Goal: Complete application form: Complete application form

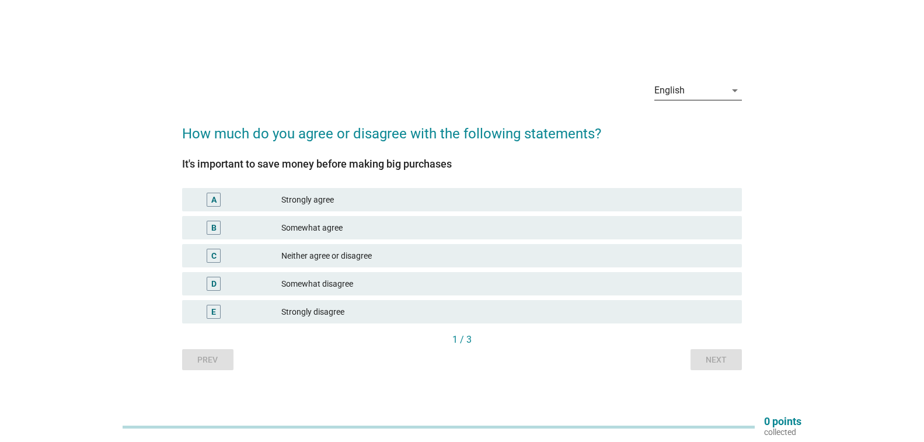
click at [738, 89] on icon "arrow_drop_down" at bounding box center [735, 90] width 14 height 14
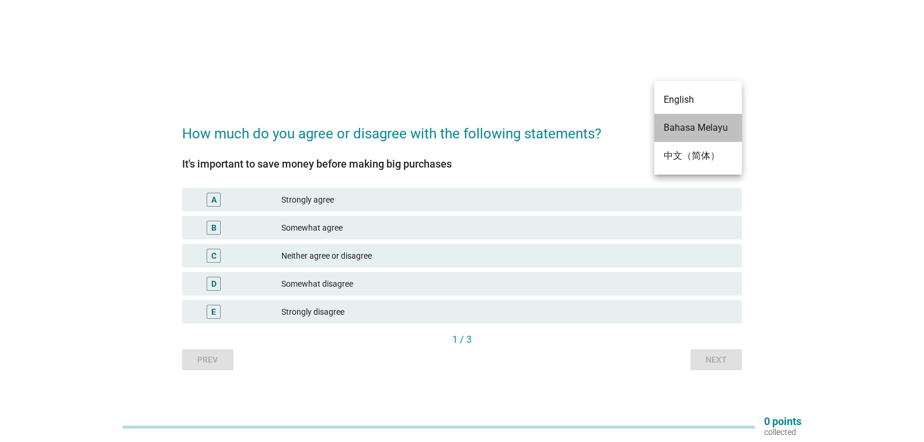
click at [717, 131] on div "Bahasa Melayu" at bounding box center [698, 128] width 69 height 14
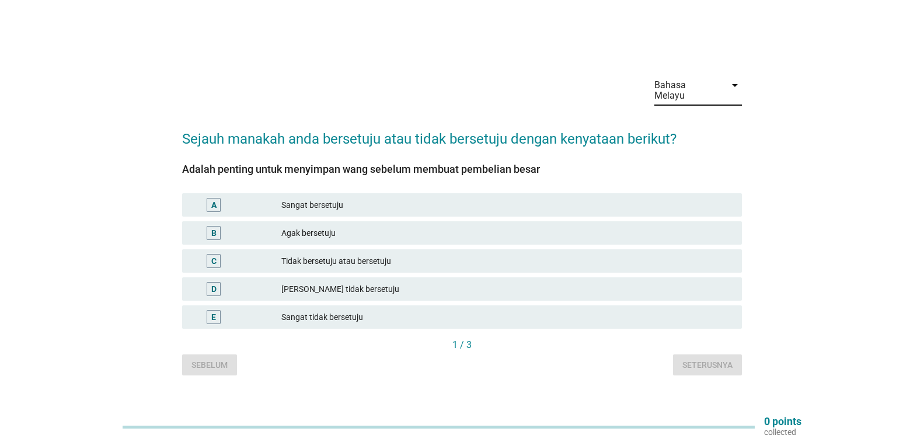
click at [663, 205] on div "Sangat bersetuju" at bounding box center [506, 205] width 451 height 14
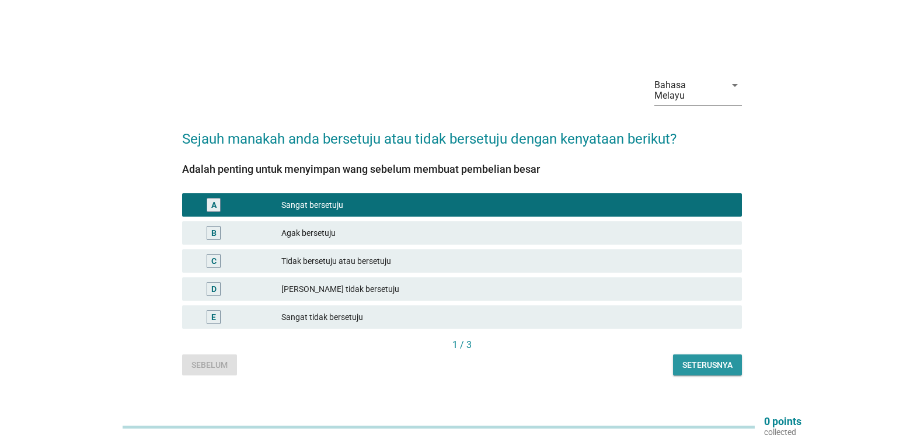
click at [704, 362] on div "Seterusnya" at bounding box center [707, 365] width 50 height 12
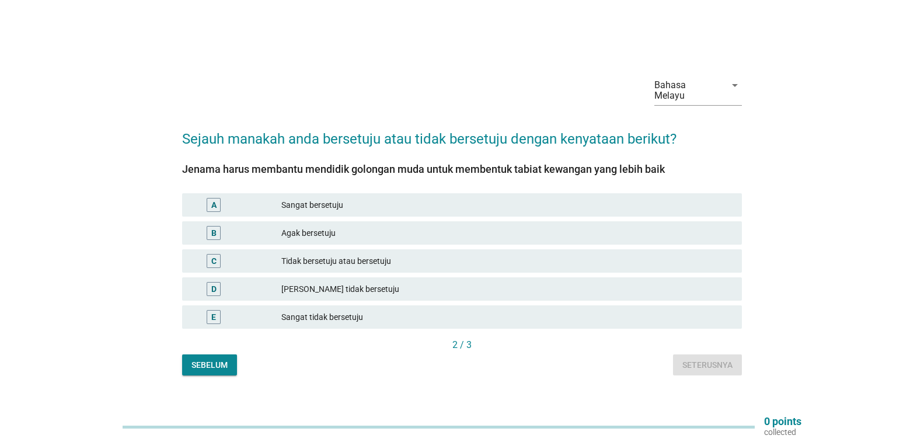
click at [654, 210] on div "Sangat bersetuju" at bounding box center [506, 205] width 451 height 14
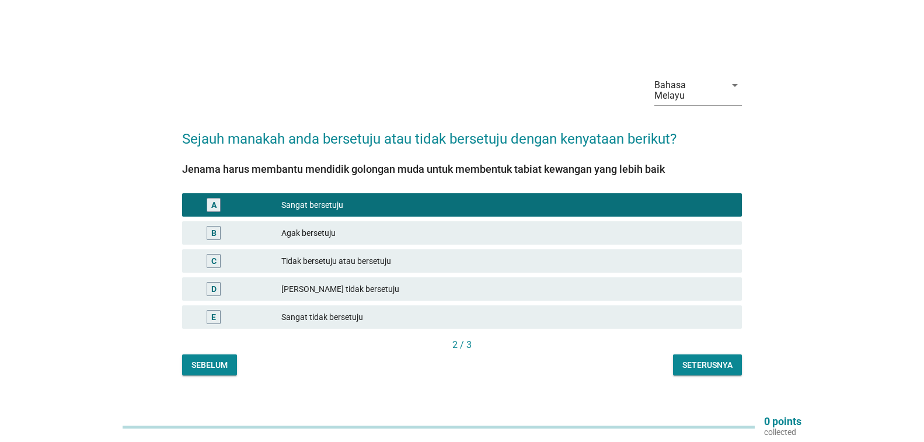
click at [683, 364] on div "Seterusnya" at bounding box center [707, 365] width 50 height 12
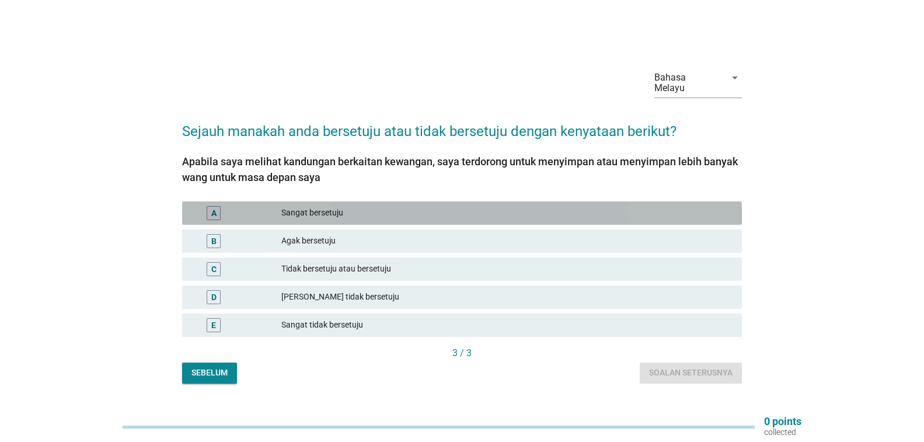
click at [611, 207] on div "Sangat bersetuju" at bounding box center [506, 213] width 451 height 14
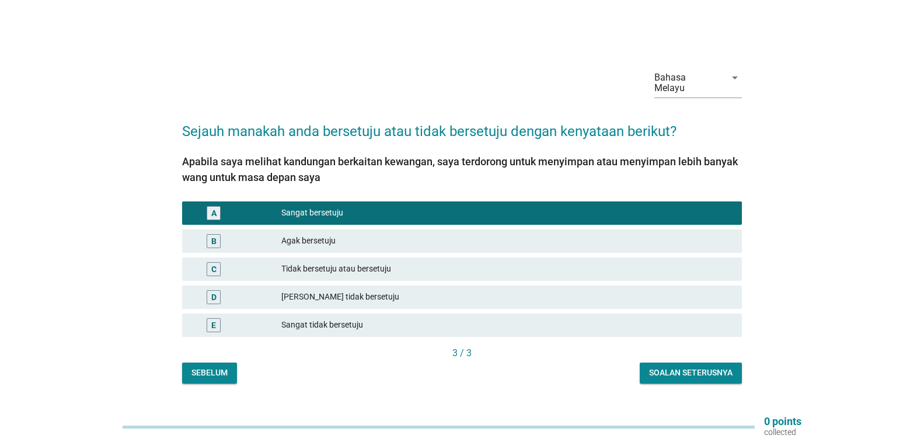
click at [656, 370] on div "Soalan seterusnya" at bounding box center [690, 373] width 83 height 12
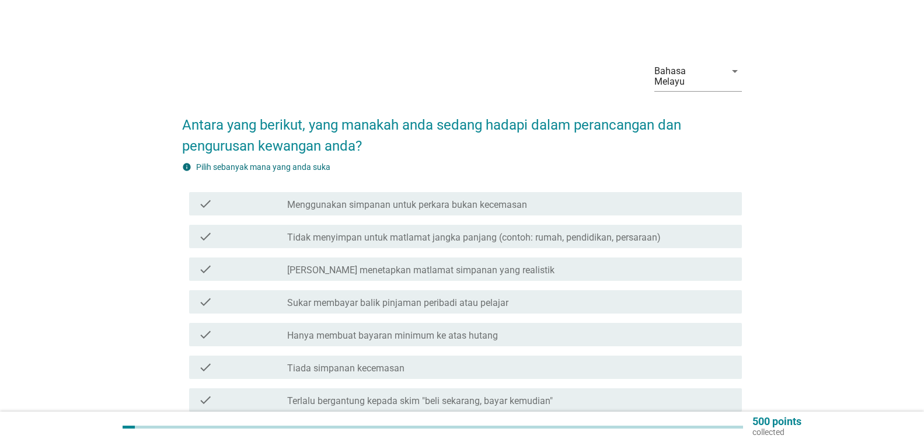
click at [681, 263] on div "check_box_outline_blank Sukar menetapkan matlamat simpanan yang realistik" at bounding box center [509, 269] width 445 height 14
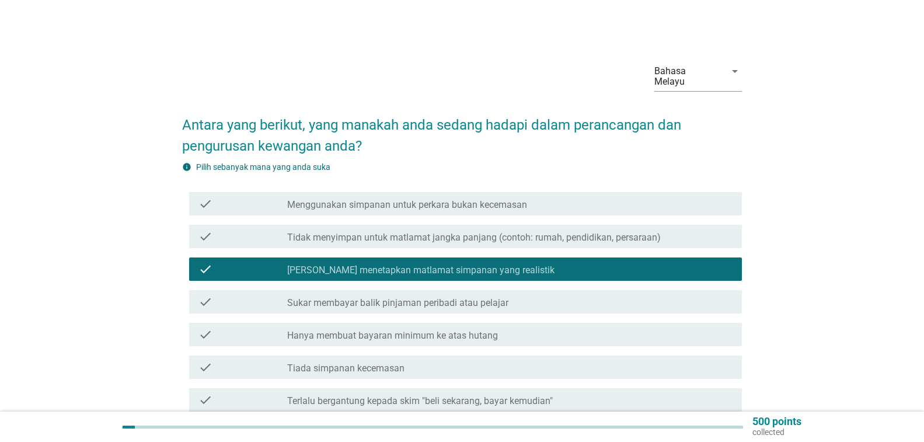
click at [670, 299] on div "check_box_outline_blank Sukar membayar balik pinjaman peribadi atau pelajar" at bounding box center [509, 302] width 445 height 14
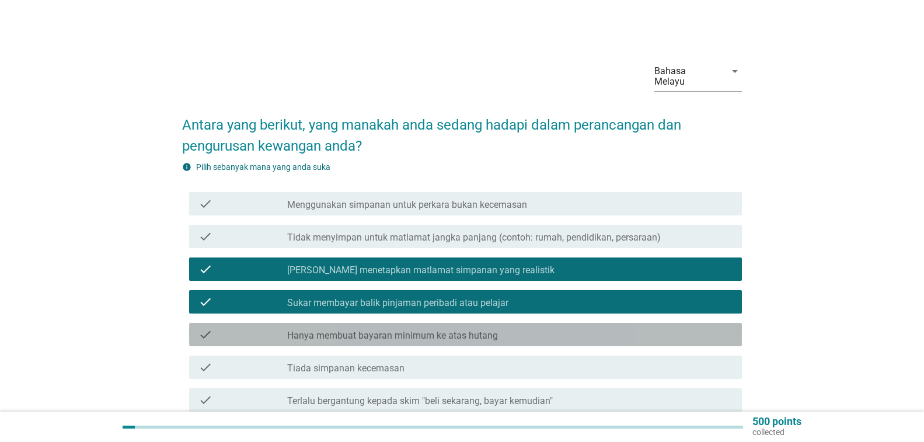
click at [691, 338] on div "check_box_outline_blank Hanya membuat bayaran minimum ke atas hutang" at bounding box center [509, 334] width 445 height 14
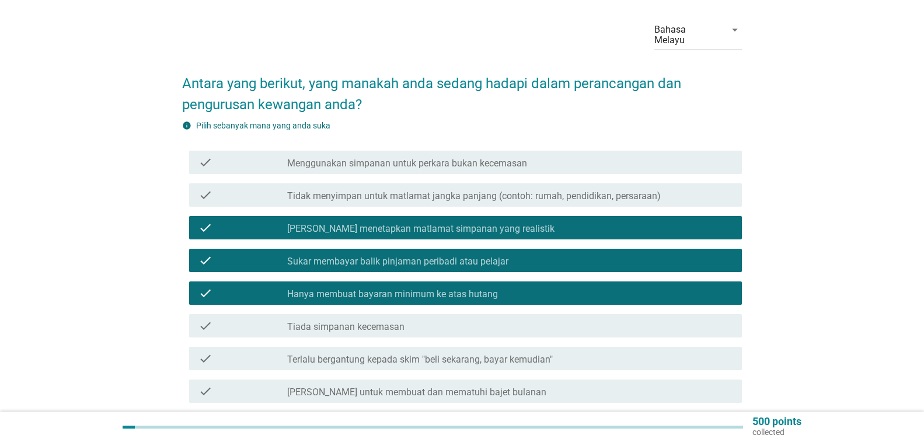
scroll to position [117, 0]
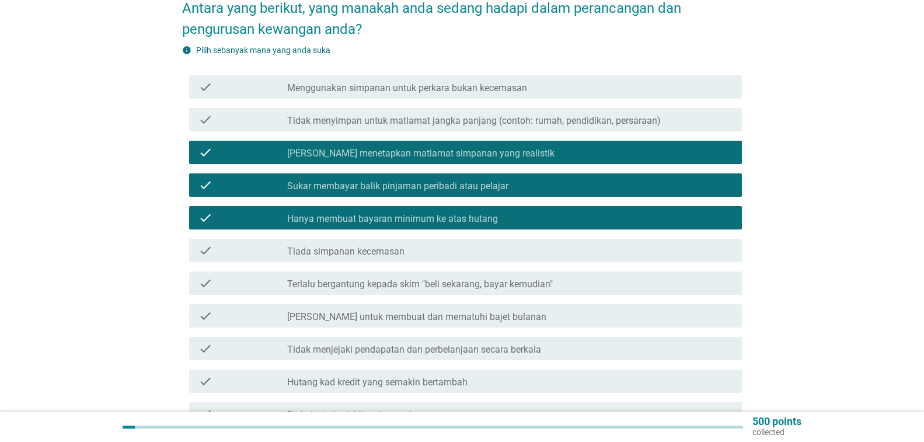
click at [603, 258] on div "check check_box_outline_blank Tiada simpanan kecemasan" at bounding box center [465, 250] width 553 height 23
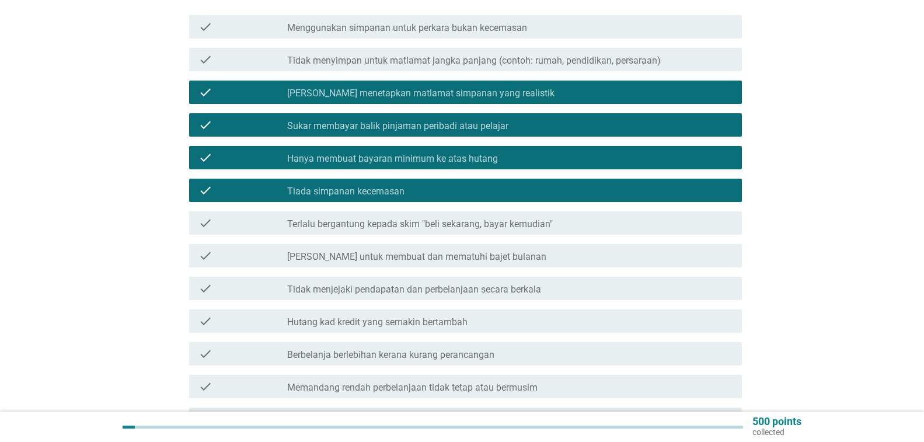
scroll to position [305, 0]
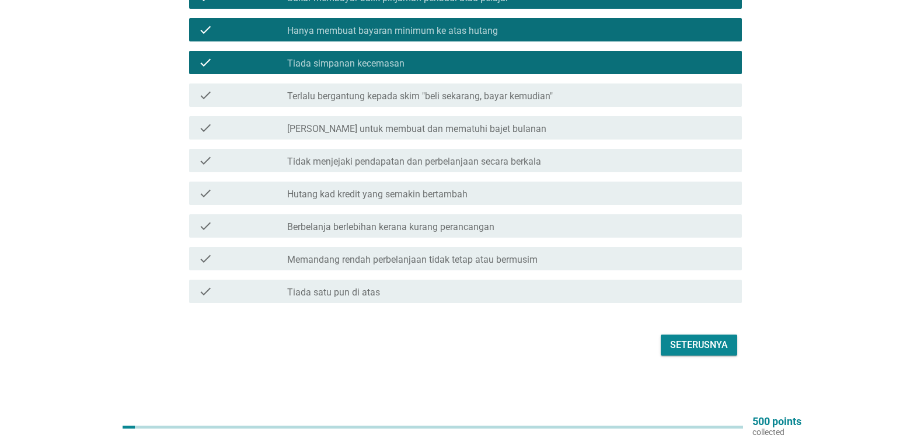
click at [676, 339] on div "Seterusnya" at bounding box center [699, 345] width 58 height 14
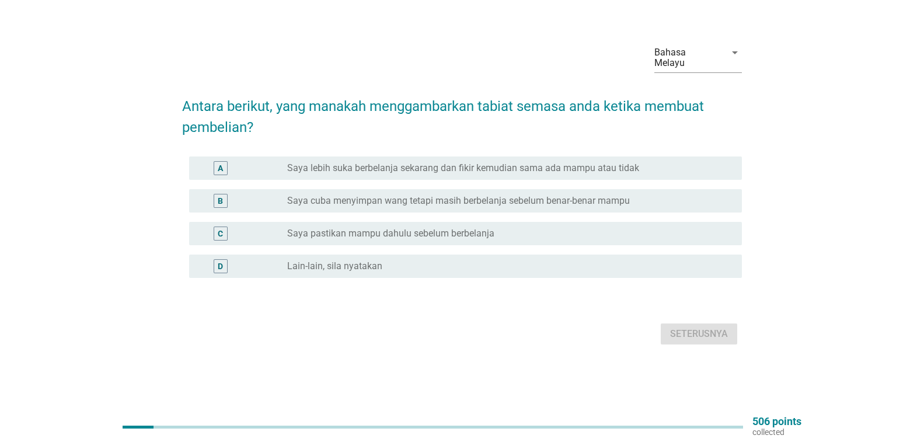
scroll to position [0, 0]
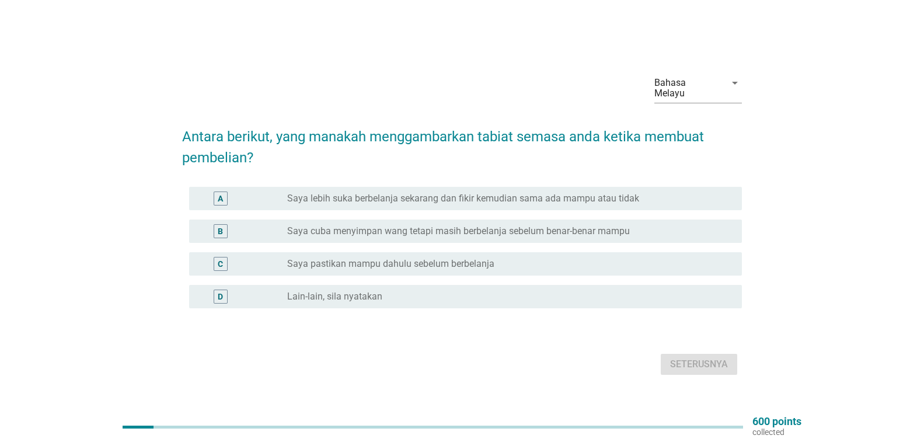
click at [552, 236] on label "Saya cuba menyimpan wang tetapi masih berbelanja sebelum benar-benar mampu" at bounding box center [458, 231] width 343 height 12
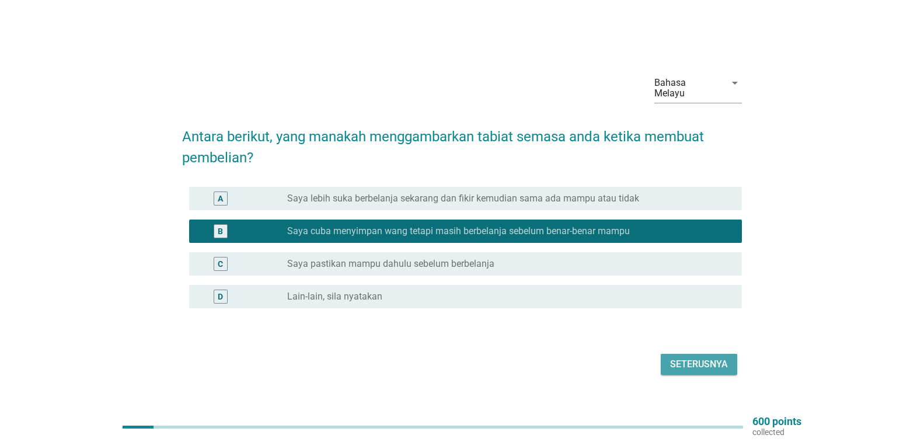
click at [701, 365] on div "Seterusnya" at bounding box center [699, 364] width 58 height 14
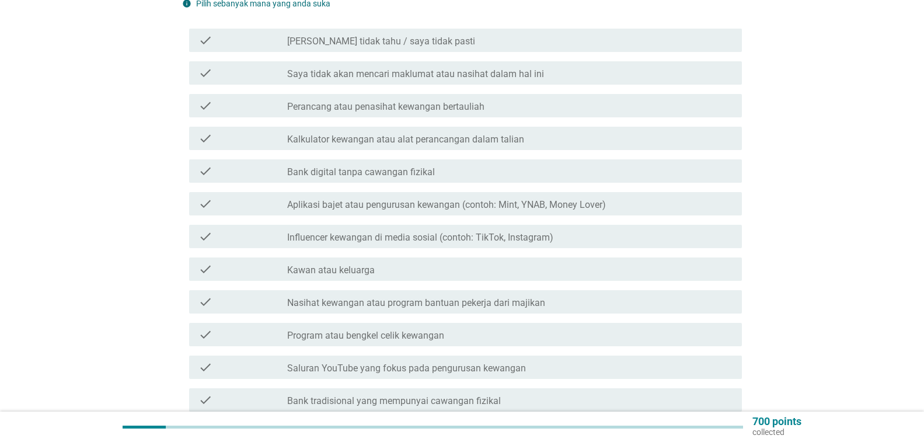
scroll to position [175, 0]
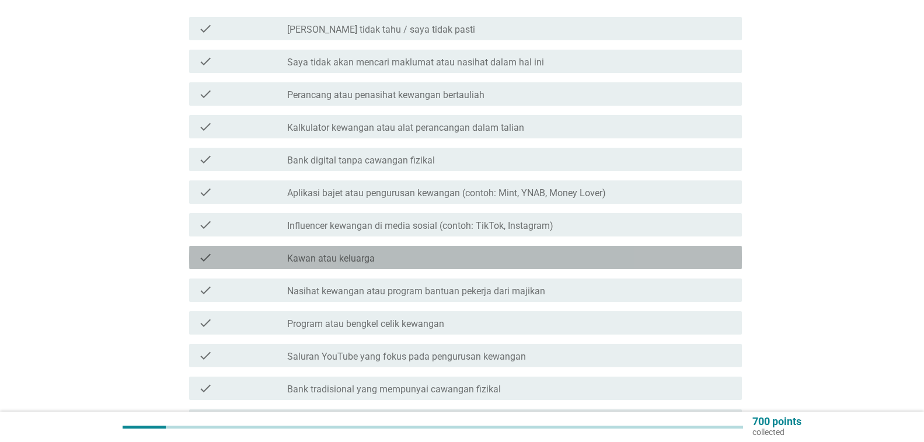
click at [632, 256] on div "check_box_outline_blank Kawan atau keluarga" at bounding box center [509, 257] width 445 height 14
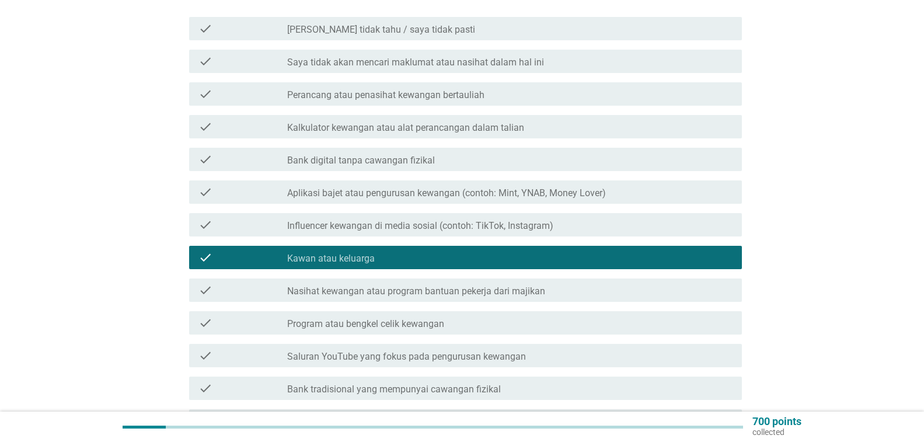
click at [635, 324] on div "check_box_outline_blank Program atau bengkel celik kewangan" at bounding box center [509, 323] width 445 height 14
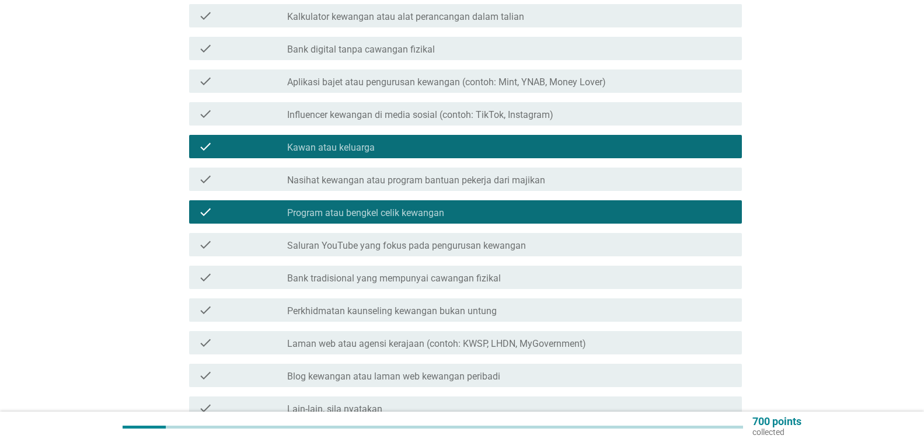
scroll to position [292, 0]
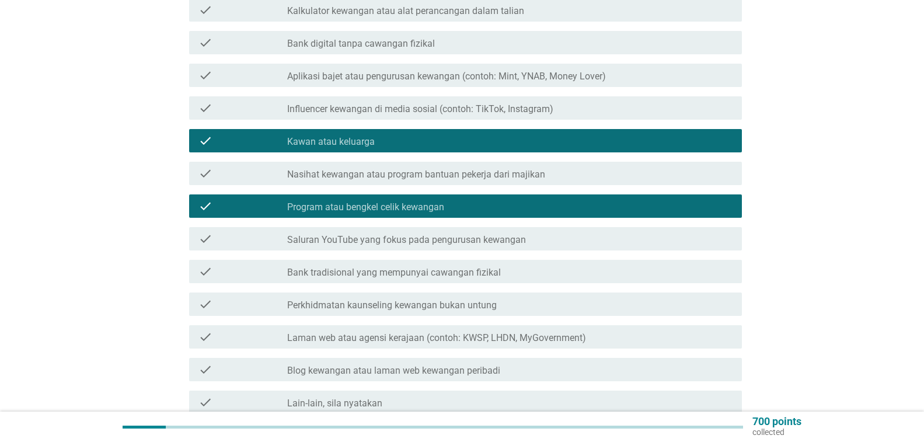
click at [607, 314] on div "check check_box_outline_blank Perkhidmatan kaunseling kewangan bukan untung" at bounding box center [465, 303] width 553 height 23
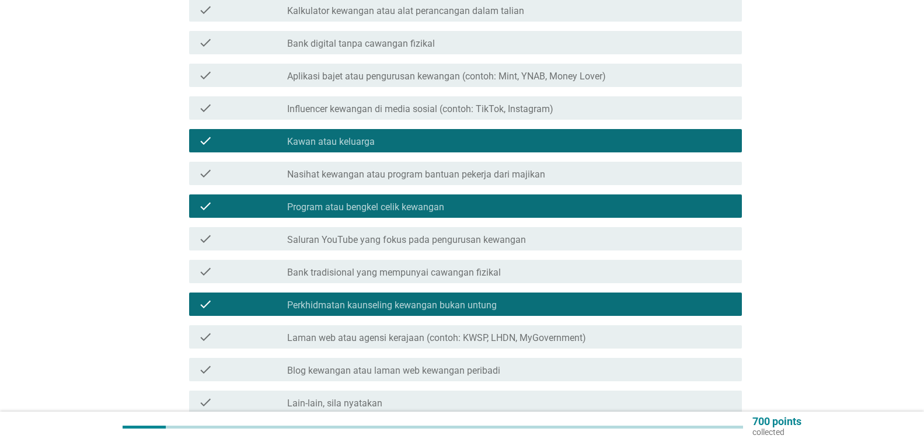
click at [654, 334] on div "check_box_outline_blank Laman web atau agensi kerajaan (contoh: KWSP, LHDN, MyG…" at bounding box center [509, 337] width 445 height 14
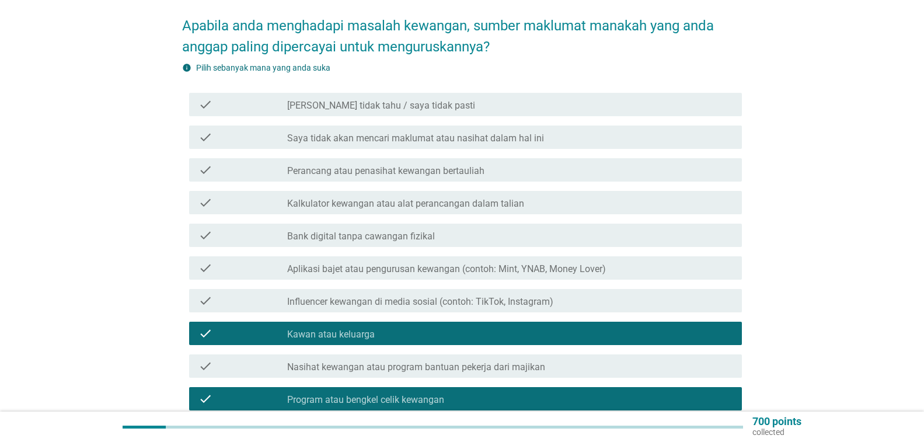
scroll to position [53, 0]
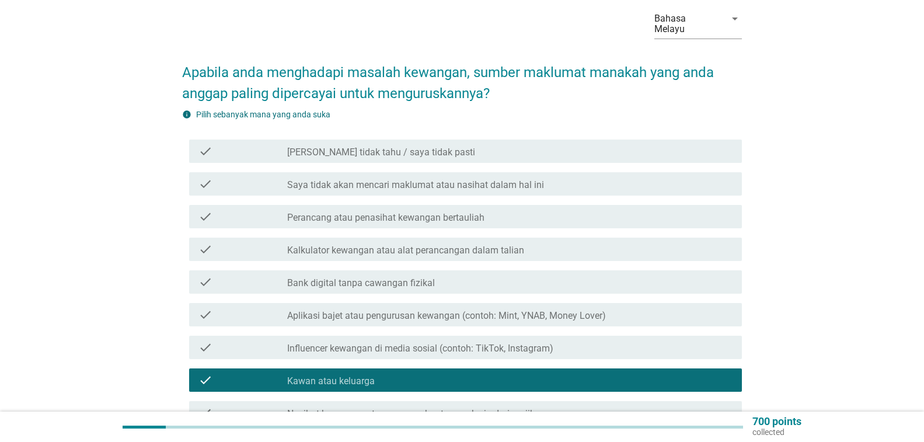
click at [525, 250] on div "check_box_outline_blank Kalkulator kewangan atau alat perancangan dalam talian" at bounding box center [509, 249] width 445 height 14
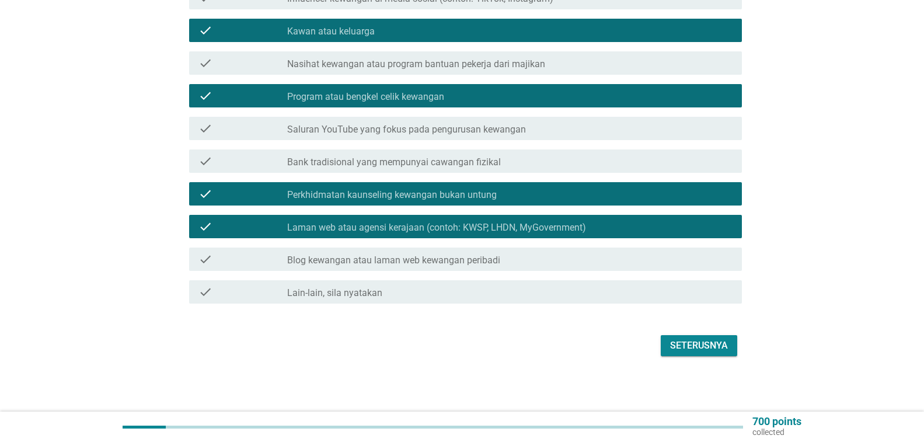
scroll to position [403, 0]
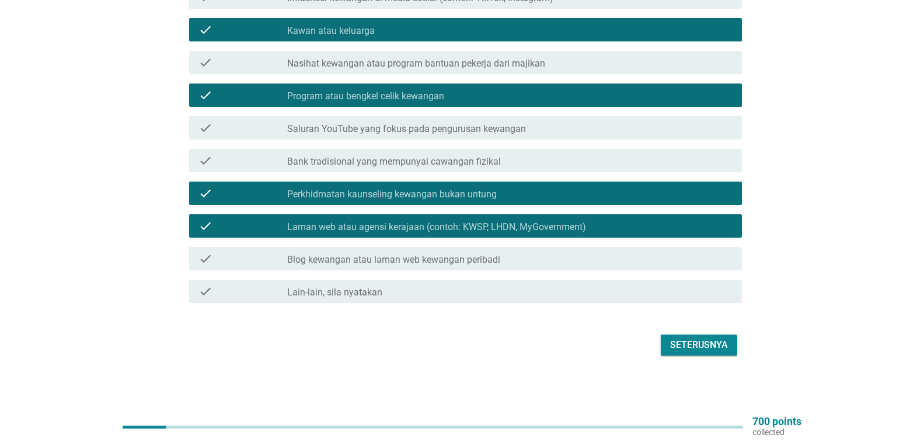
click at [675, 342] on div "Seterusnya" at bounding box center [699, 345] width 58 height 14
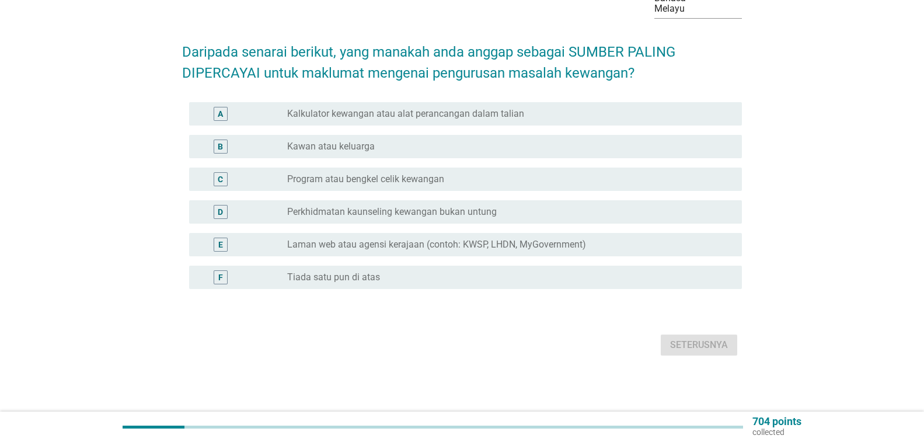
scroll to position [0, 0]
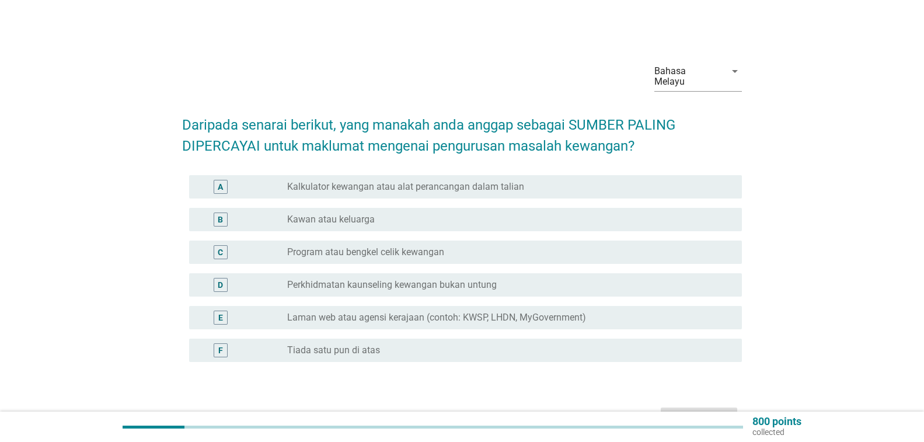
click at [585, 318] on label "Laman web atau agensi kerajaan (contoh: KWSP, LHDN, MyGovernment)" at bounding box center [436, 318] width 299 height 12
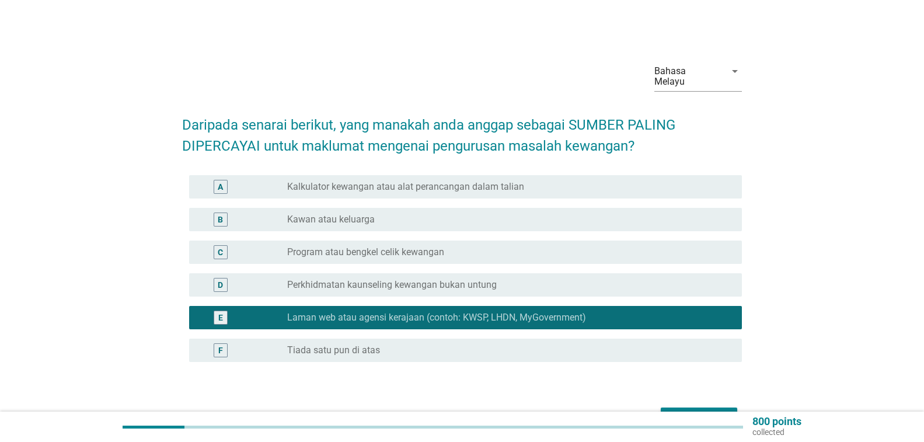
click at [583, 284] on div "radio_button_unchecked Perkhidmatan kaunseling kewangan bukan untung" at bounding box center [505, 285] width 436 height 12
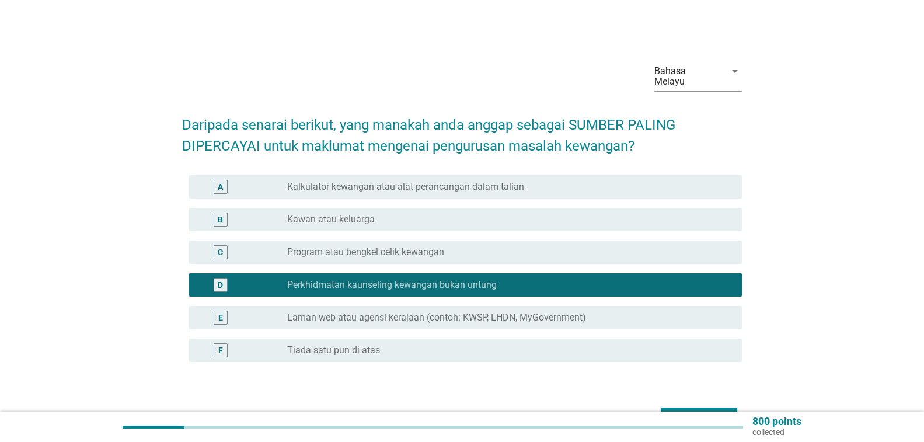
click at [582, 312] on label "Laman web atau agensi kerajaan (contoh: KWSP, LHDN, MyGovernment)" at bounding box center [436, 318] width 299 height 12
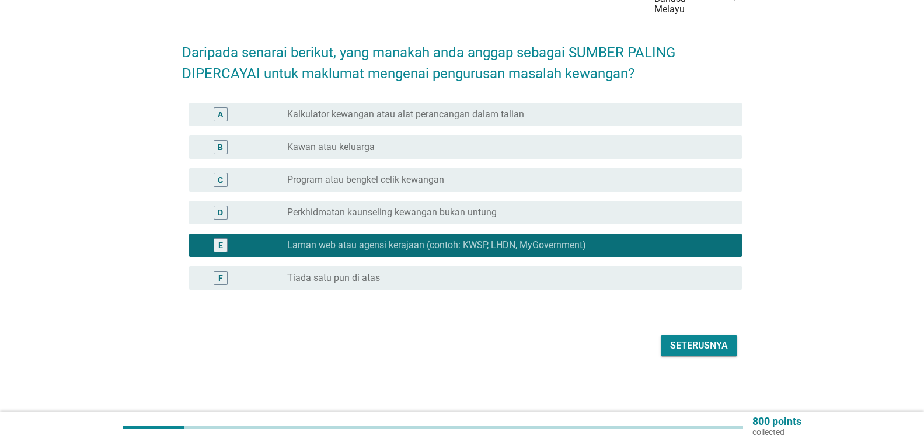
scroll to position [73, 0]
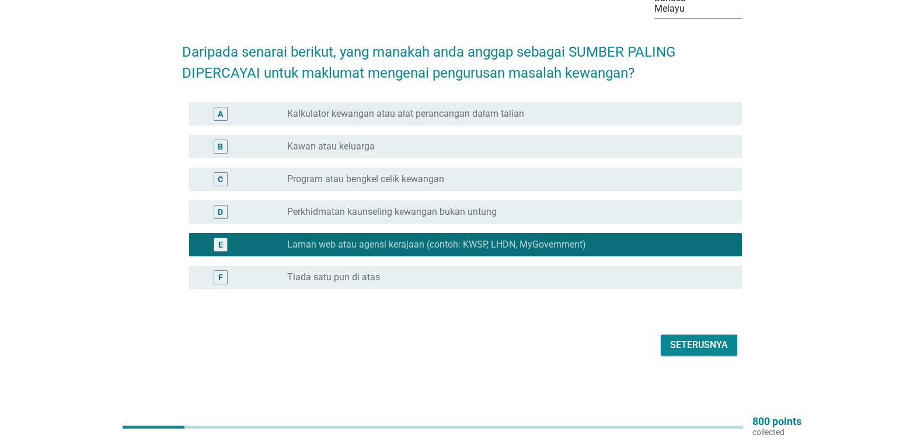
click at [675, 344] on div "Seterusnya" at bounding box center [699, 345] width 58 height 14
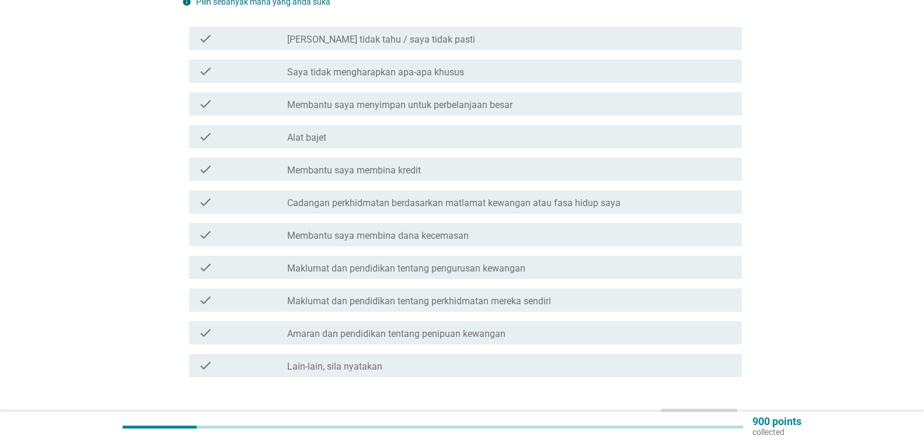
scroll to position [233, 0]
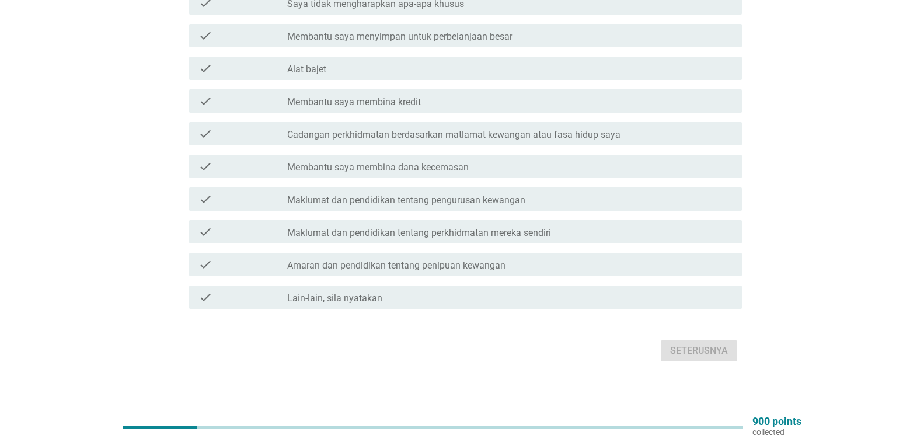
click at [525, 193] on div "check_box_outline_blank Maklumat dan pendidikan tentang pengurusan kewangan" at bounding box center [509, 199] width 445 height 14
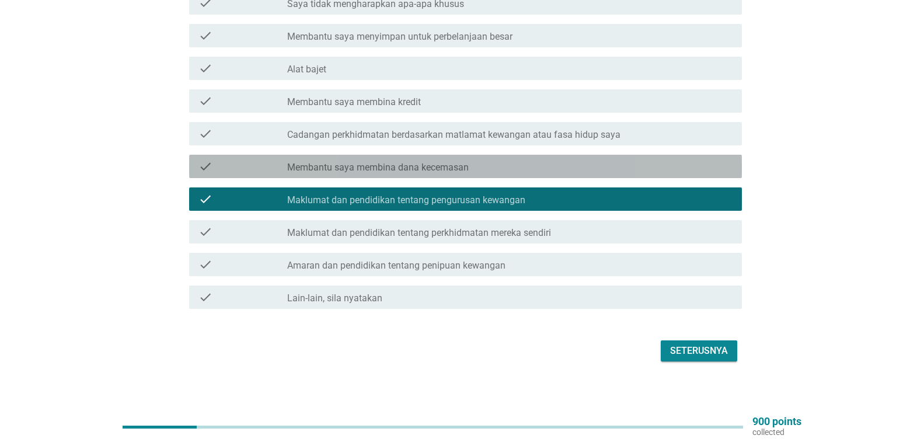
click at [522, 175] on div "check check_box_outline_blank Membantu saya membina dana kecemasan" at bounding box center [465, 166] width 553 height 23
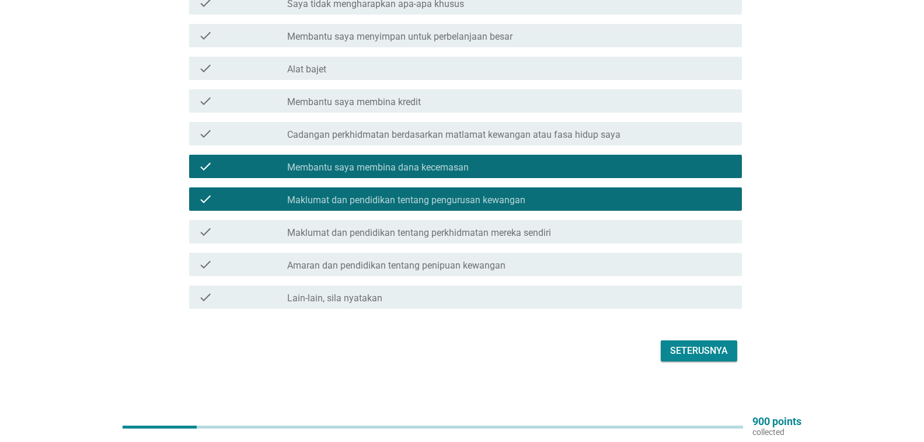
scroll to position [175, 0]
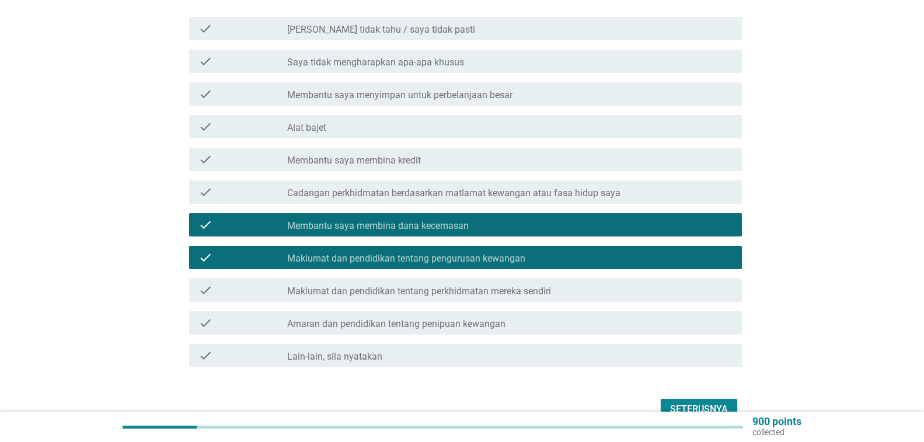
click at [550, 190] on label "Cadangan perkhidmatan berdasarkan matlamat kewangan atau fasa hidup saya" at bounding box center [453, 193] width 333 height 12
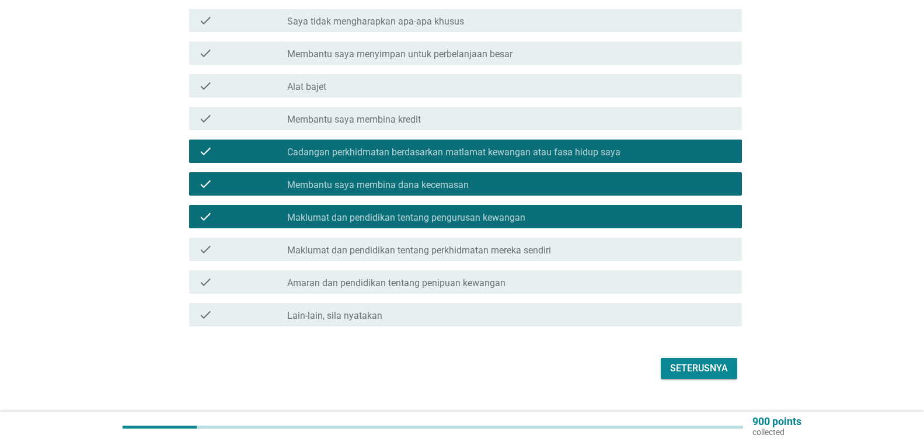
scroll to position [233, 0]
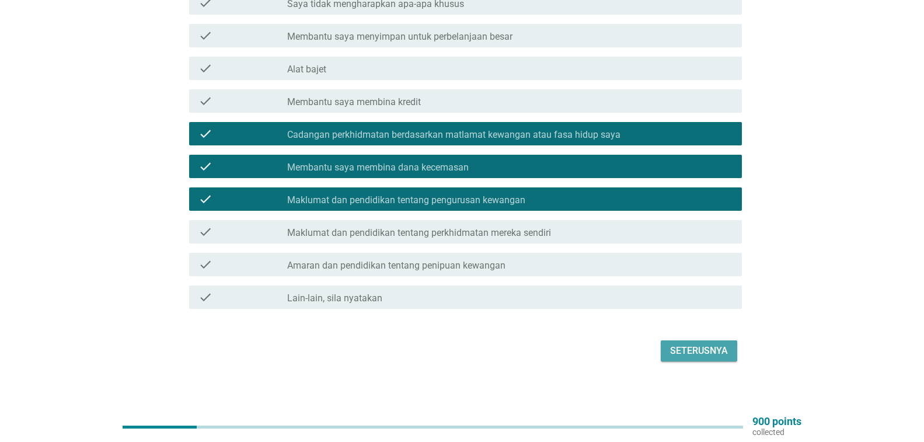
click at [663, 350] on button "Seterusnya" at bounding box center [699, 350] width 76 height 21
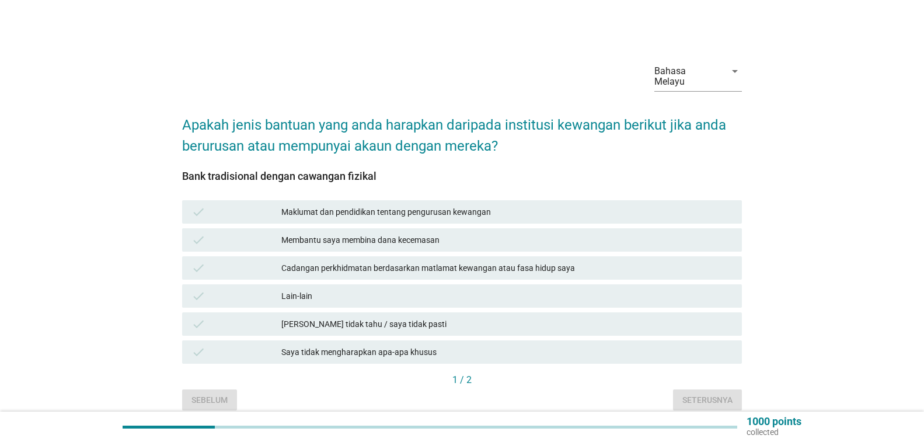
click at [533, 235] on div "Membantu saya membina dana kecemasan" at bounding box center [506, 240] width 451 height 14
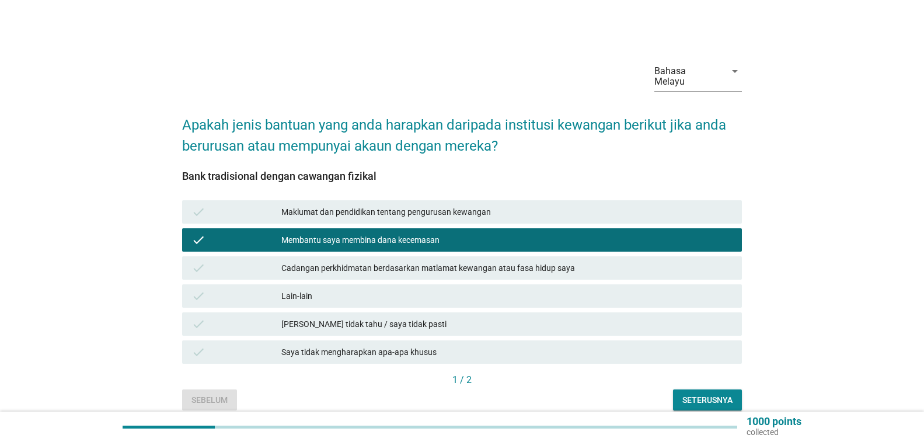
click at [533, 266] on div "Cadangan perkhidmatan berdasarkan matlamat kewangan atau fasa hidup saya" at bounding box center [506, 268] width 451 height 14
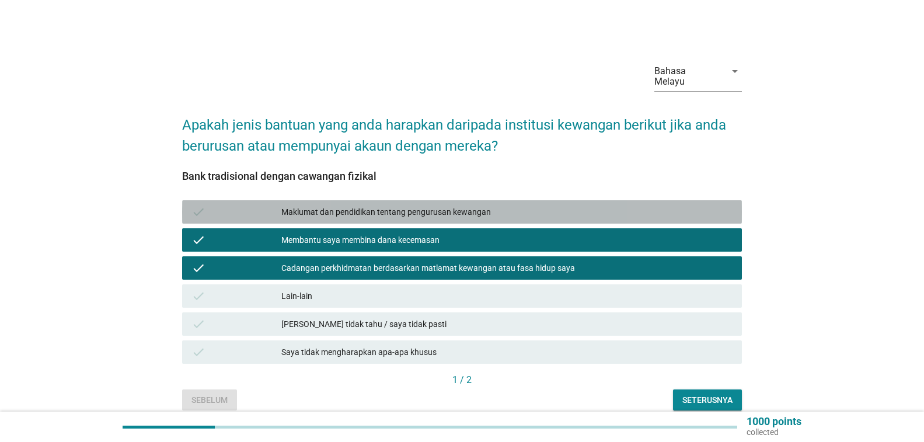
click at [456, 216] on div "Maklumat dan pendidikan tentang pengurusan kewangan" at bounding box center [506, 212] width 451 height 14
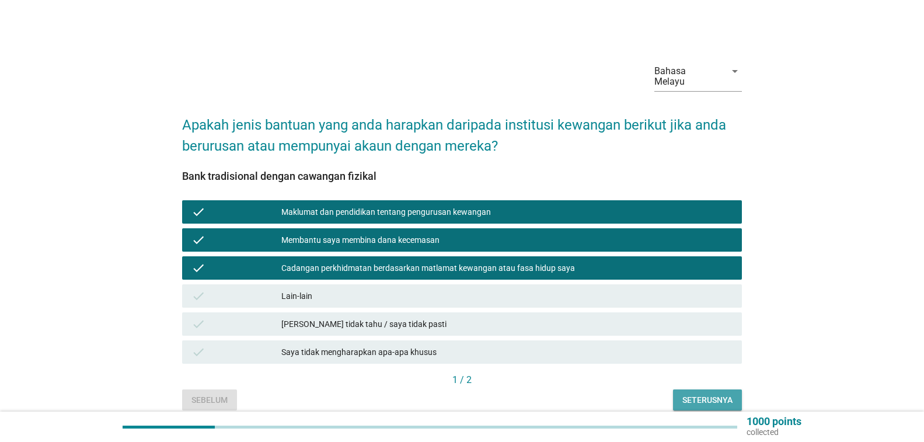
click at [707, 395] on div "Seterusnya" at bounding box center [707, 400] width 50 height 12
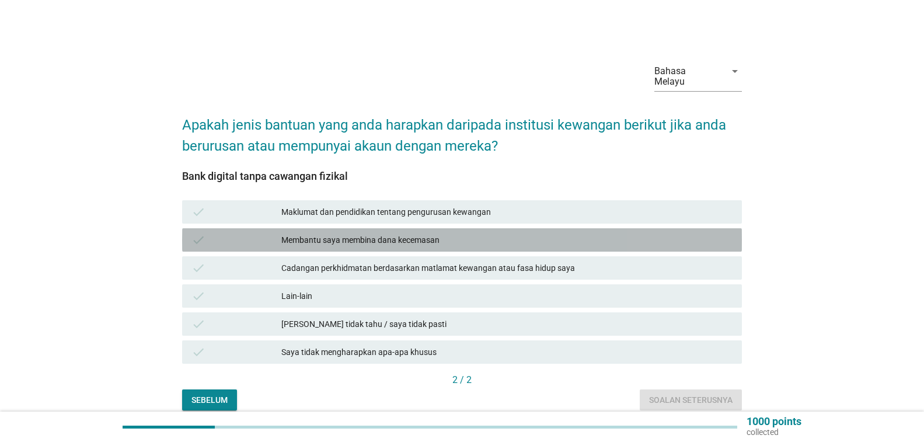
click at [594, 240] on div "Membantu saya membina dana kecemasan" at bounding box center [506, 240] width 451 height 14
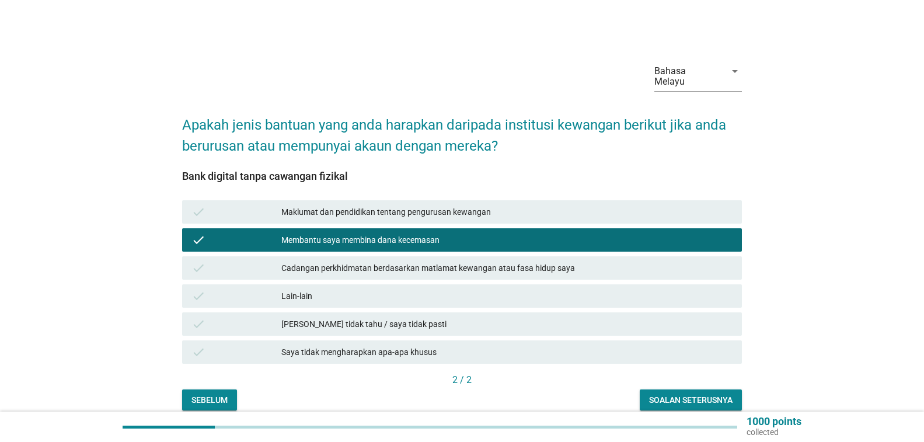
click at [690, 398] on div "Soalan seterusnya" at bounding box center [690, 400] width 83 height 12
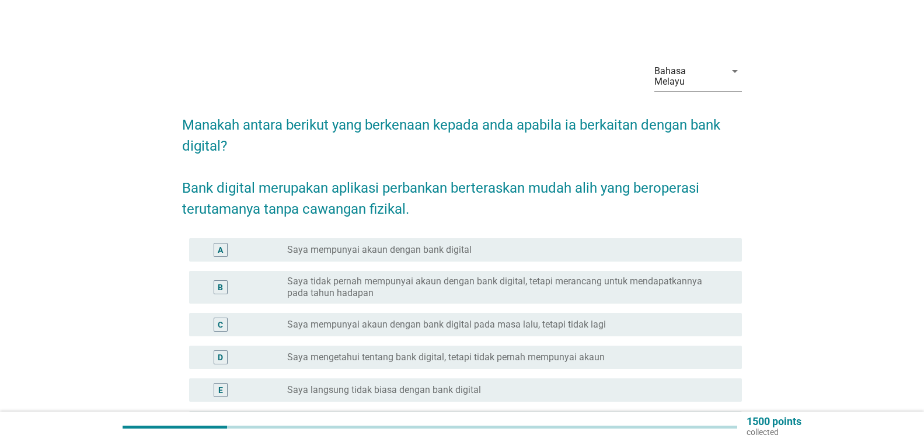
click at [595, 291] on label "Saya tidak pernah mempunyai akaun dengan bank digital, tetapi merancang untuk m…" at bounding box center [505, 287] width 436 height 23
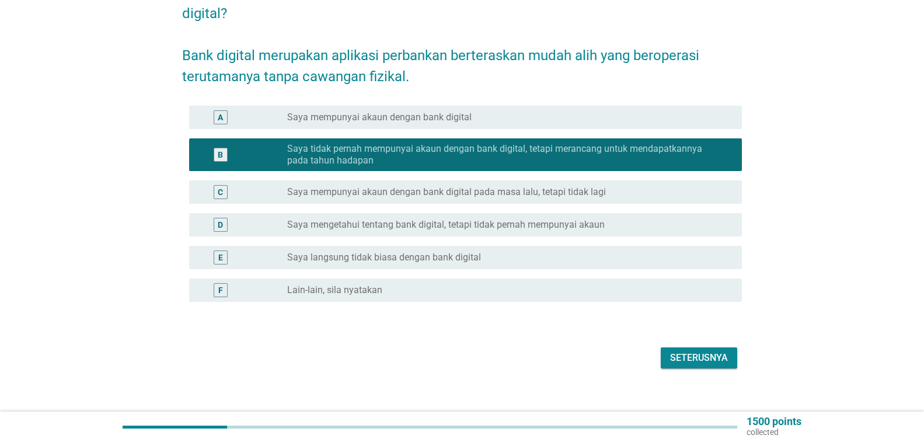
scroll to position [145, 0]
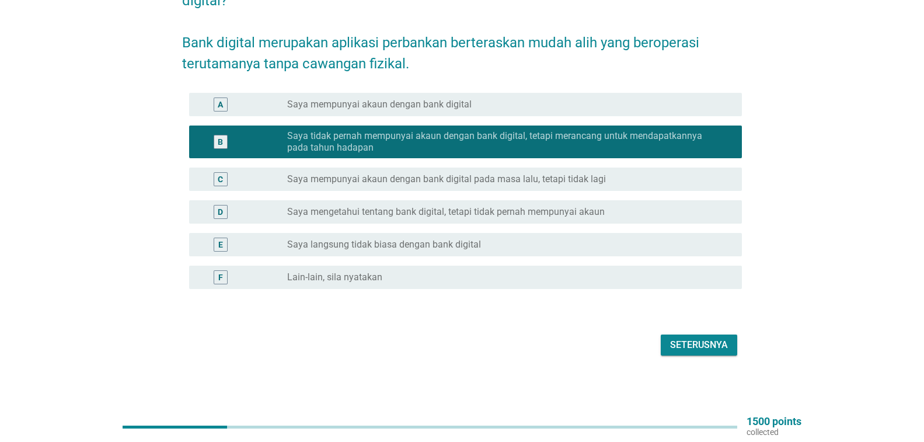
click at [679, 340] on div "Seterusnya" at bounding box center [699, 345] width 58 height 14
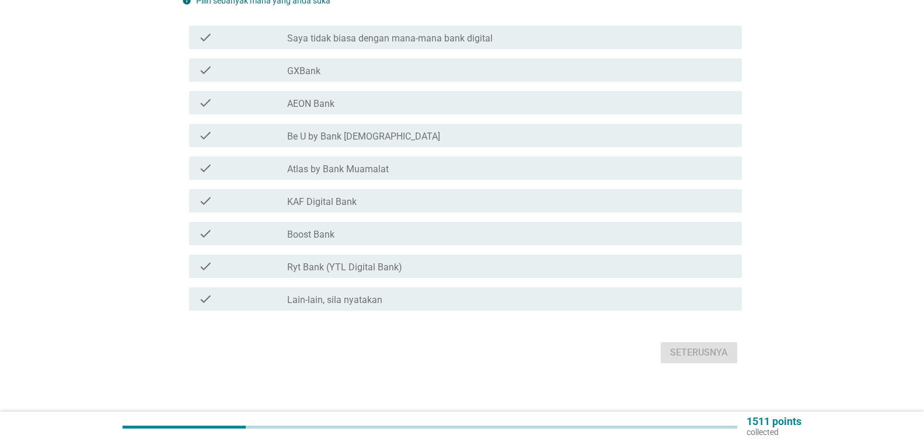
scroll to position [0, 0]
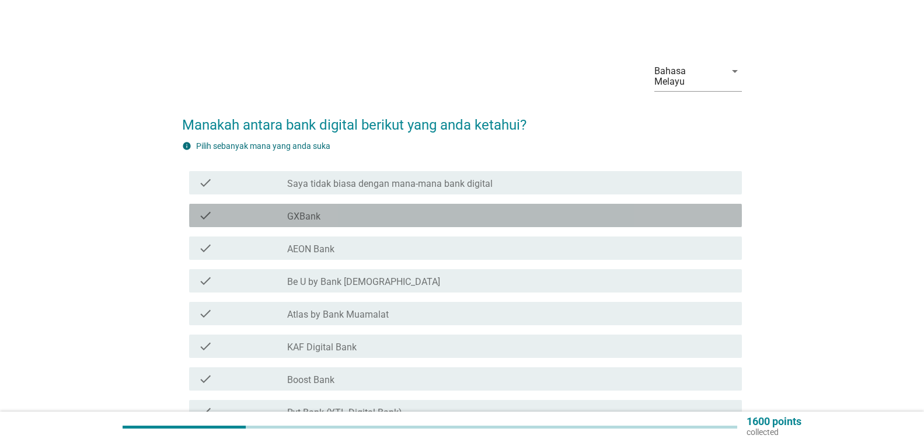
click at [598, 220] on div "check_box_outline_blank GXBank" at bounding box center [509, 215] width 445 height 14
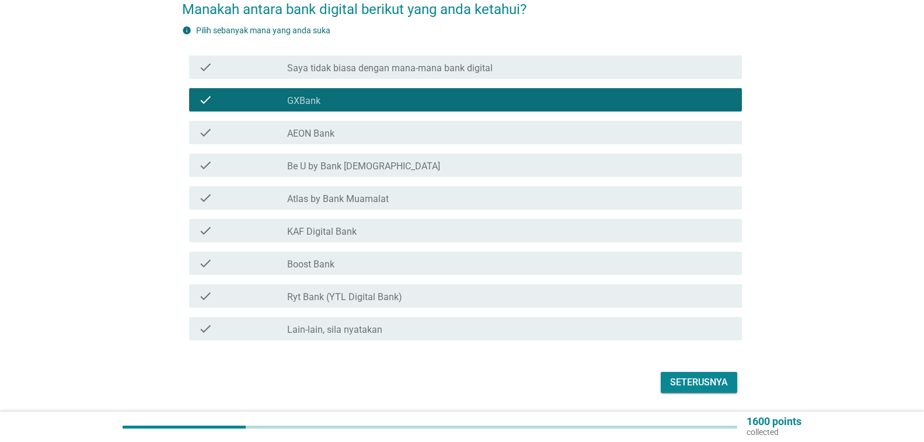
scroll to position [117, 0]
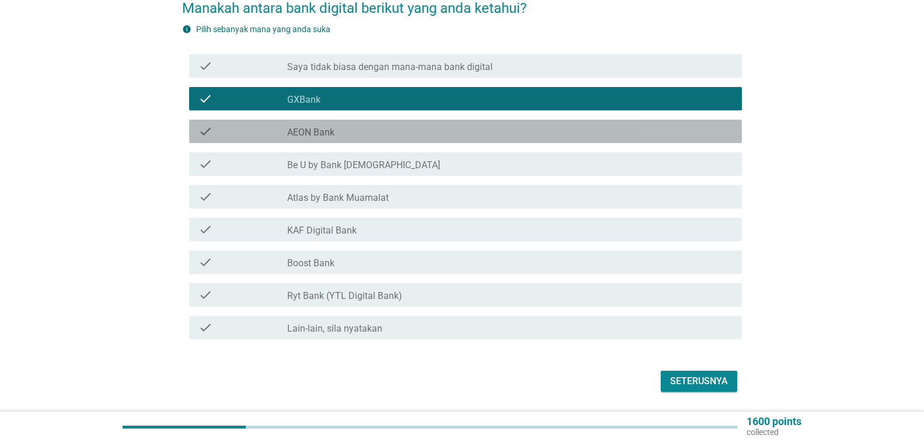
click at [513, 134] on div "check_box_outline_blank AEON Bank" at bounding box center [509, 131] width 445 height 14
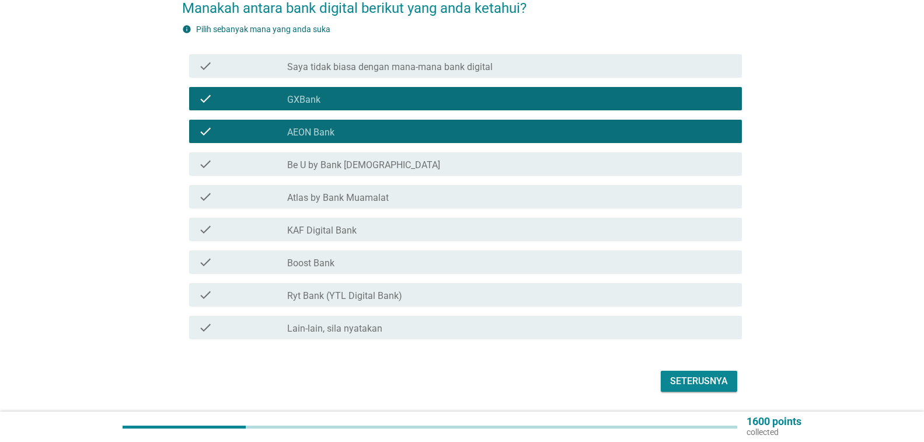
click at [706, 380] on div "Seterusnya" at bounding box center [699, 381] width 58 height 14
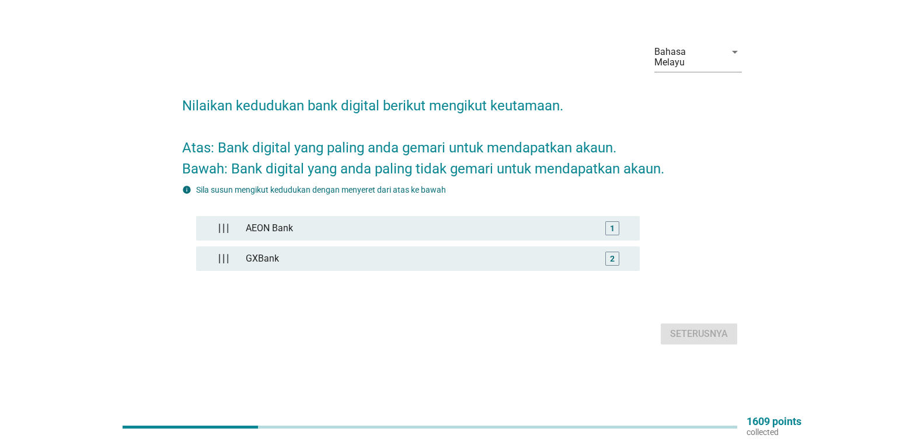
scroll to position [0, 0]
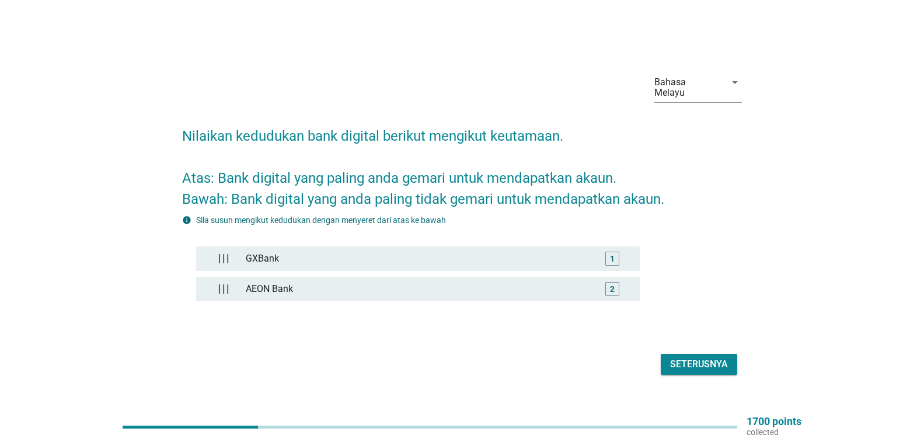
click at [667, 367] on button "Seterusnya" at bounding box center [699, 364] width 76 height 21
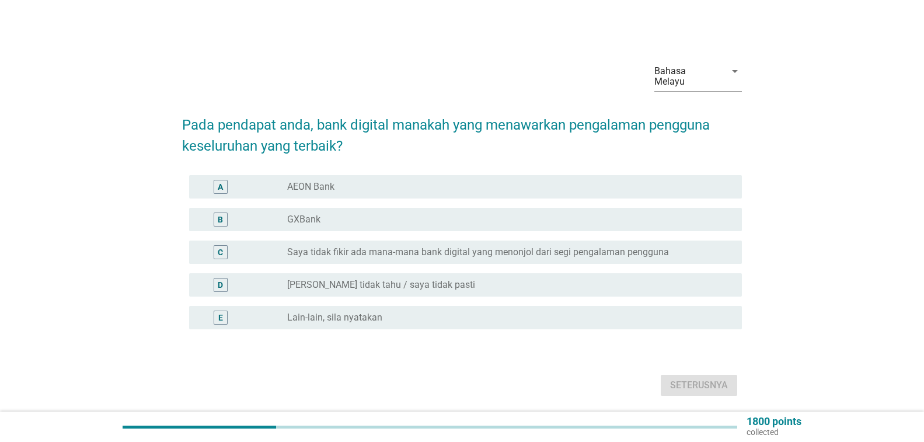
click at [685, 217] on div "radio_button_unchecked GXBank" at bounding box center [505, 220] width 436 height 12
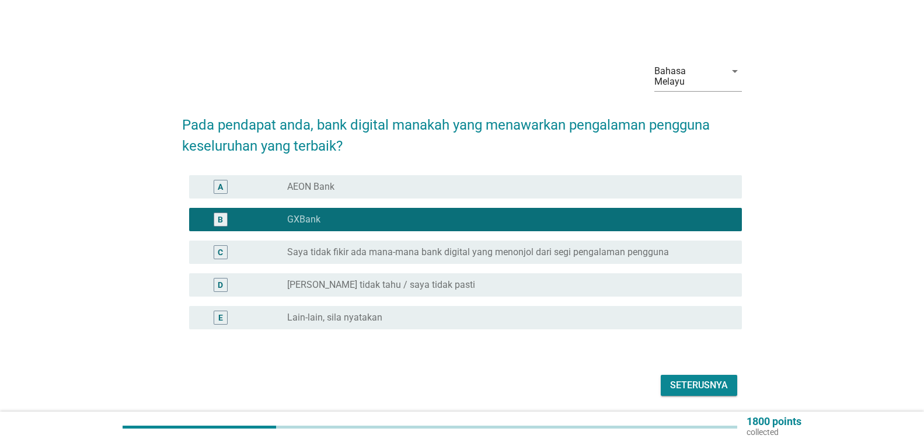
click at [686, 190] on div "radio_button_unchecked AEON Bank" at bounding box center [505, 187] width 436 height 12
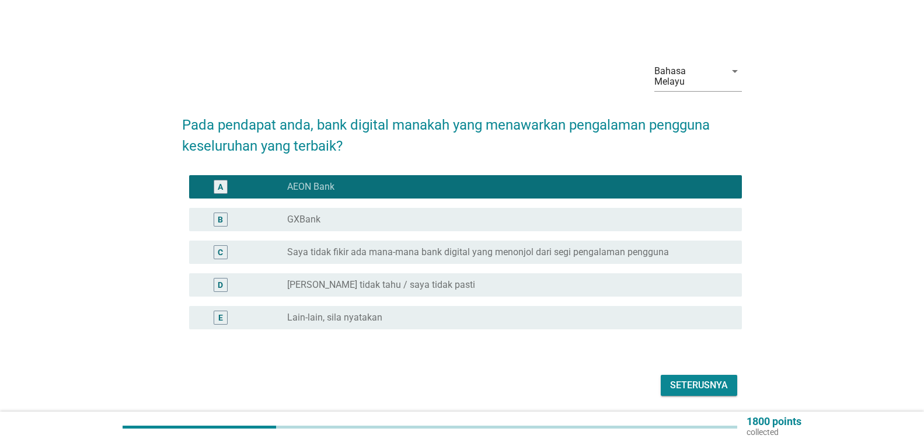
click at [682, 217] on div "radio_button_unchecked GXBank" at bounding box center [505, 220] width 436 height 12
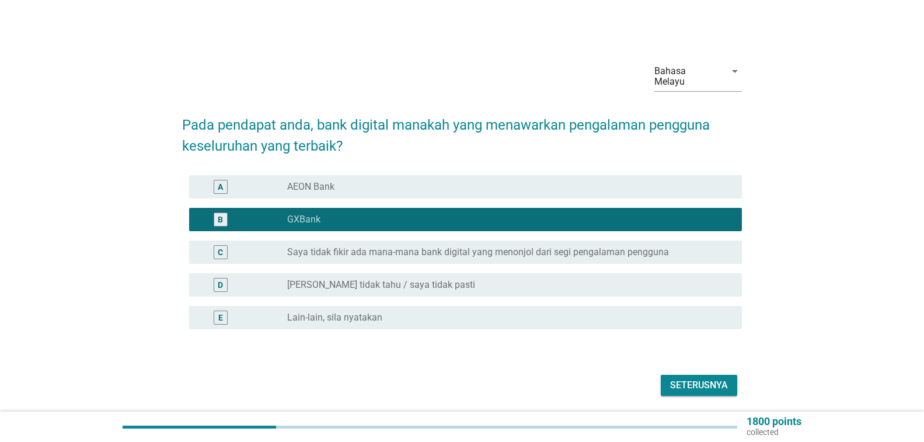
click at [719, 384] on div "Seterusnya" at bounding box center [699, 385] width 58 height 14
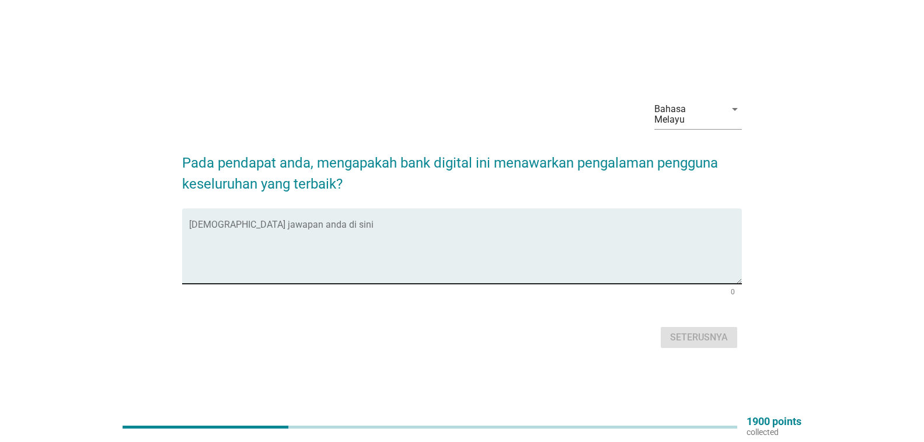
click at [359, 251] on textarea "Isikan jawapan anda di sini" at bounding box center [465, 252] width 553 height 61
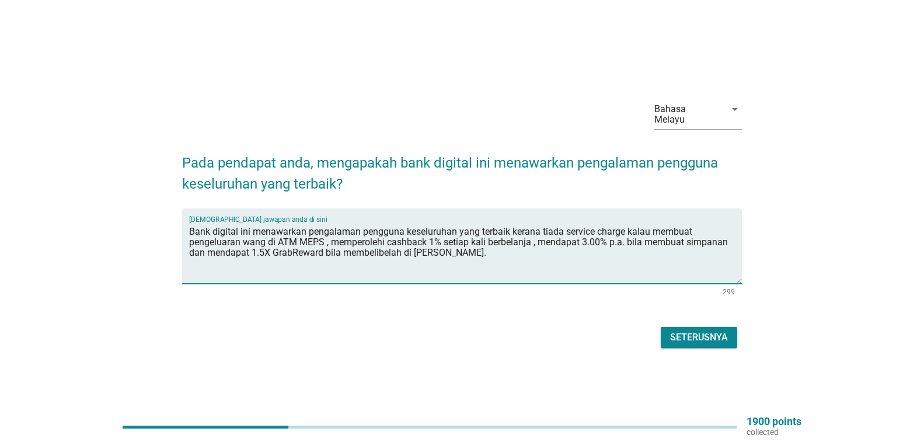
type textarea "Bank digital ini menawarkan pengalaman pengguna keseluruhan yang terbaik kerana…"
click at [684, 330] on button "Seterusnya" at bounding box center [699, 337] width 76 height 21
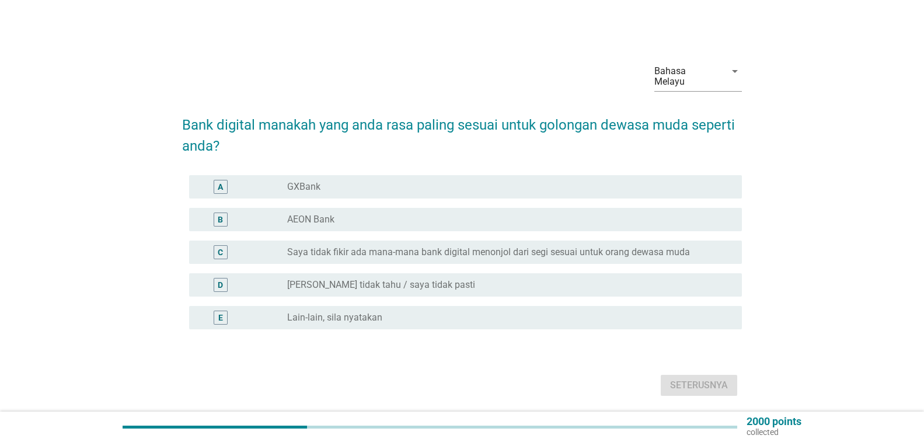
click at [613, 193] on div "radio_button_unchecked GXBank" at bounding box center [509, 187] width 445 height 14
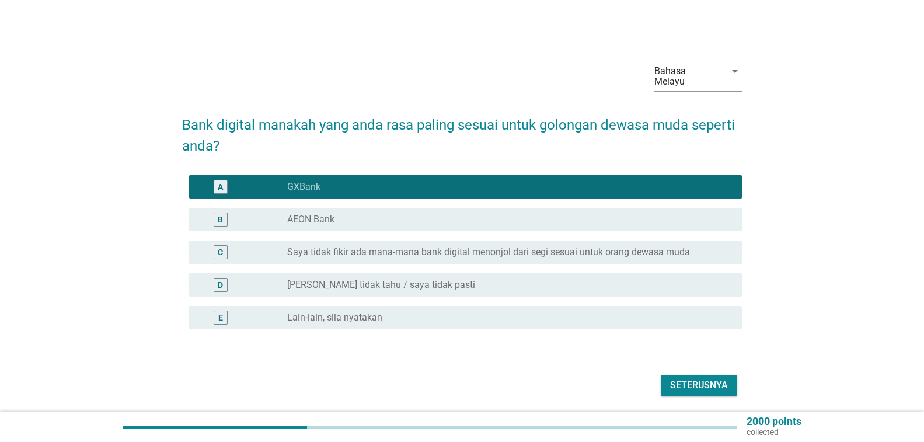
click at [679, 379] on div "Seterusnya" at bounding box center [699, 385] width 58 height 14
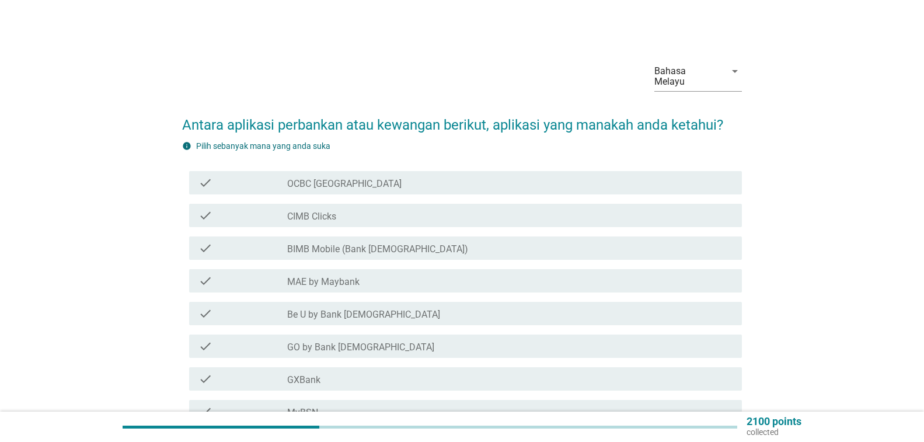
click at [530, 211] on div "check_box_outline_blank CIMB Clicks" at bounding box center [509, 215] width 445 height 14
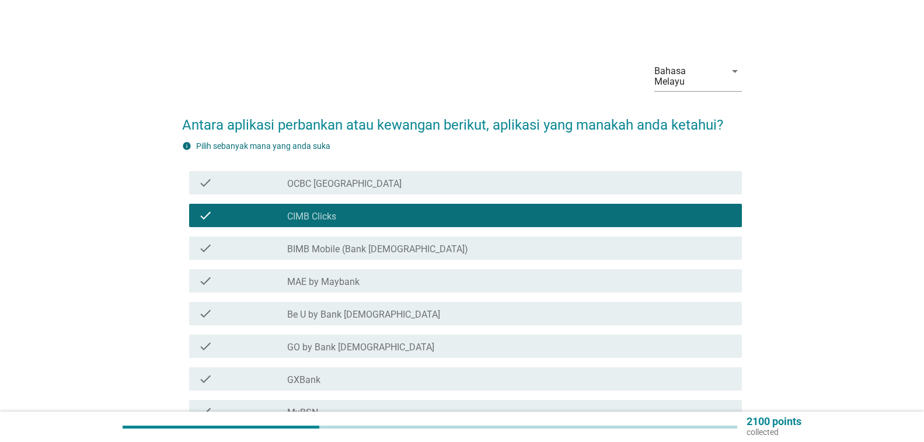
click at [520, 287] on div "check_box_outline_blank MAE by Maybank" at bounding box center [509, 281] width 445 height 14
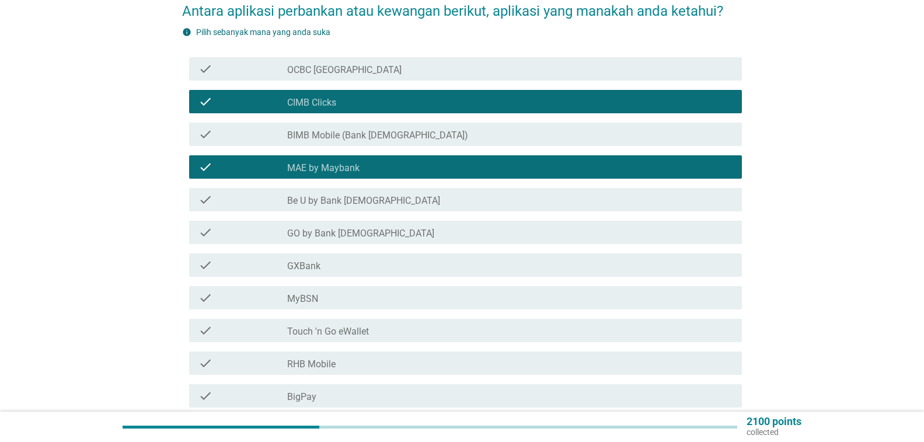
scroll to position [117, 0]
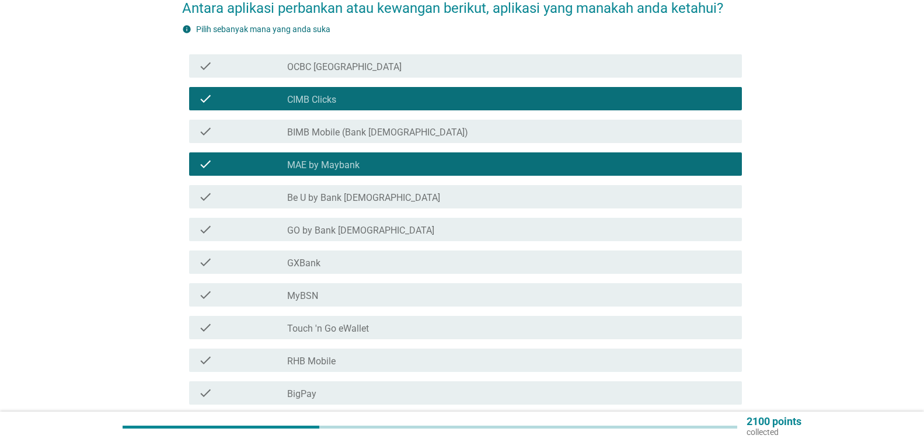
click at [527, 267] on div "check_box_outline_blank GXBank" at bounding box center [509, 262] width 445 height 14
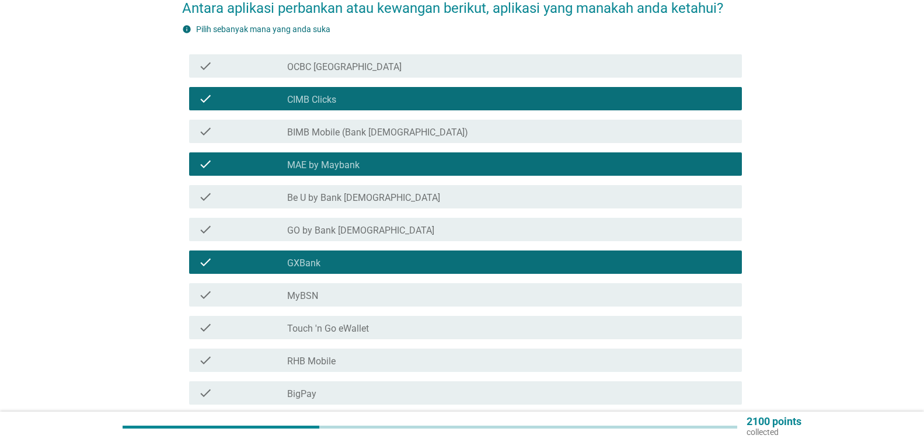
click at [528, 330] on div "check_box_outline_blank Touch 'n Go eWallet" at bounding box center [509, 327] width 445 height 14
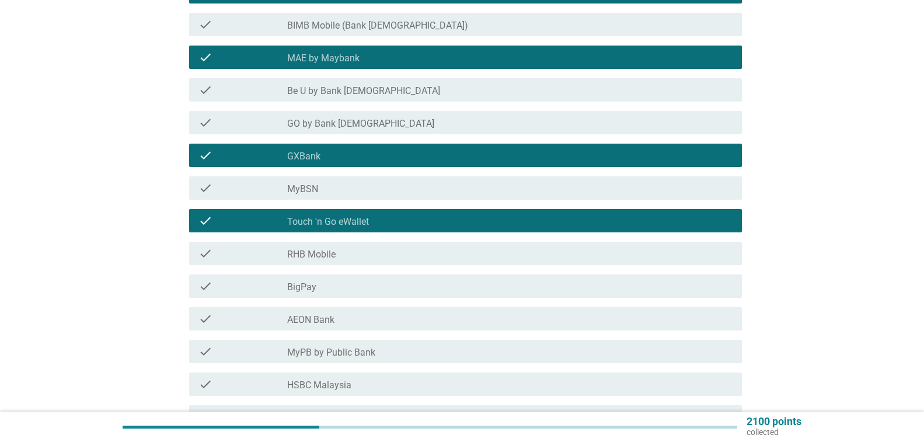
scroll to position [233, 0]
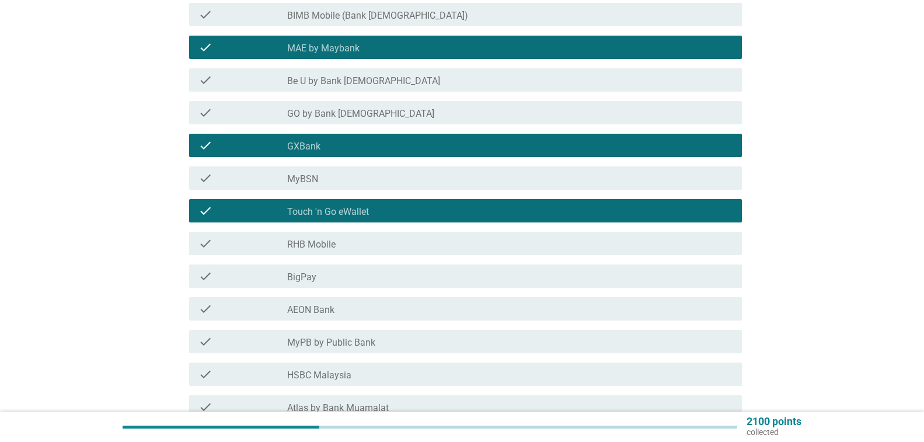
click at [515, 275] on div "check_box_outline_blank BigPay" at bounding box center [509, 276] width 445 height 14
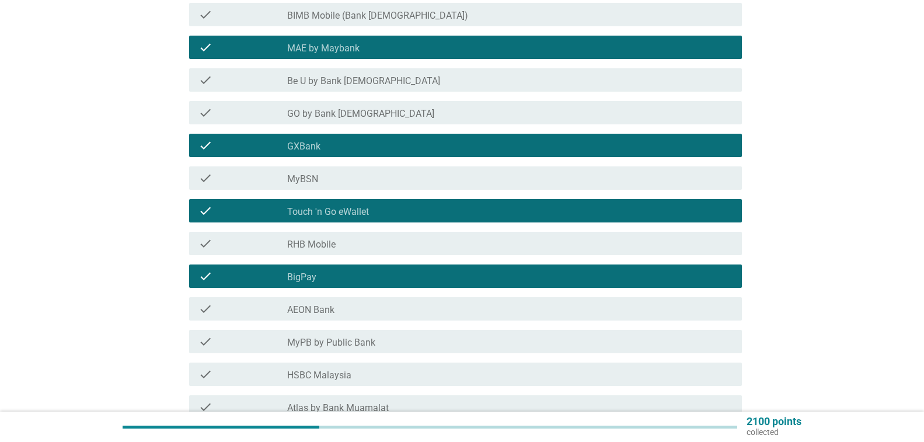
click at [513, 301] on div "check check_box_outline_blank AEON Bank" at bounding box center [465, 308] width 553 height 23
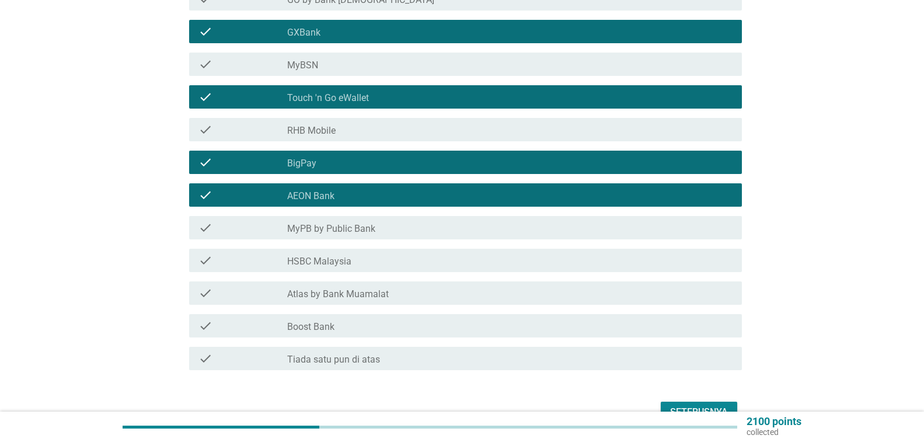
scroll to position [350, 0]
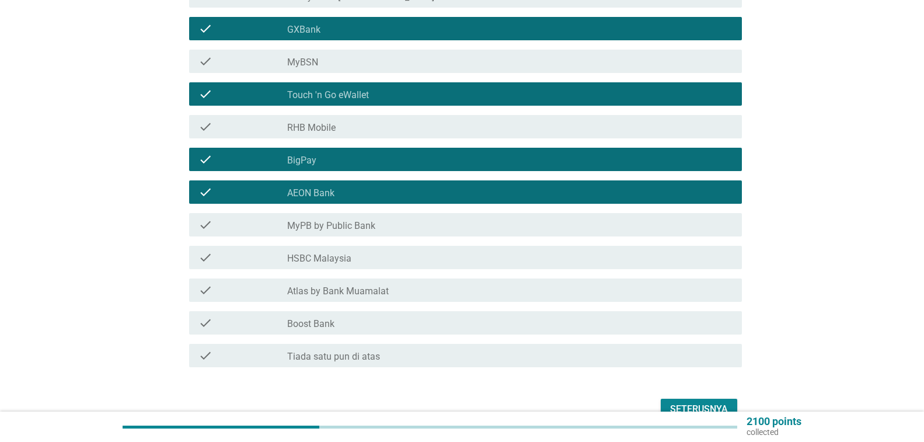
click at [514, 264] on div "check check_box_outline_blank HSBC Malaysia" at bounding box center [465, 257] width 553 height 23
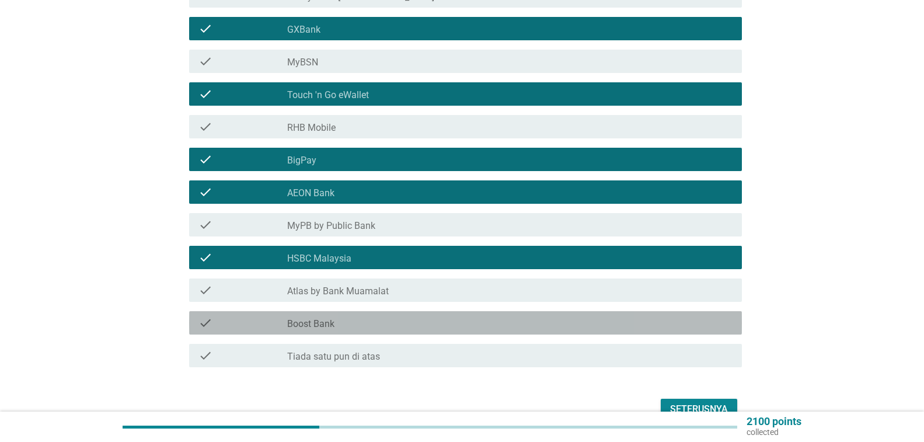
click at [507, 325] on div "check_box_outline_blank Boost Bank" at bounding box center [509, 323] width 445 height 14
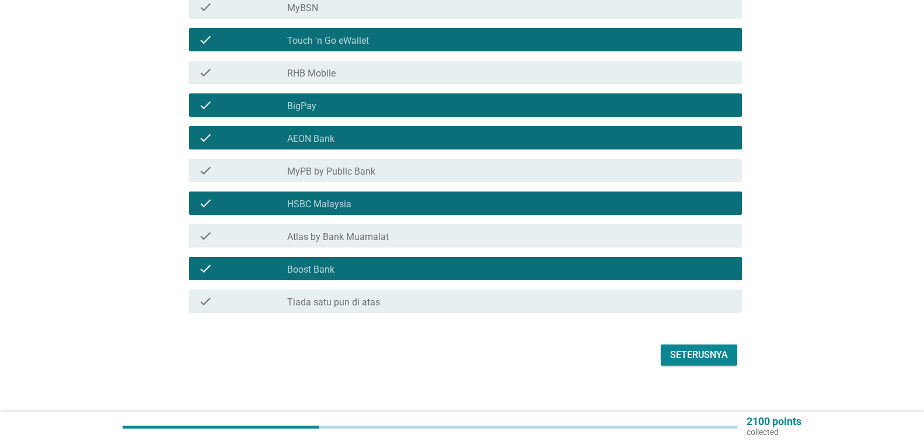
scroll to position [414, 0]
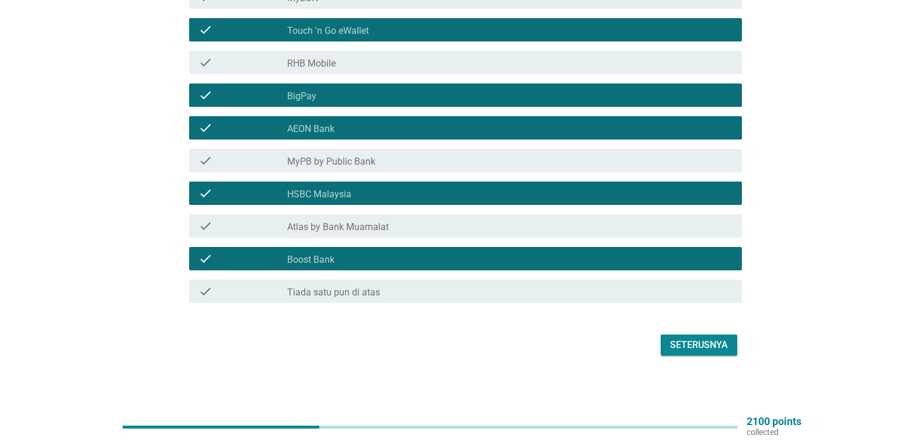
click at [673, 347] on div "Seterusnya" at bounding box center [699, 345] width 58 height 14
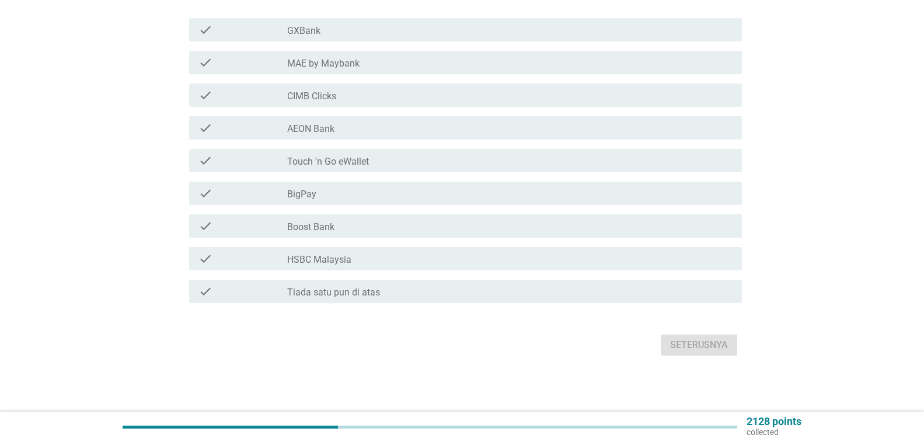
scroll to position [0, 0]
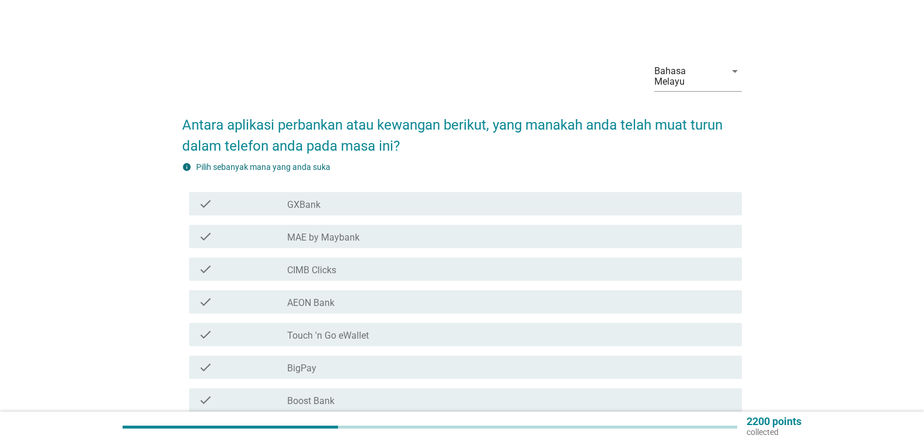
click at [425, 262] on div "check_box_outline_blank CIMB Clicks" at bounding box center [509, 269] width 445 height 14
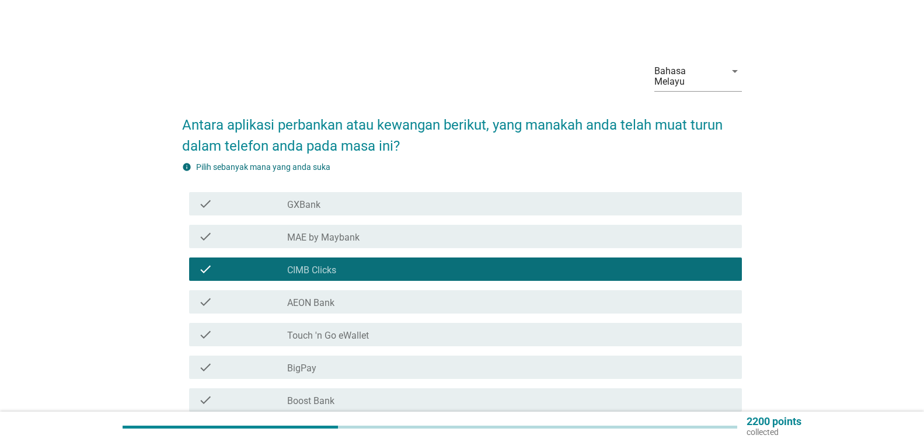
click at [418, 343] on div "check check_box_outline_blank Touch 'n Go eWallet" at bounding box center [465, 334] width 553 height 23
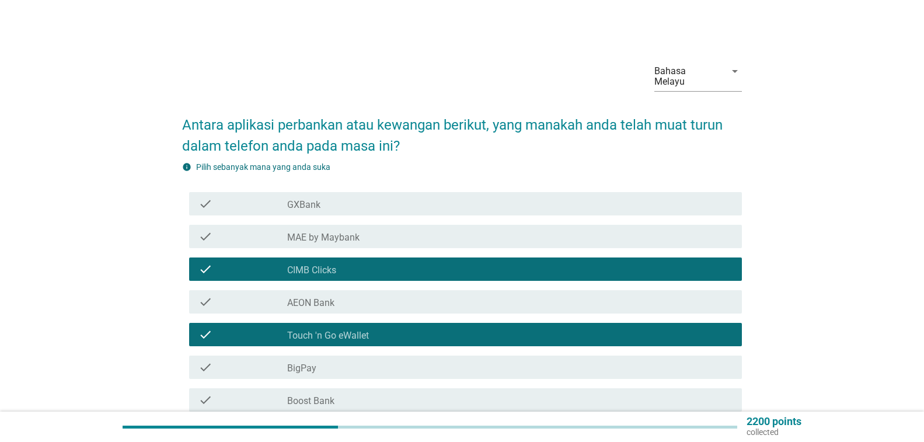
click at [425, 243] on div "check_box_outline_blank MAE by Maybank" at bounding box center [509, 236] width 445 height 14
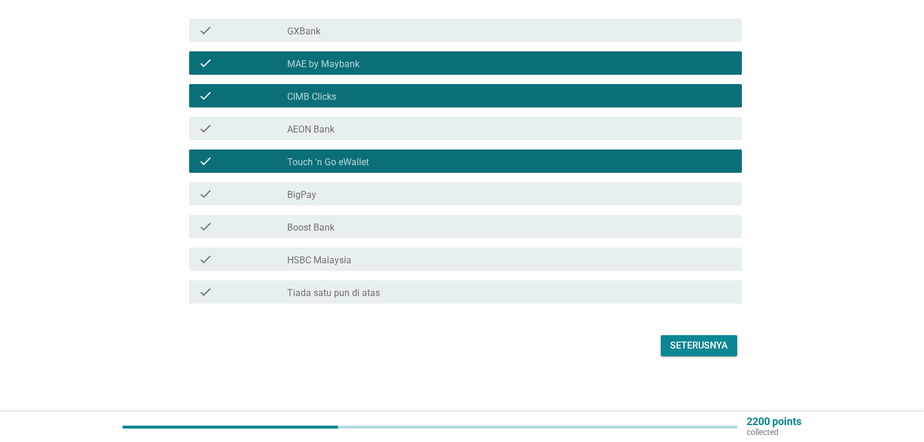
scroll to position [174, 0]
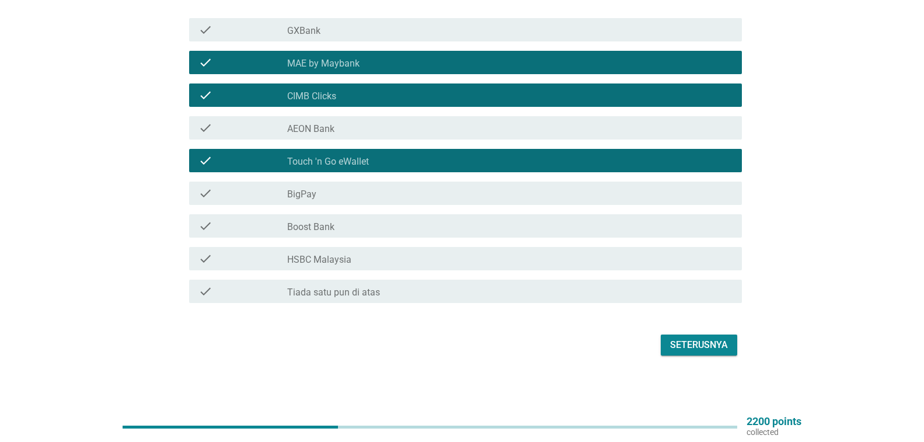
click at [693, 336] on button "Seterusnya" at bounding box center [699, 344] width 76 height 21
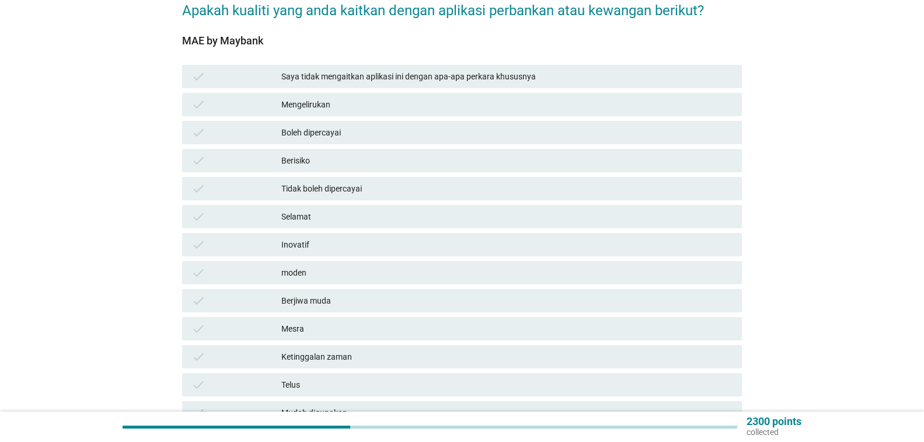
scroll to position [117, 0]
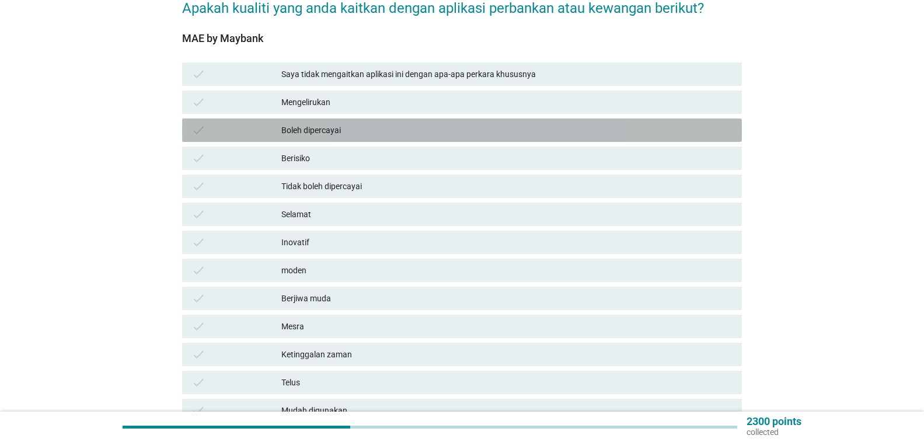
click at [427, 131] on div "Boleh dipercayai" at bounding box center [506, 130] width 451 height 14
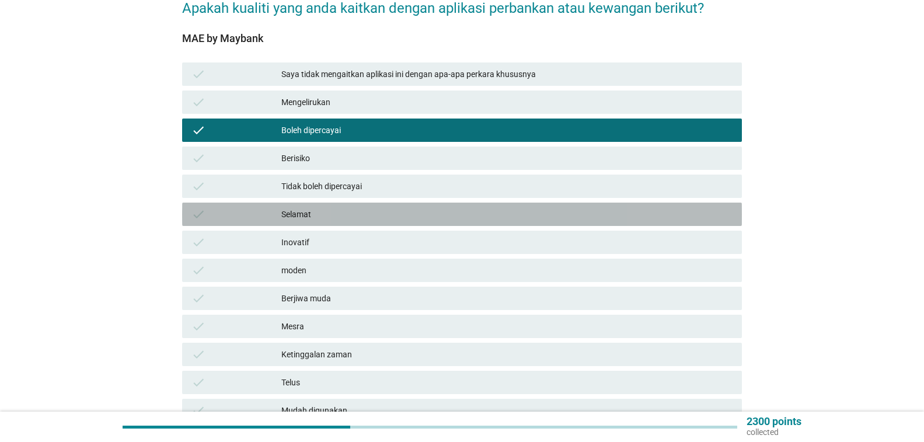
click at [447, 211] on div "Selamat" at bounding box center [506, 214] width 451 height 14
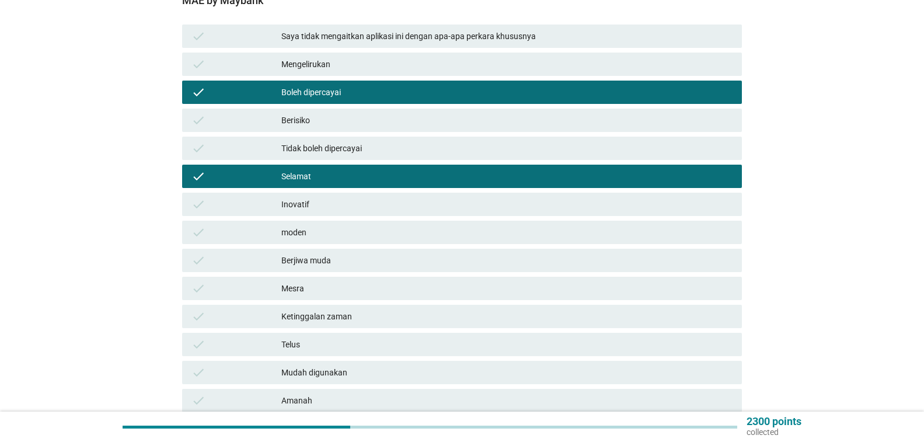
scroll to position [175, 0]
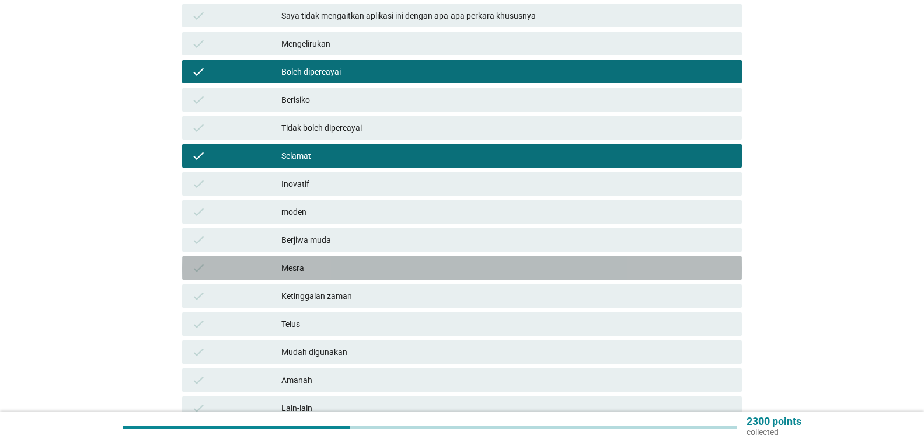
click at [448, 269] on div "Mesra" at bounding box center [506, 268] width 451 height 14
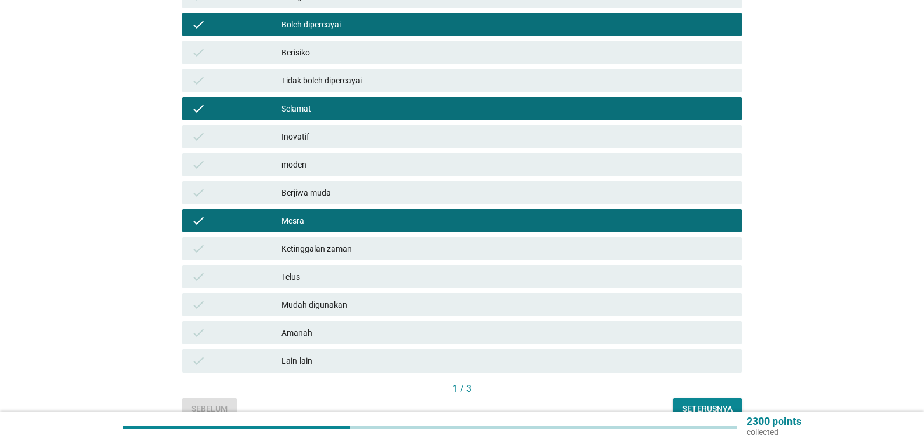
scroll to position [283, 0]
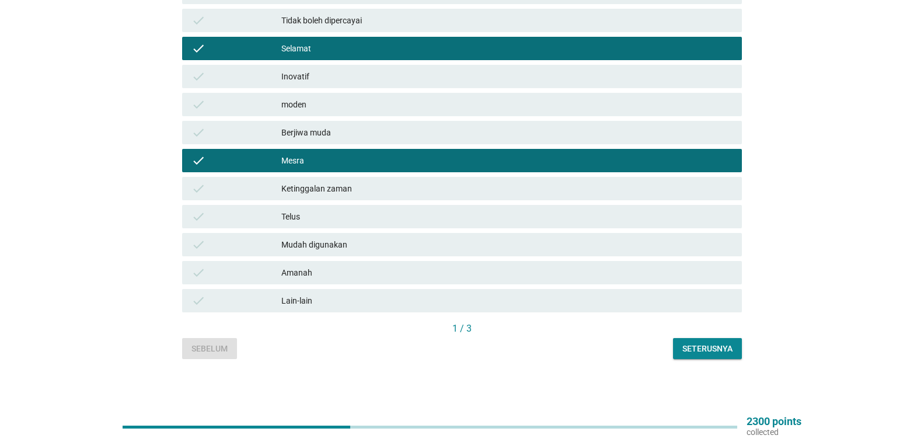
click at [455, 239] on div "Mudah digunakan" at bounding box center [506, 245] width 451 height 14
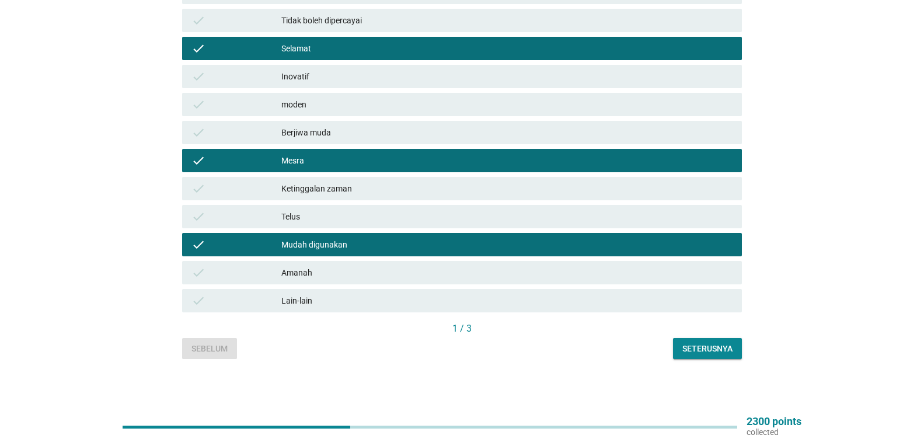
click at [683, 346] on div "Seterusnya" at bounding box center [707, 349] width 50 height 12
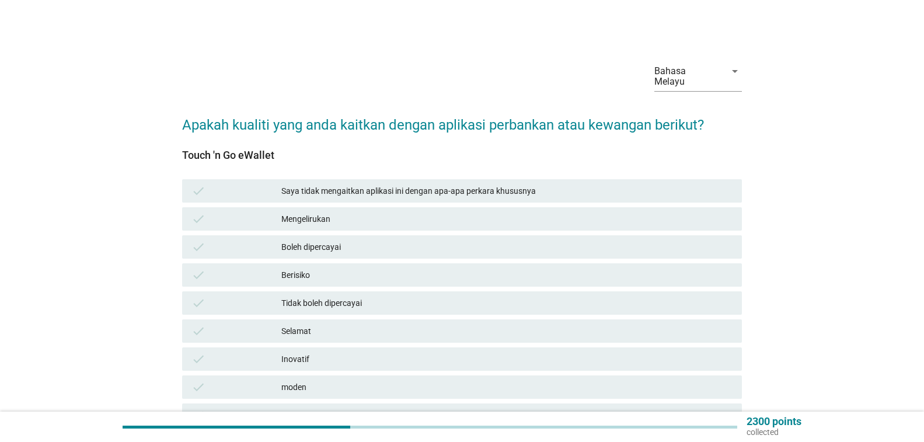
click at [631, 246] on div "Boleh dipercayai" at bounding box center [506, 247] width 451 height 14
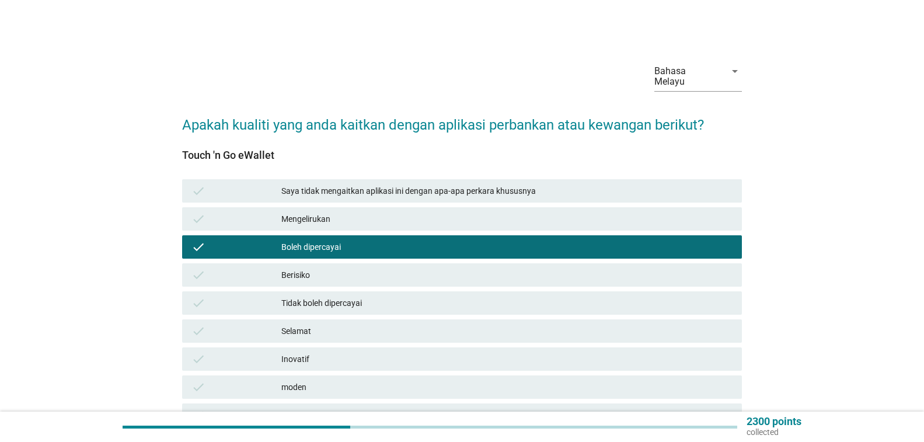
click at [620, 329] on div "Selamat" at bounding box center [506, 331] width 451 height 14
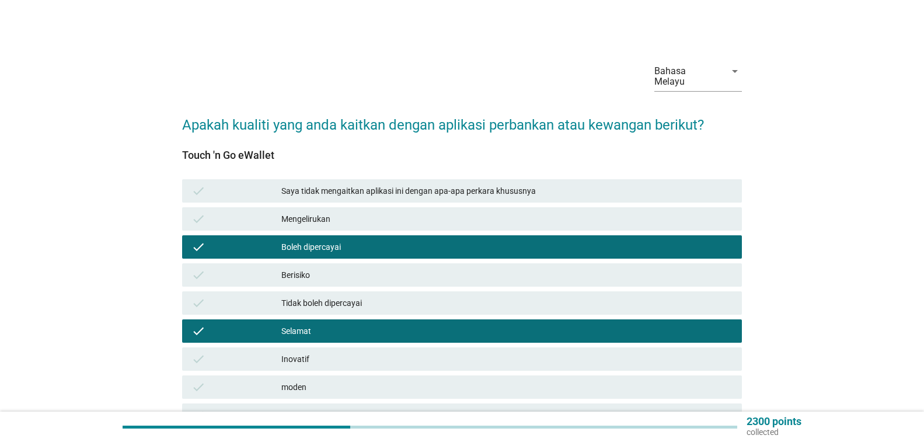
click at [617, 361] on div "Inovatif" at bounding box center [506, 359] width 451 height 14
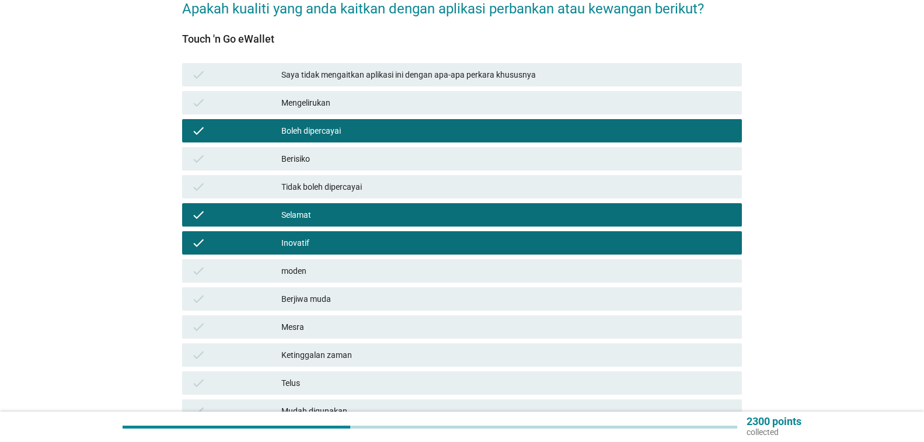
scroll to position [117, 0]
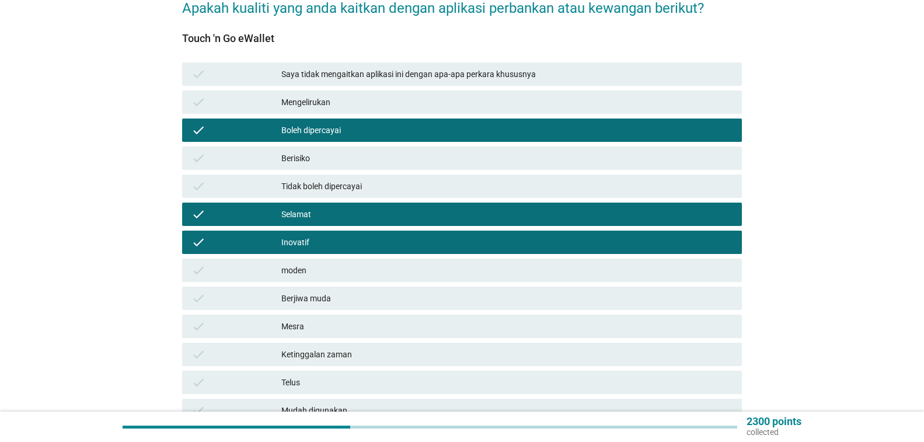
click at [595, 274] on div "moden" at bounding box center [506, 270] width 451 height 14
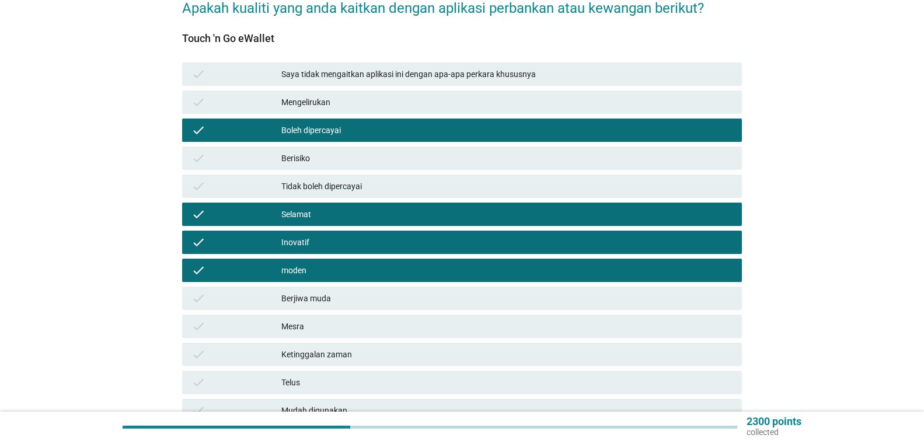
click at [592, 328] on div "Mesra" at bounding box center [506, 326] width 451 height 14
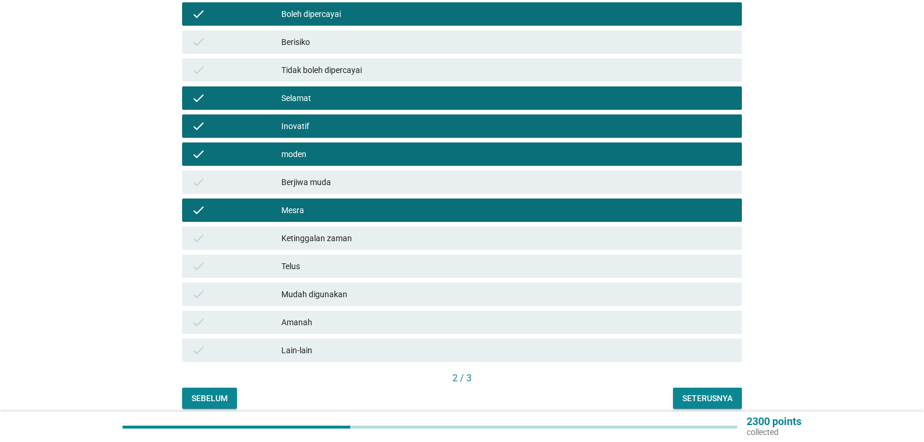
scroll to position [283, 0]
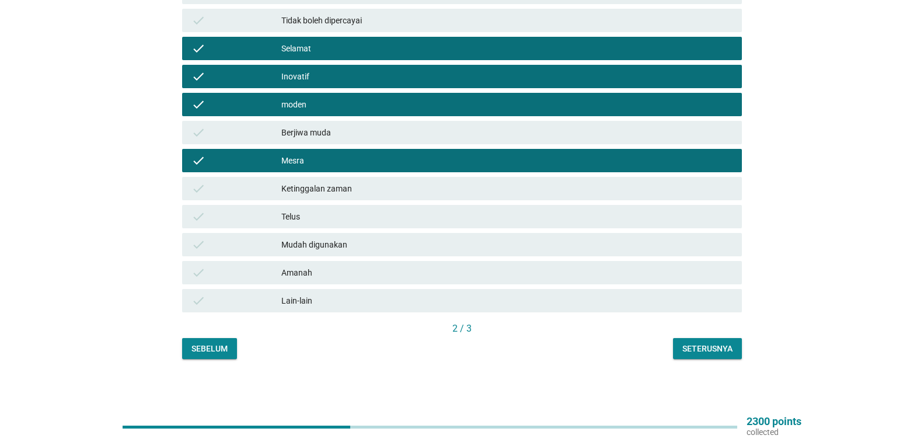
click at [585, 222] on div "Telus" at bounding box center [506, 217] width 451 height 14
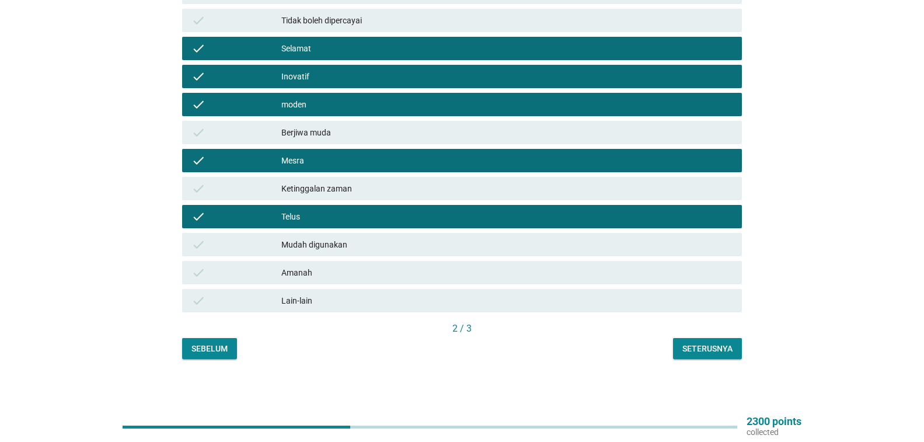
click at [581, 240] on div "Mudah digunakan" at bounding box center [506, 245] width 451 height 14
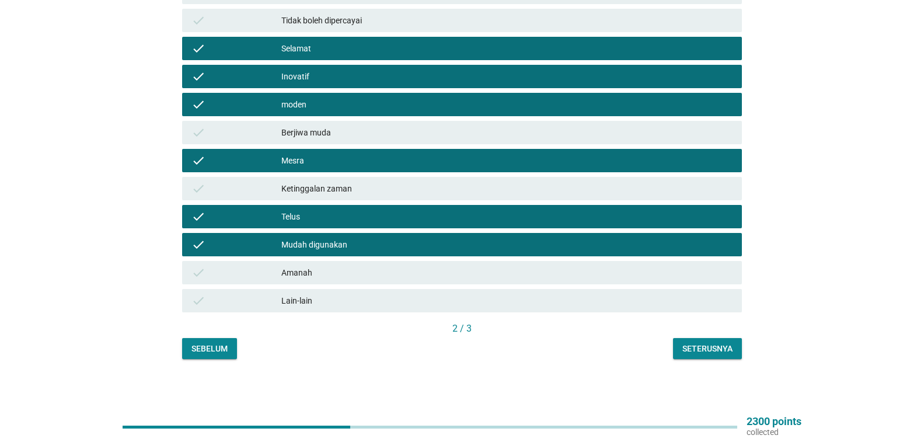
click at [583, 278] on div "Amanah" at bounding box center [506, 273] width 451 height 14
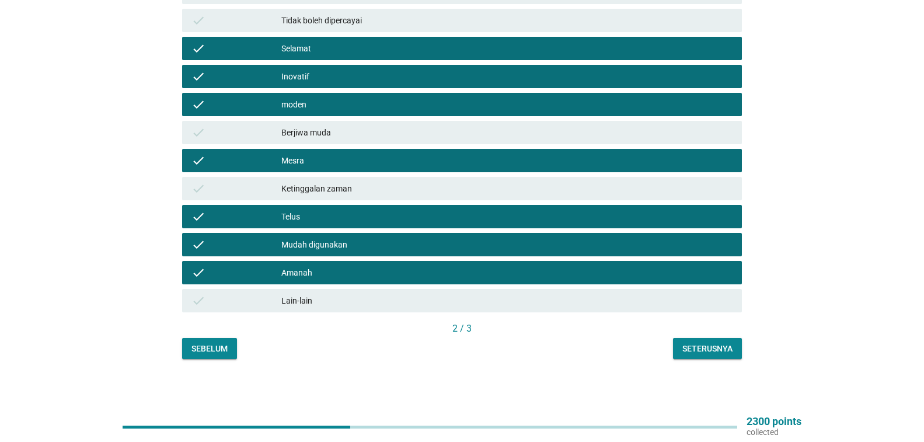
click at [693, 346] on div "Seterusnya" at bounding box center [707, 349] width 50 height 12
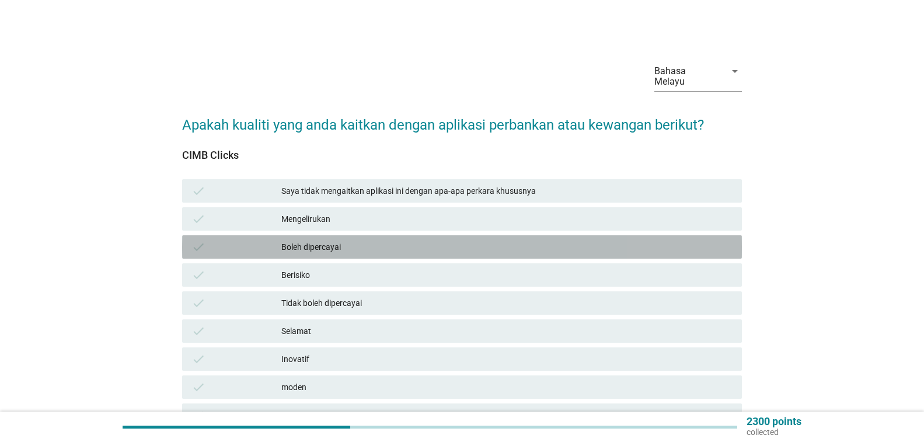
click at [557, 248] on div "Boleh dipercayai" at bounding box center [506, 247] width 451 height 14
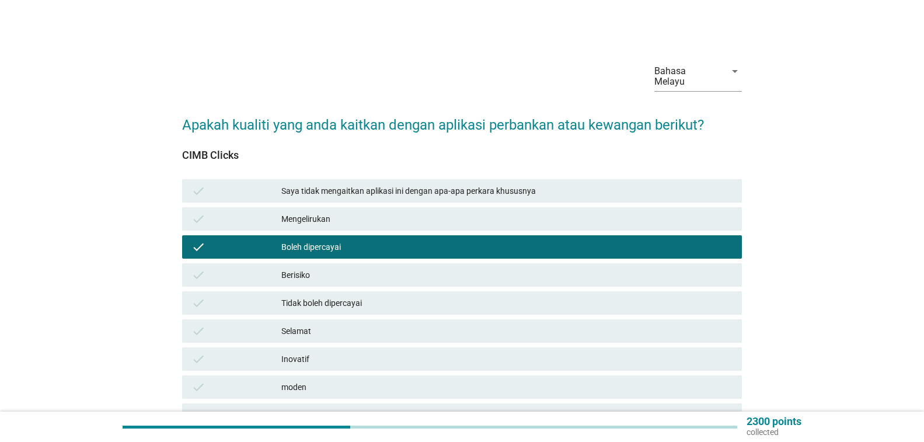
click at [557, 337] on div "Selamat" at bounding box center [506, 331] width 451 height 14
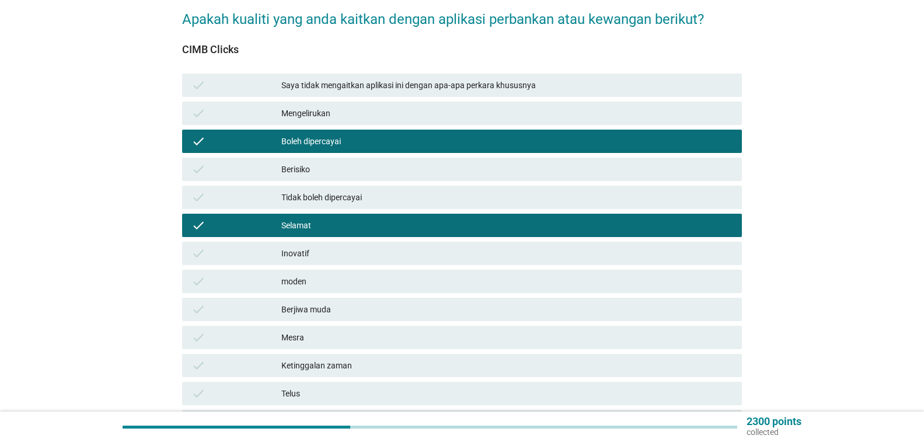
scroll to position [117, 0]
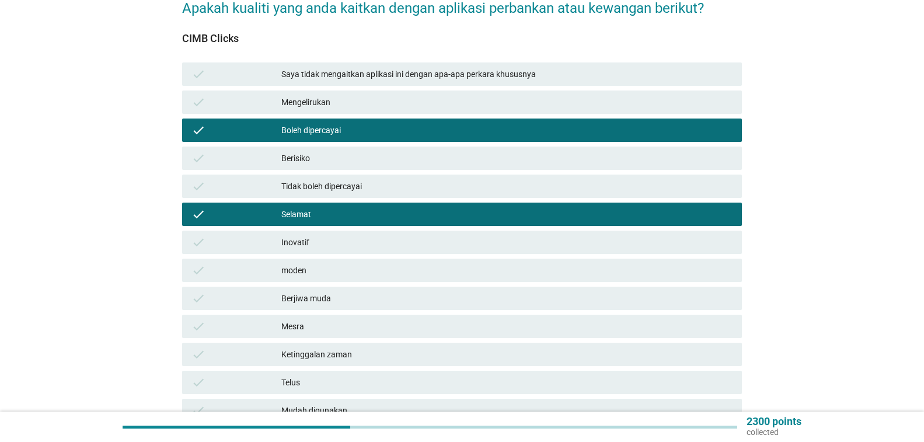
click at [546, 263] on div "check moden" at bounding box center [462, 270] width 560 height 23
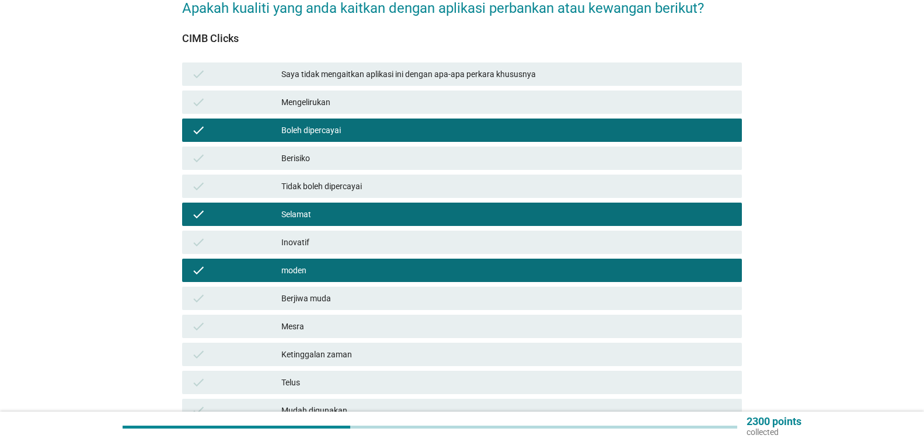
click at [549, 329] on div "Mesra" at bounding box center [506, 326] width 451 height 14
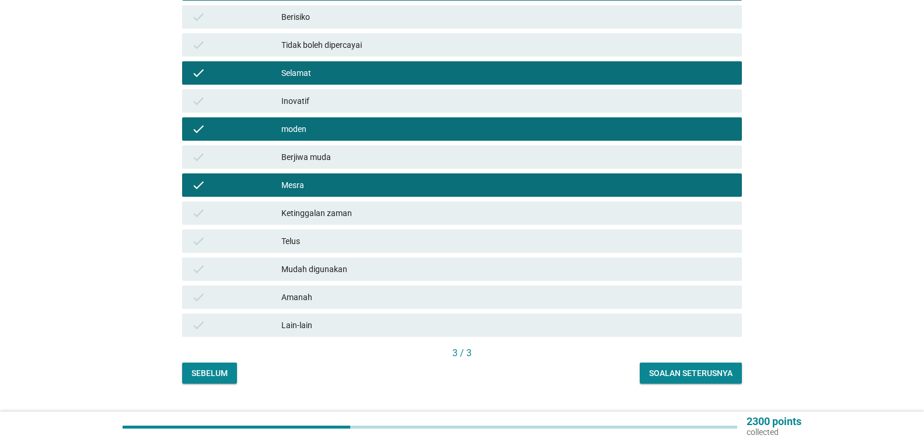
scroll to position [283, 0]
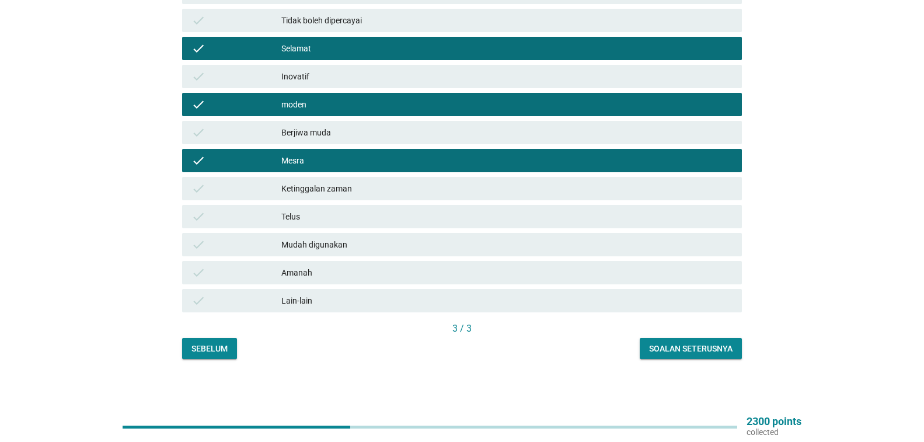
click at [549, 218] on div "Telus" at bounding box center [506, 217] width 451 height 14
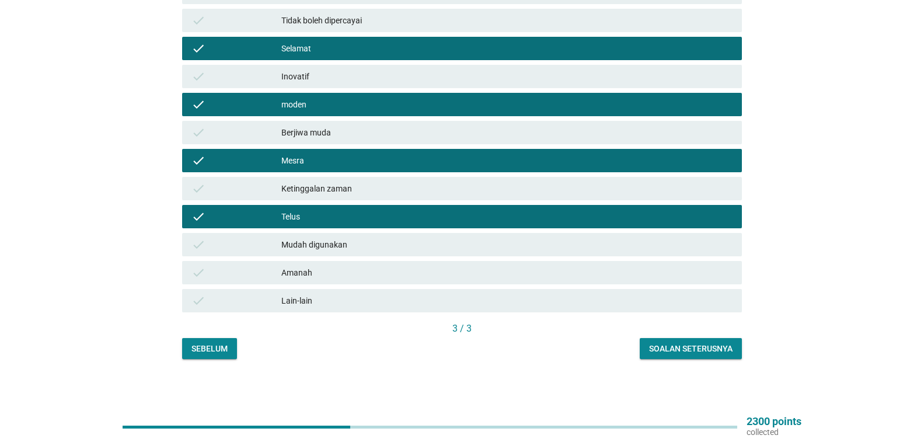
click at [548, 252] on div "check Mudah digunakan" at bounding box center [462, 244] width 560 height 23
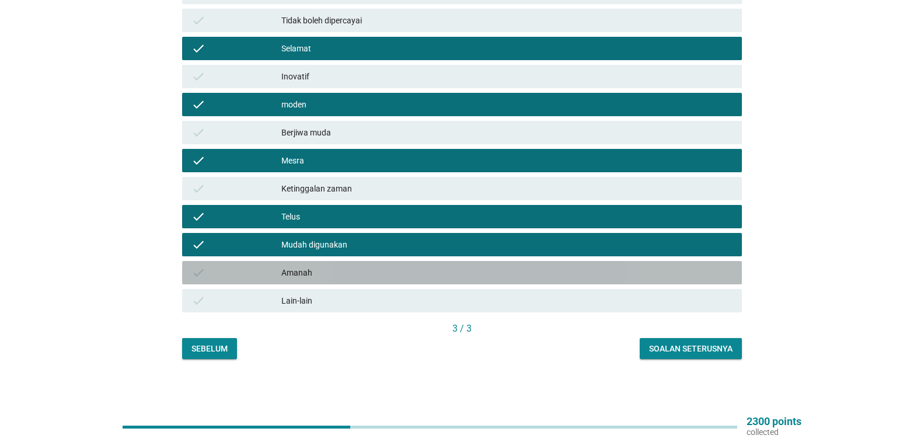
click at [549, 271] on div "Amanah" at bounding box center [506, 273] width 451 height 14
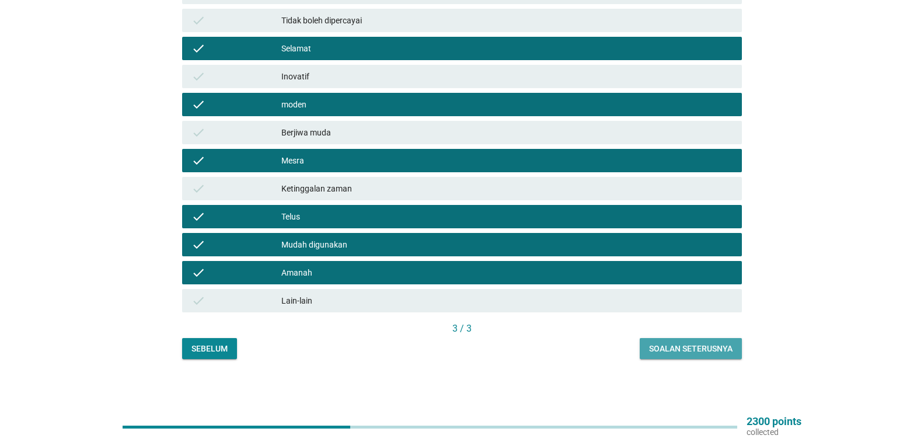
click at [698, 344] on div "Soalan seterusnya" at bounding box center [690, 349] width 83 height 12
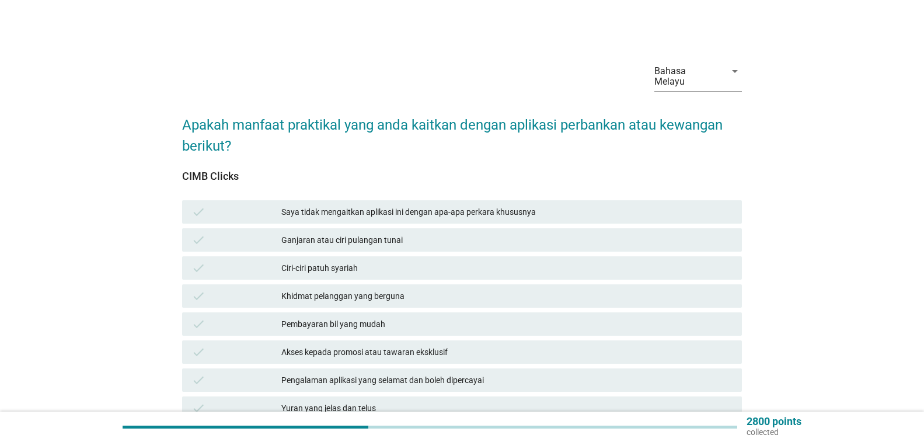
click at [620, 242] on div "Ganjaran atau ciri pulangan tunai" at bounding box center [506, 240] width 451 height 14
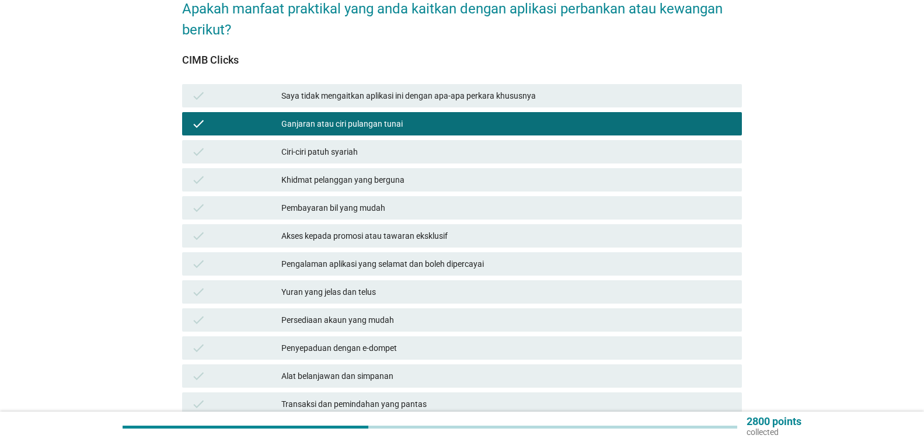
scroll to position [117, 0]
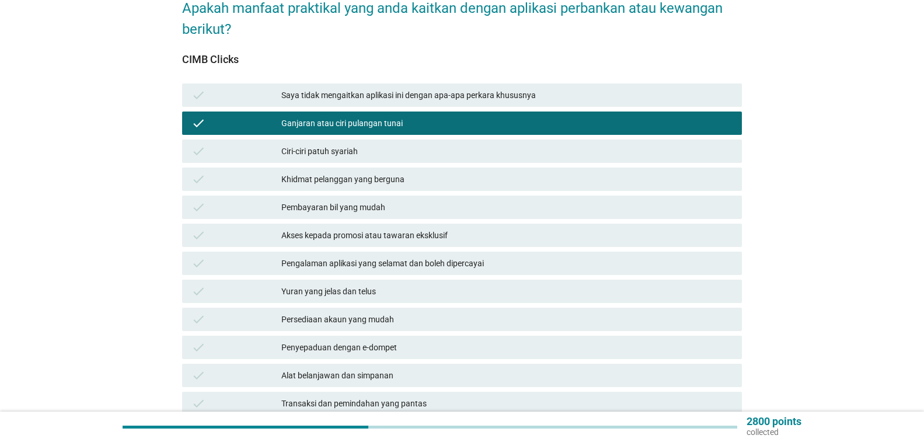
click at [597, 203] on div "Pembayaran bil yang mudah" at bounding box center [506, 207] width 451 height 14
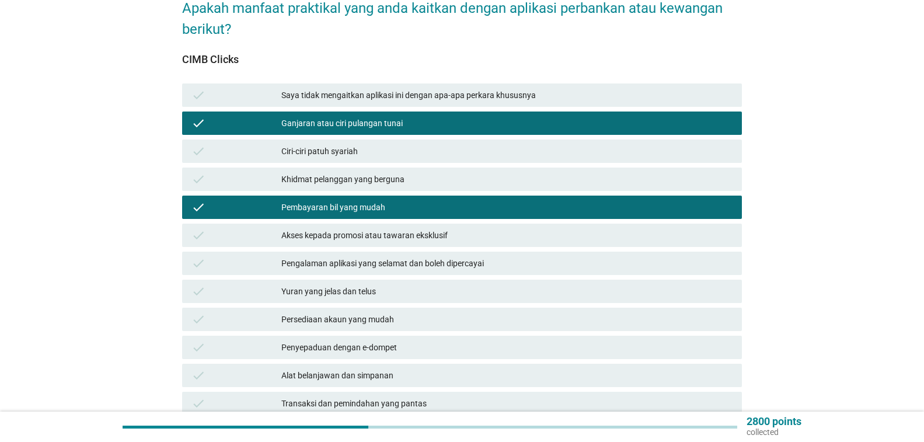
click at [596, 255] on div "check Pengalaman aplikasi yang selamat dan boleh dipercayai" at bounding box center [462, 263] width 560 height 23
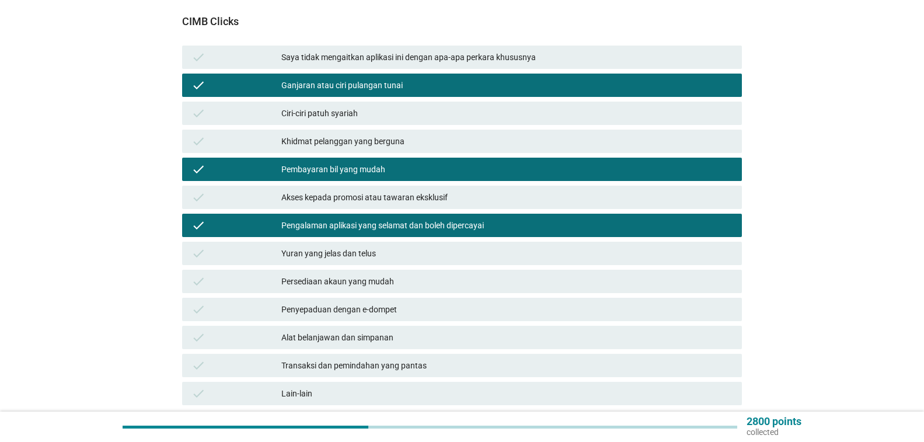
scroll to position [175, 0]
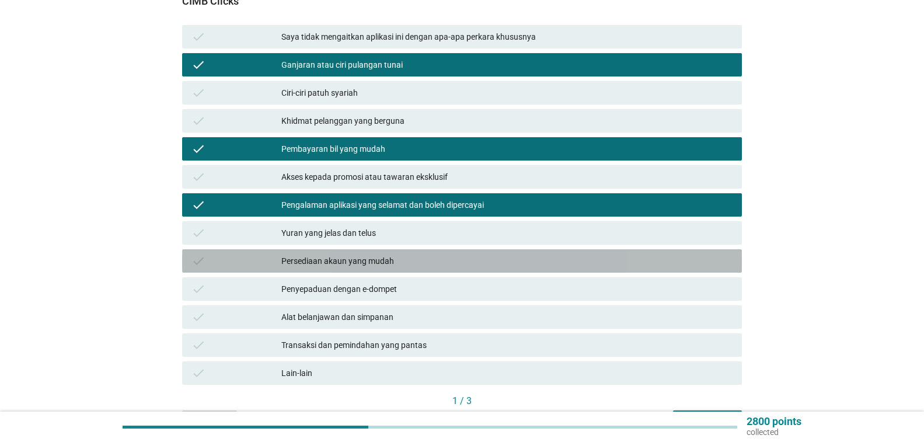
click at [595, 260] on div "Persediaan akaun yang mudah" at bounding box center [506, 261] width 451 height 14
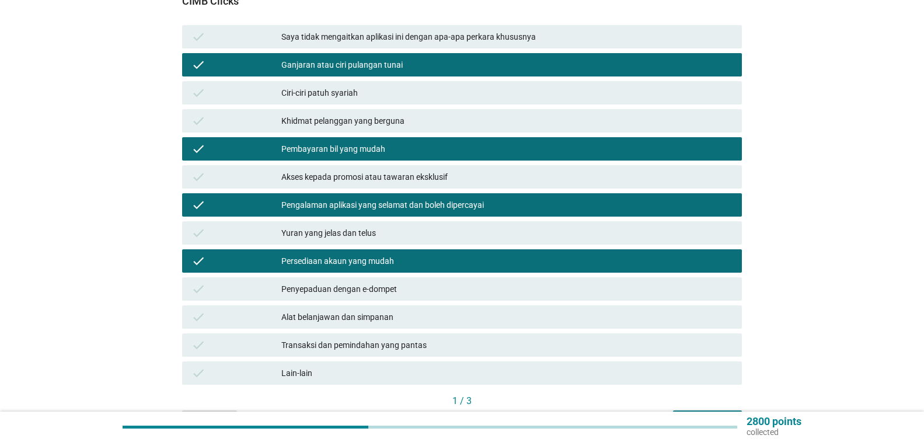
click at [586, 319] on div "Alat belanjawan dan simpanan" at bounding box center [506, 317] width 451 height 14
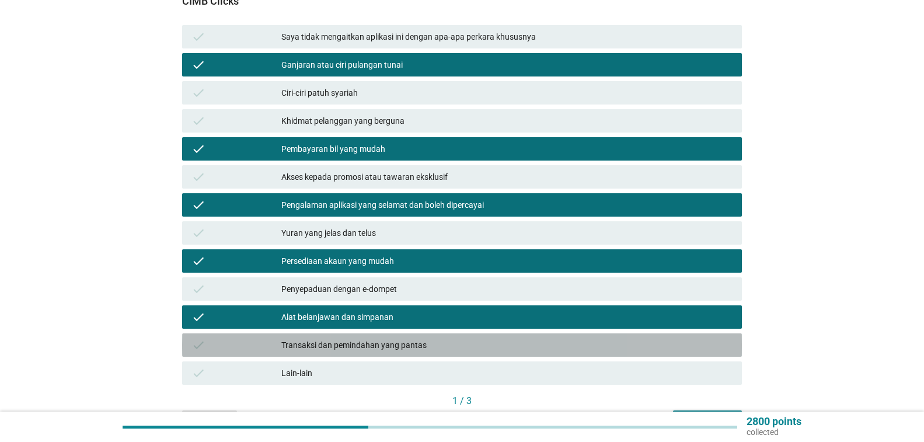
click at [584, 353] on div "check Transaksi dan pemindahan yang pantas" at bounding box center [462, 344] width 560 height 23
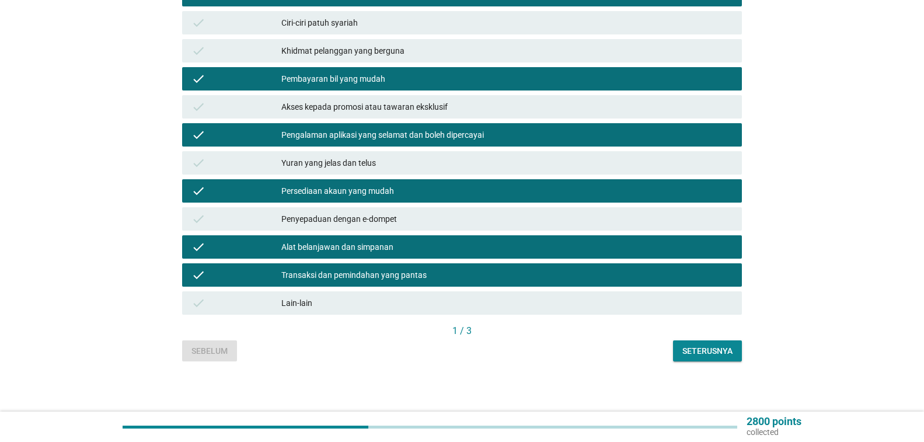
scroll to position [248, 0]
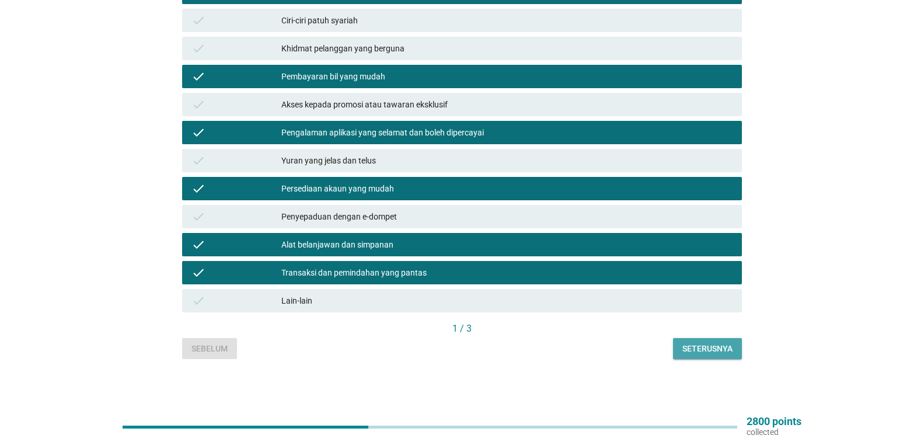
click at [708, 345] on div "Seterusnya" at bounding box center [707, 349] width 50 height 12
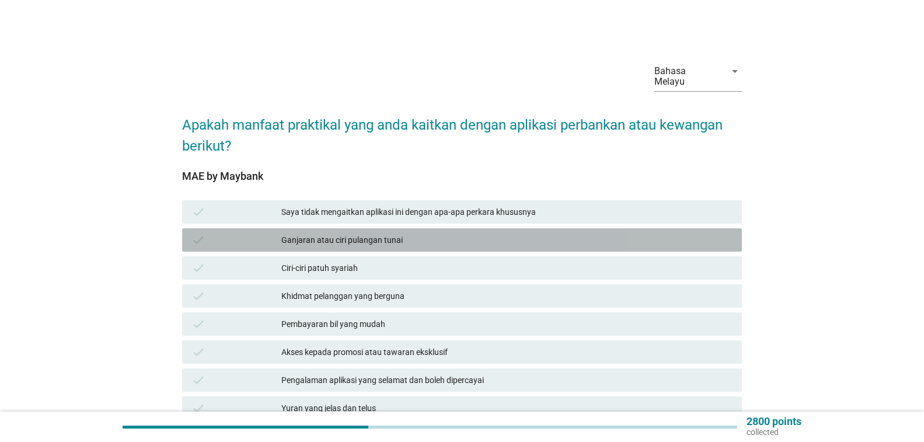
click at [410, 247] on div "check Ganjaran atau ciri pulangan tunai" at bounding box center [462, 239] width 560 height 23
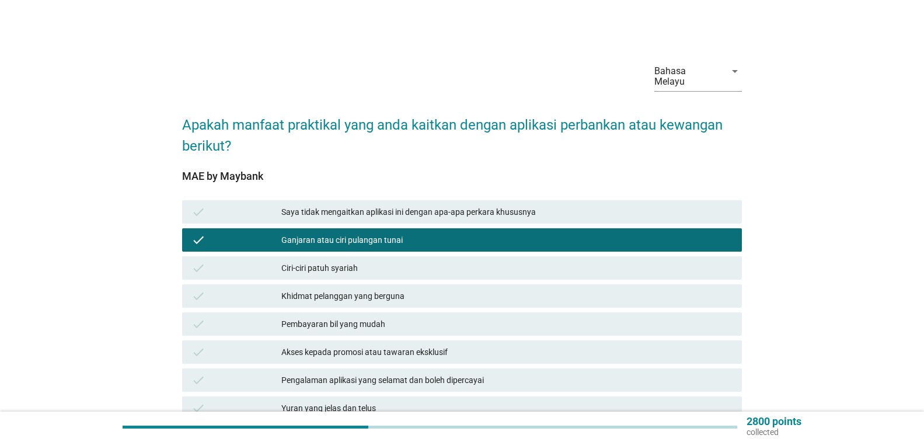
scroll to position [58, 0]
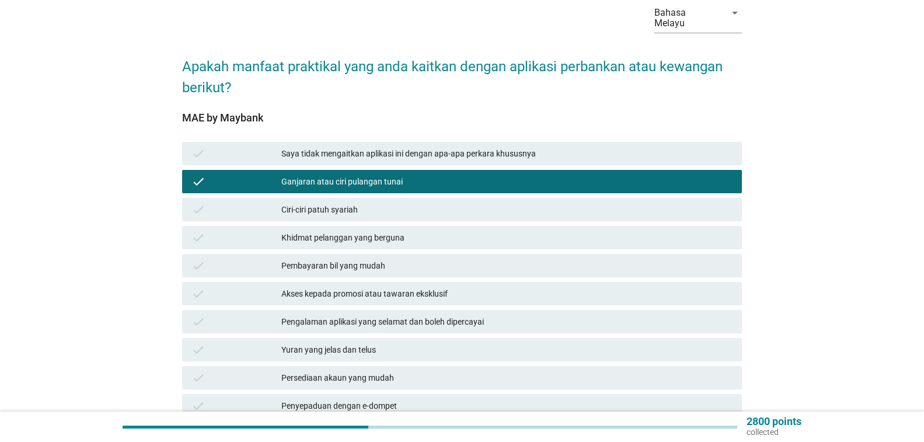
click at [472, 323] on div "Pengalaman aplikasi yang selamat dan boleh dipercayai" at bounding box center [506, 322] width 451 height 14
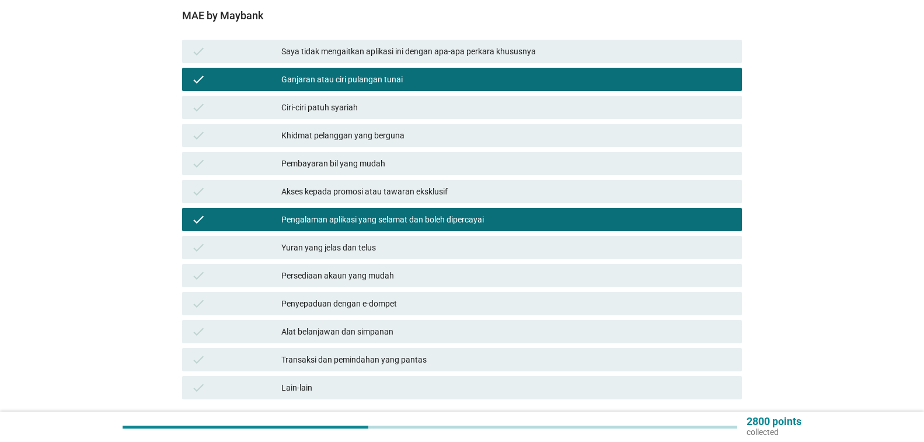
scroll to position [175, 0]
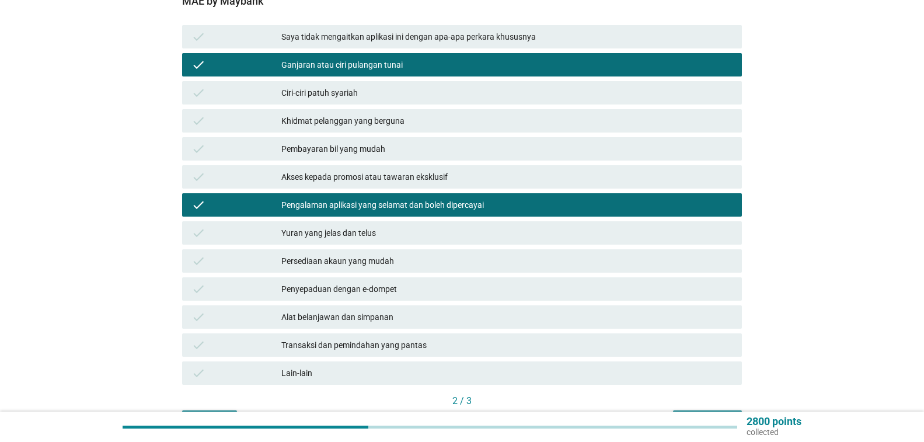
click at [458, 226] on div "Yuran yang jelas dan telus" at bounding box center [506, 233] width 451 height 14
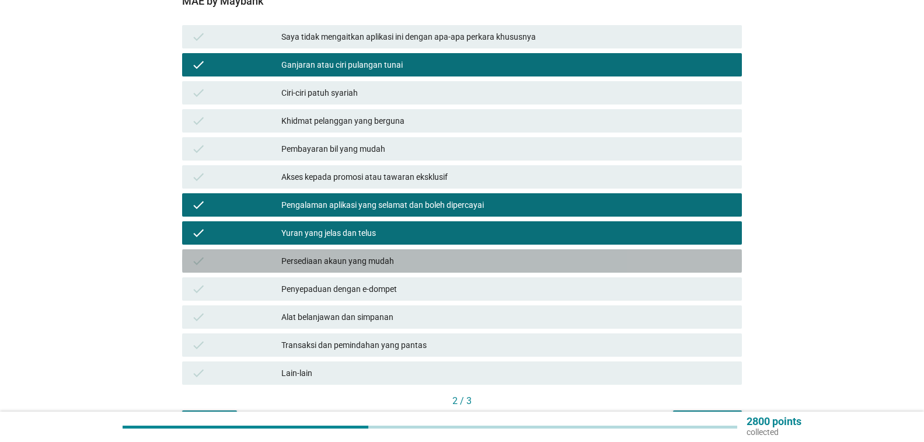
click at [461, 259] on div "Persediaan akaun yang mudah" at bounding box center [506, 261] width 451 height 14
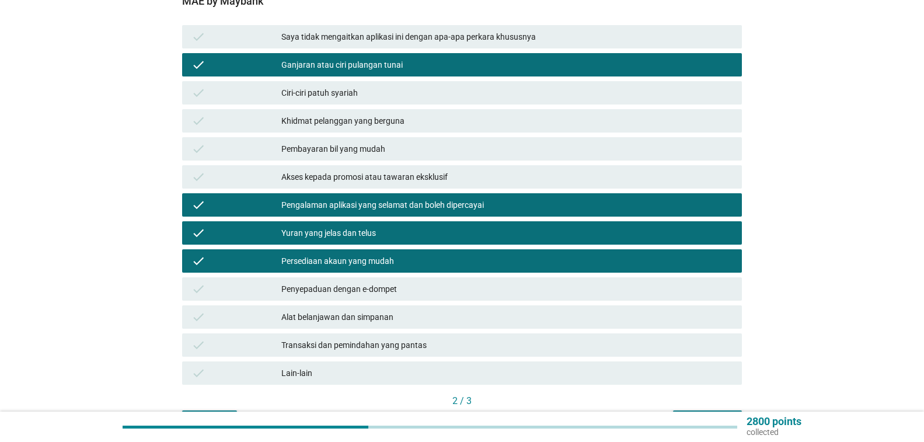
click at [468, 348] on div "Transaksi dan pemindahan yang pantas" at bounding box center [506, 345] width 451 height 14
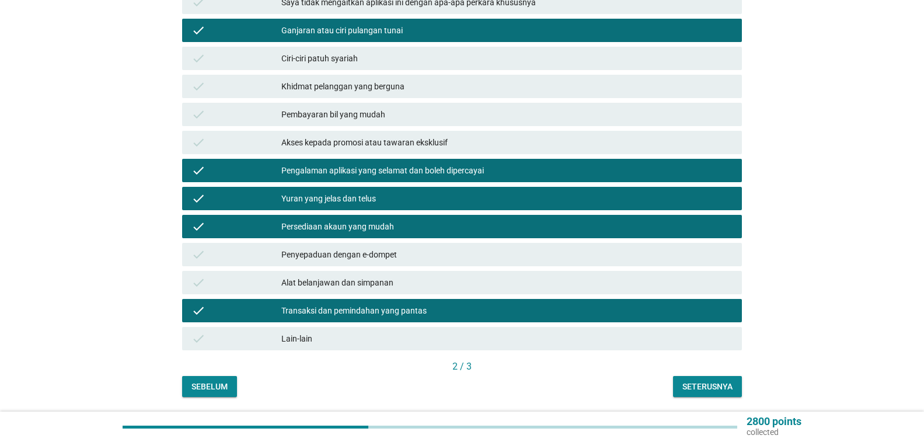
scroll to position [248, 0]
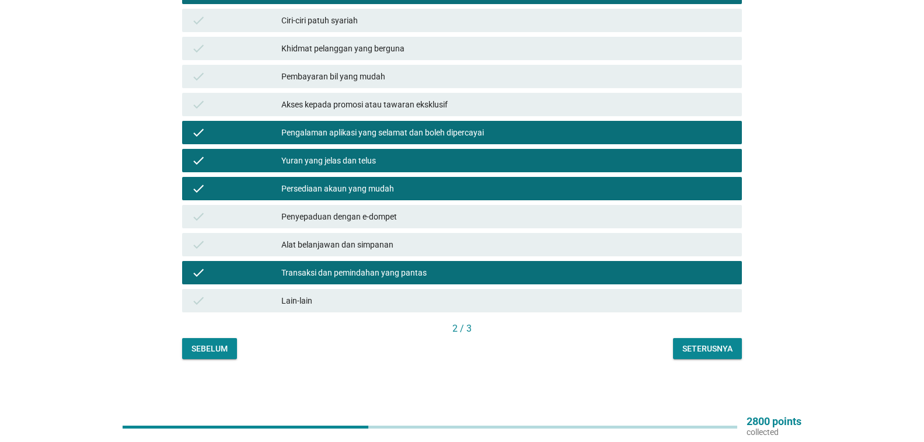
click at [722, 354] on button "Seterusnya" at bounding box center [707, 348] width 69 height 21
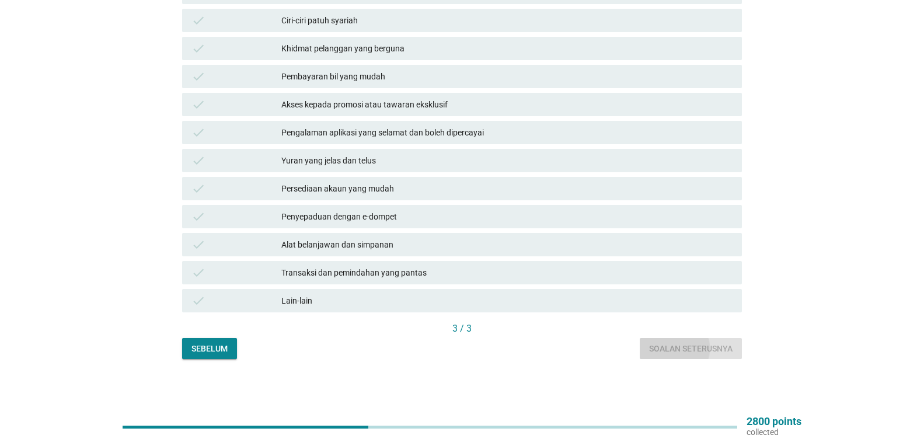
scroll to position [0, 0]
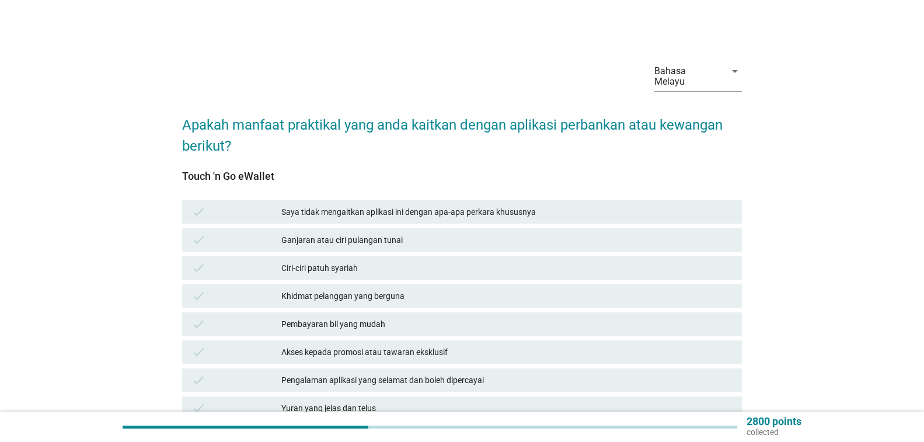
click at [719, 249] on div "check Ganjaran atau ciri pulangan tunai" at bounding box center [462, 239] width 560 height 23
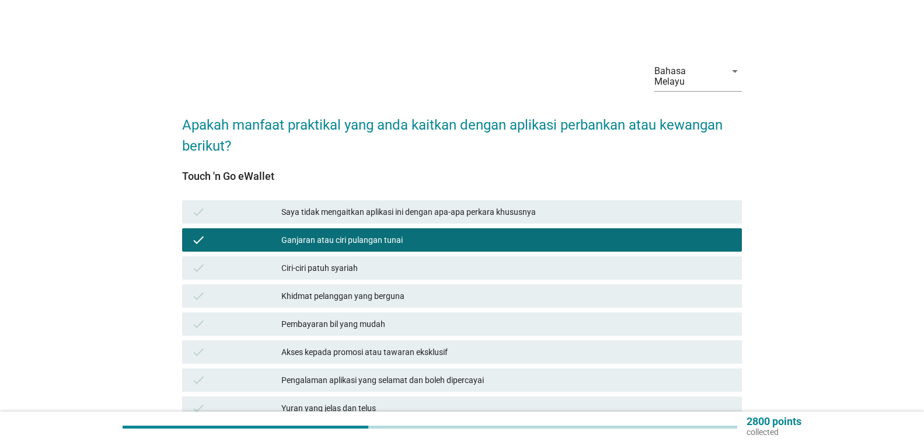
click at [708, 292] on div "Khidmat pelanggan yang berguna" at bounding box center [506, 296] width 451 height 14
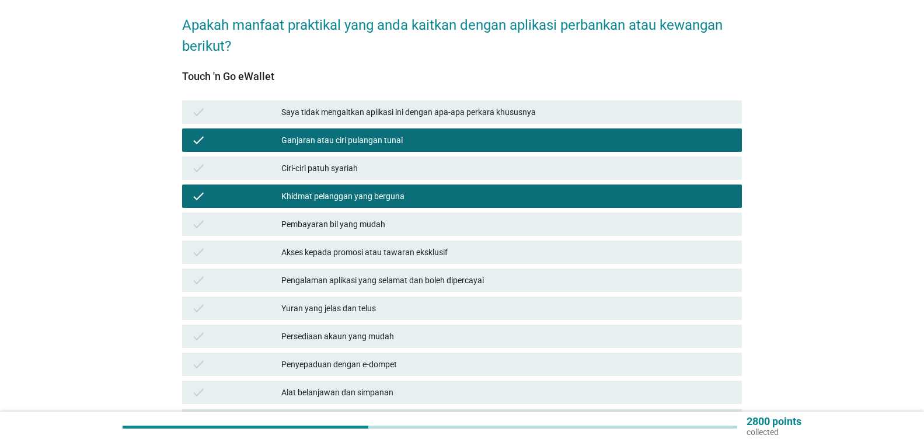
scroll to position [117, 0]
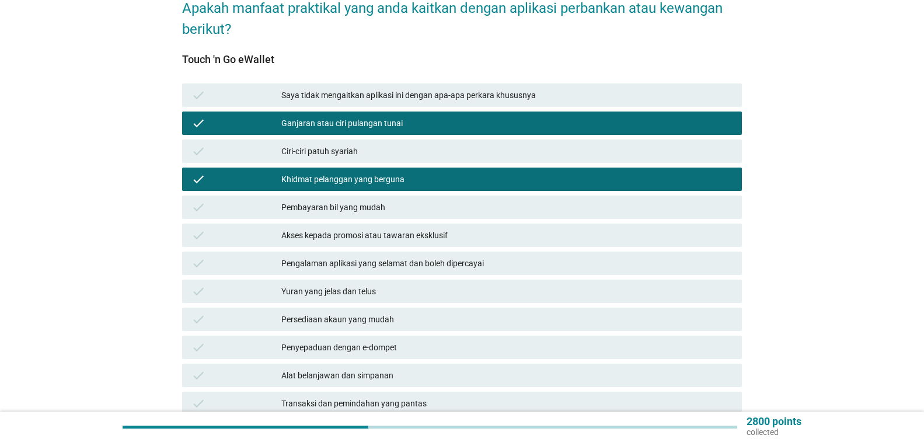
click at [709, 205] on div "Pembayaran bil yang mudah" at bounding box center [506, 207] width 451 height 14
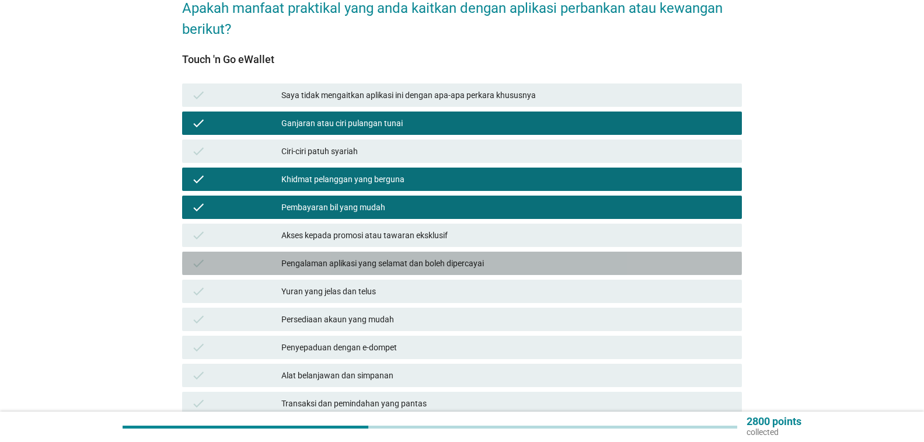
click at [702, 256] on div "Pengalaman aplikasi yang selamat dan boleh dipercayai" at bounding box center [506, 263] width 451 height 14
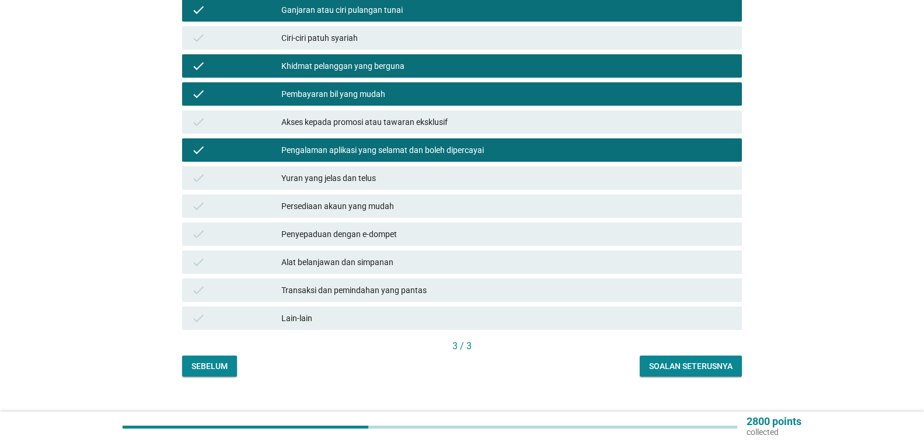
scroll to position [233, 0]
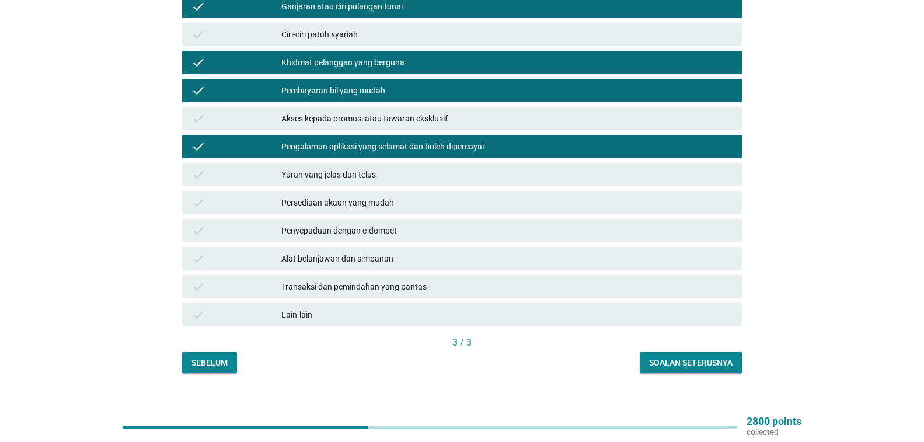
click at [698, 205] on div "Persediaan akaun yang mudah" at bounding box center [506, 203] width 451 height 14
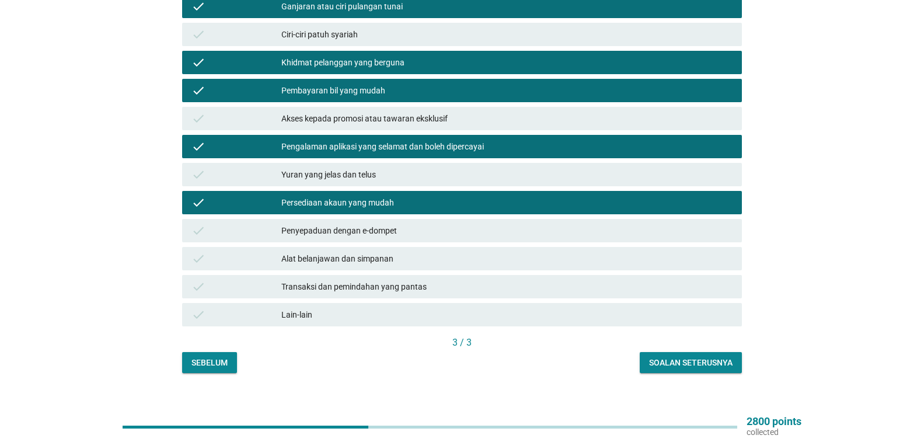
click at [693, 232] on div "Penyepaduan dengan e-dompet" at bounding box center [506, 231] width 451 height 14
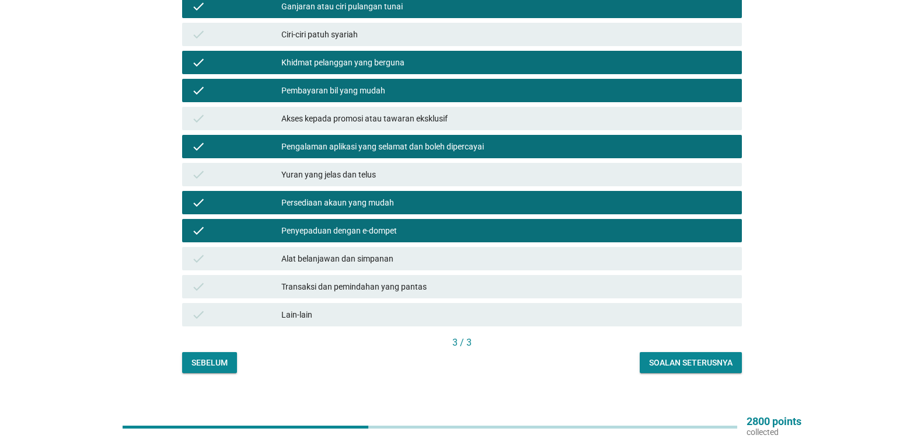
click at [678, 291] on div "Transaksi dan pemindahan yang pantas" at bounding box center [506, 287] width 451 height 14
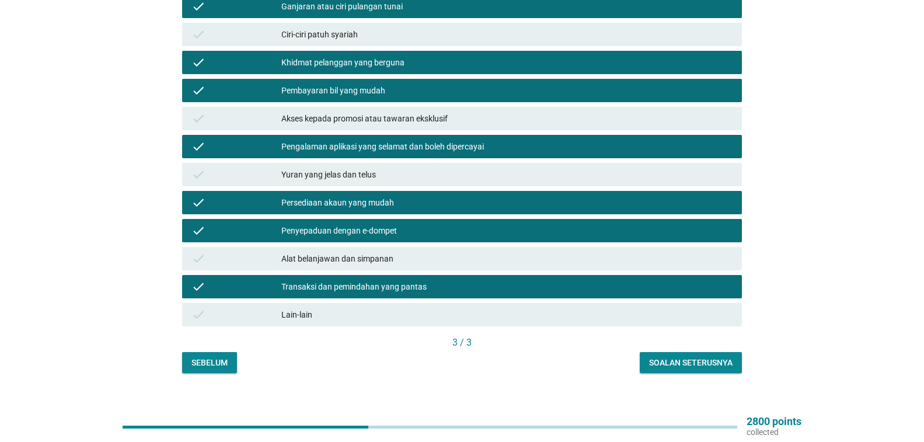
click at [685, 367] on div "Soalan seterusnya" at bounding box center [690, 363] width 83 height 12
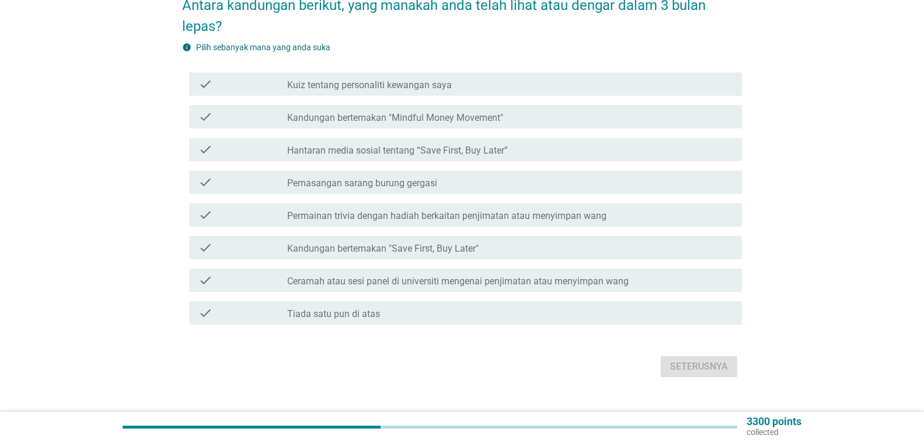
scroll to position [141, 0]
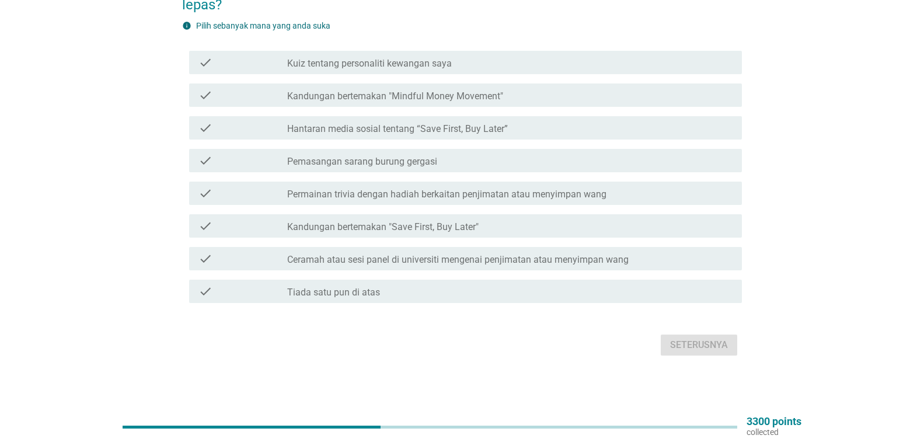
click at [574, 265] on label "Ceramah atau sesi panel di universiti mengenai penjimatan atau menyimpan wang" at bounding box center [457, 260] width 341 height 12
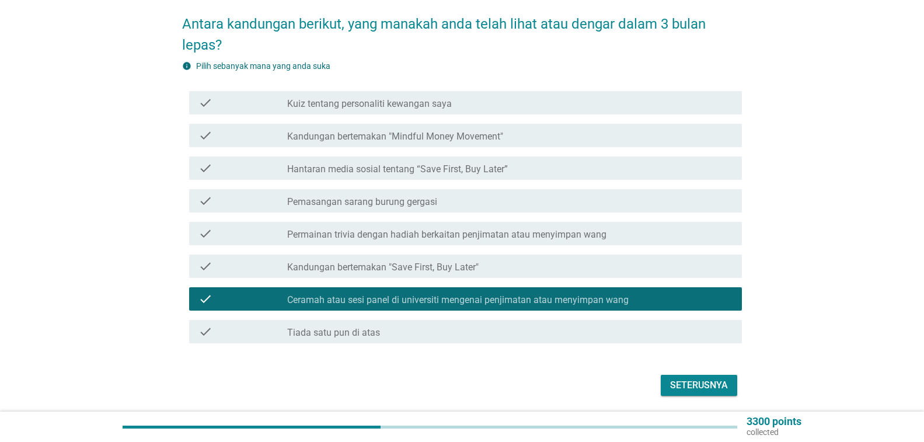
scroll to position [117, 0]
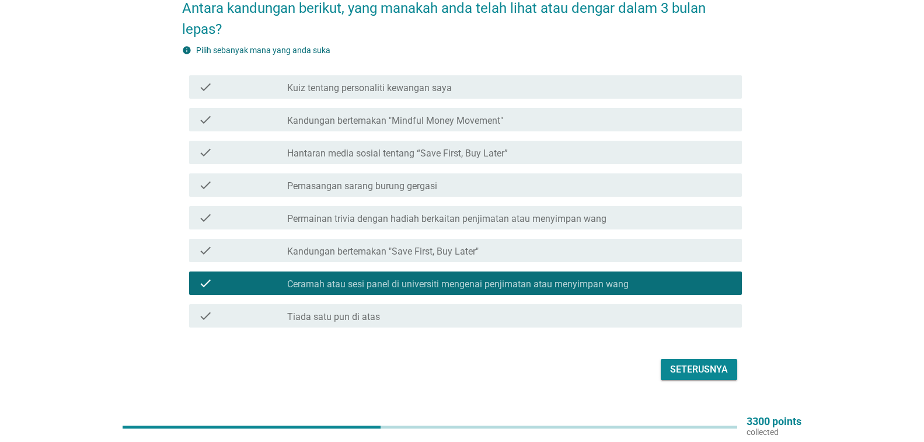
click at [548, 154] on div "check_box_outline_blank Hantaran media sosial tentang “Save First, Buy Later”" at bounding box center [509, 152] width 445 height 14
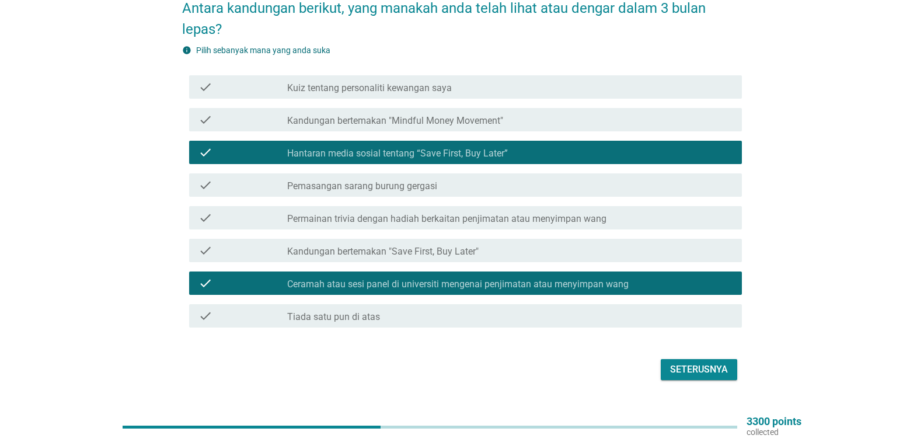
click at [555, 119] on div "check_box_outline_blank Kandungan bertemakan "Mindful Money Movement"" at bounding box center [509, 120] width 445 height 14
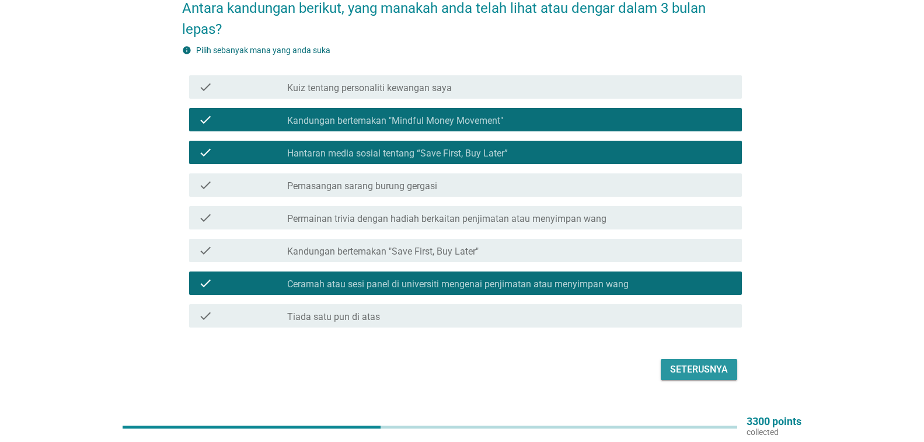
click at [685, 369] on div "Seterusnya" at bounding box center [699, 370] width 58 height 14
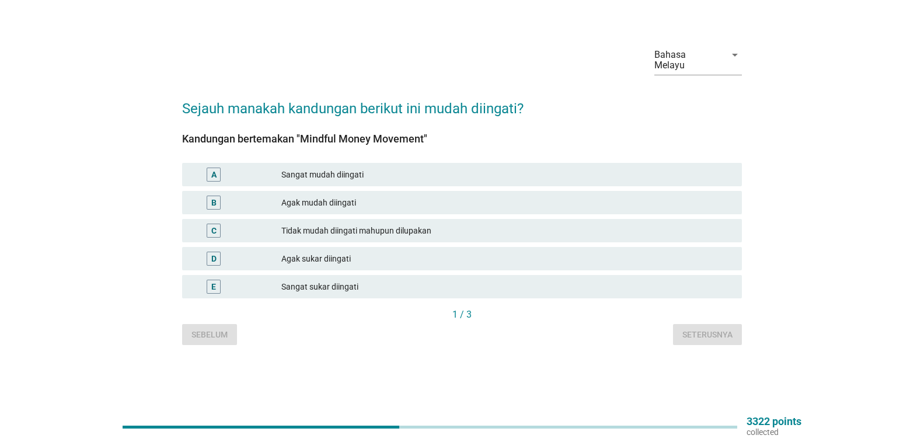
scroll to position [0, 0]
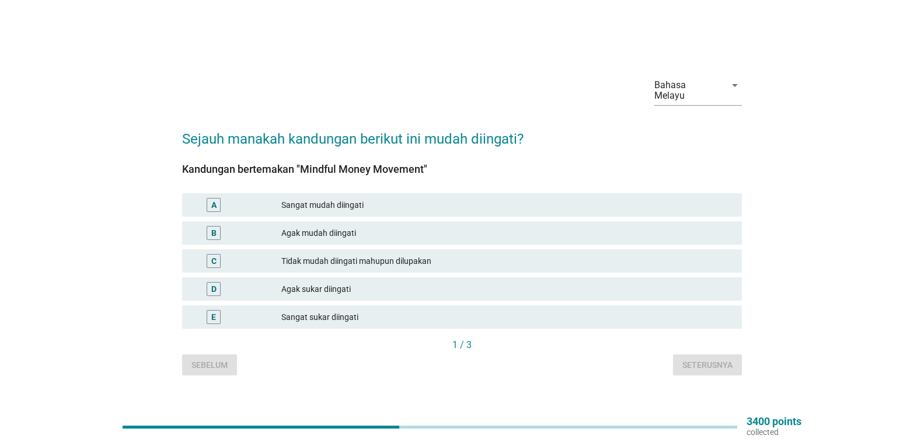
click at [639, 229] on div "Agak mudah diingati" at bounding box center [506, 233] width 451 height 14
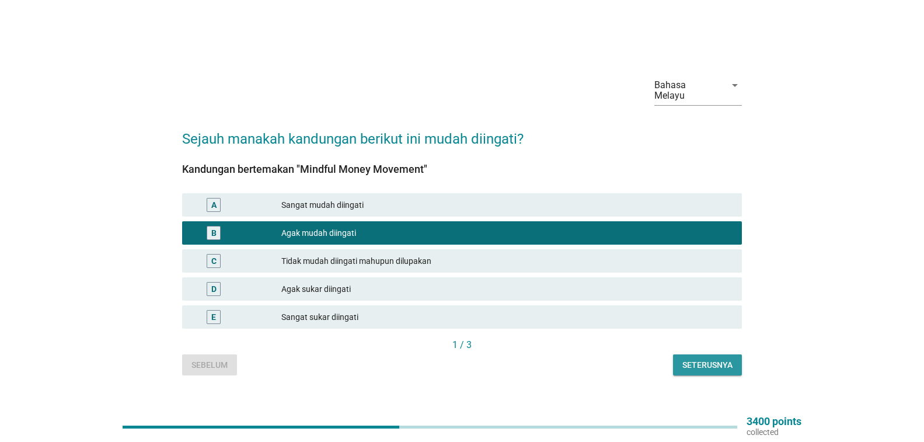
click at [682, 360] on div "Seterusnya" at bounding box center [707, 365] width 50 height 12
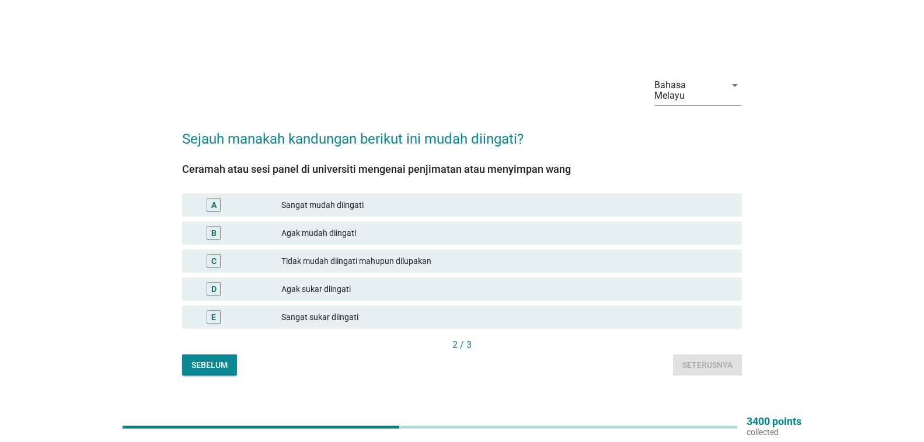
click at [661, 213] on div "A Sangat mudah diingati" at bounding box center [462, 204] width 560 height 23
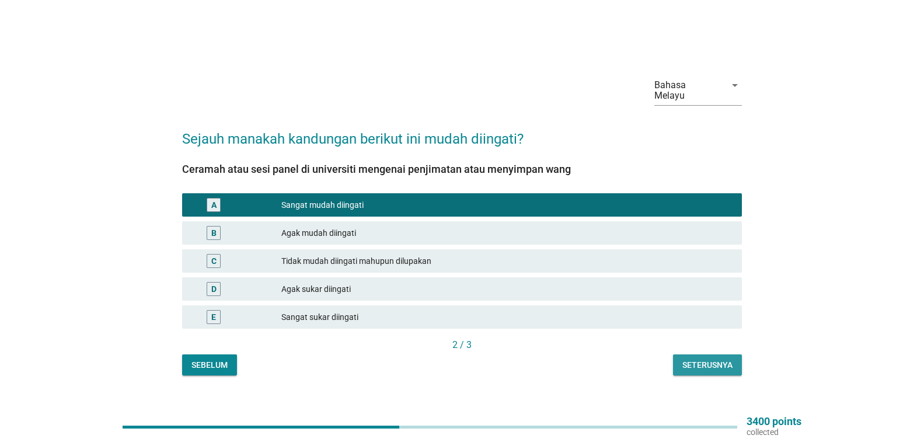
click at [699, 363] on div "Seterusnya" at bounding box center [707, 365] width 50 height 12
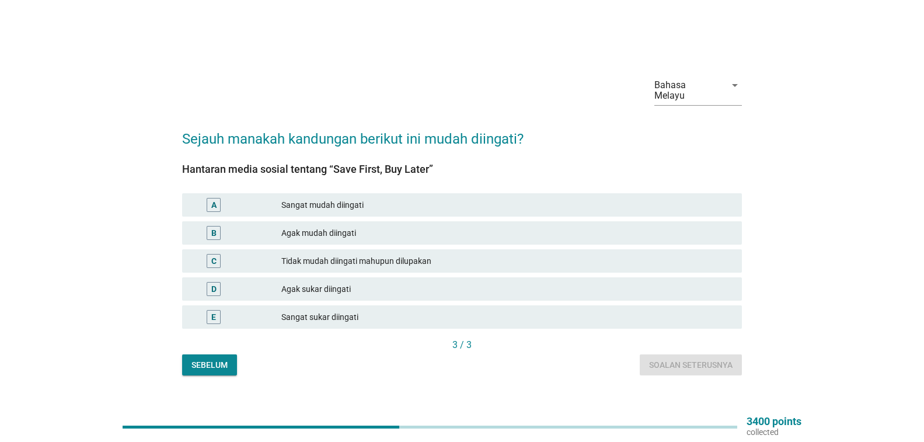
click at [656, 232] on div "Agak mudah diingati" at bounding box center [506, 233] width 451 height 14
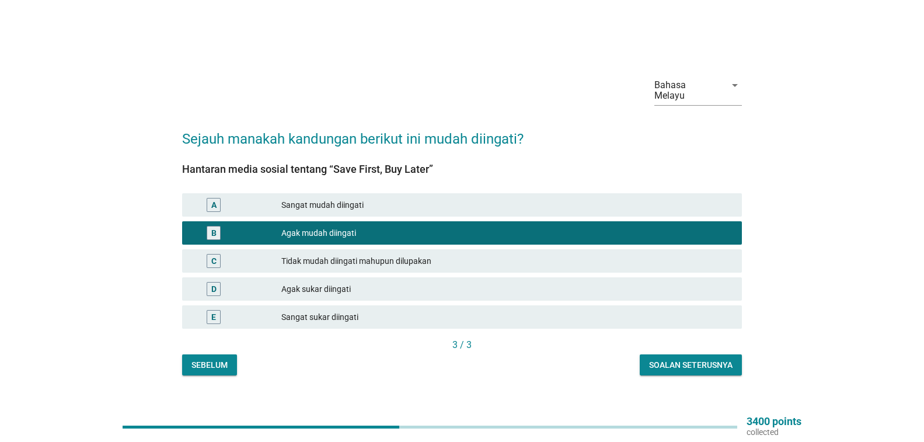
click at [677, 371] on button "Soalan seterusnya" at bounding box center [691, 364] width 102 height 21
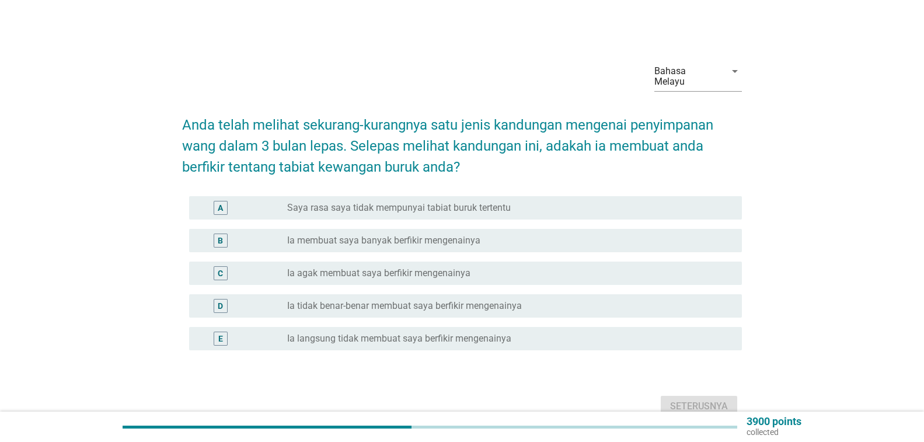
click at [682, 254] on div "B radio_button_unchecked Ia membuat saya banyak berfikir mengenainya" at bounding box center [462, 240] width 560 height 33
click at [684, 249] on div "B radio_button_unchecked Ia membuat saya banyak berfikir mengenainya" at bounding box center [465, 240] width 553 height 23
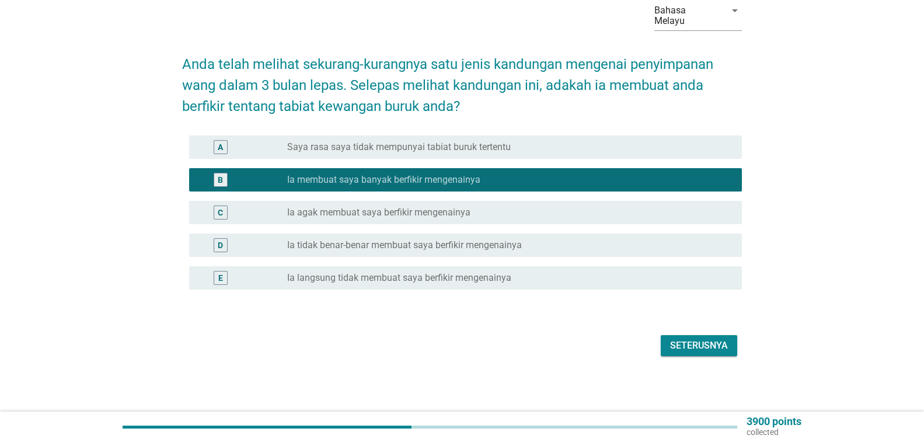
scroll to position [61, 0]
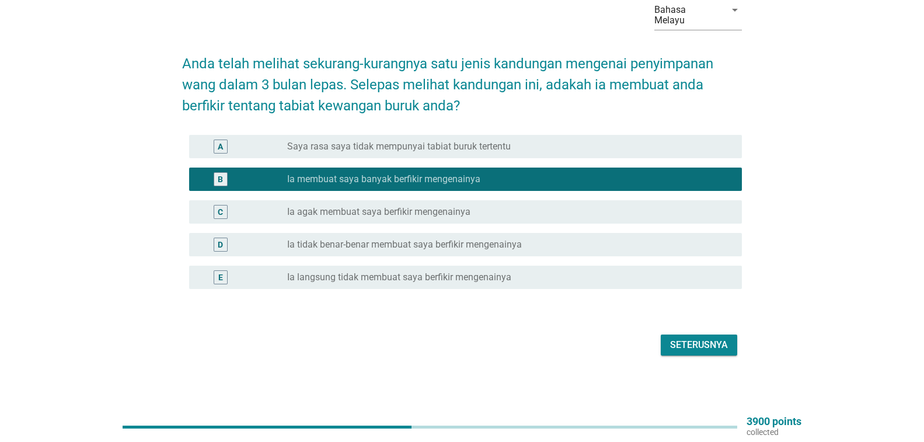
click at [684, 340] on div "Seterusnya" at bounding box center [699, 345] width 58 height 14
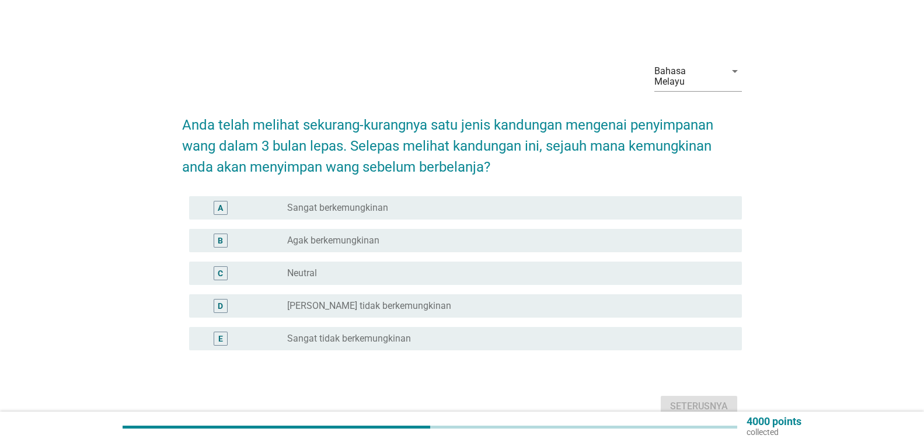
click at [592, 241] on div "radio_button_unchecked Agak berkemungkinan" at bounding box center [505, 241] width 436 height 12
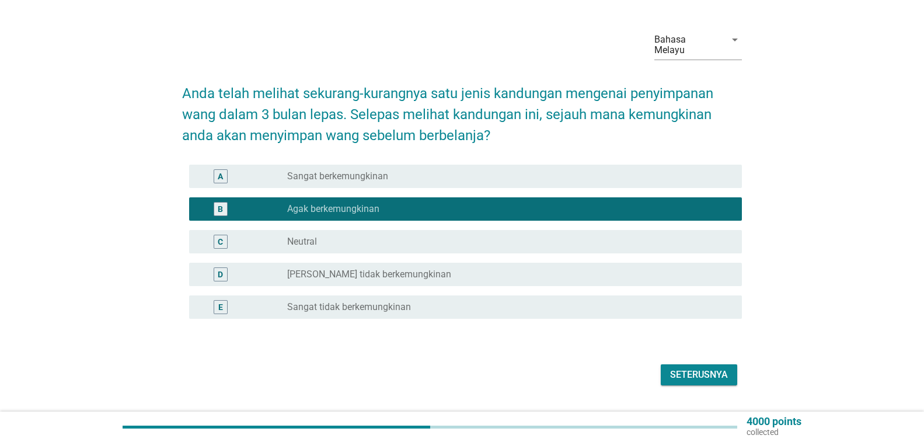
scroll to position [61, 0]
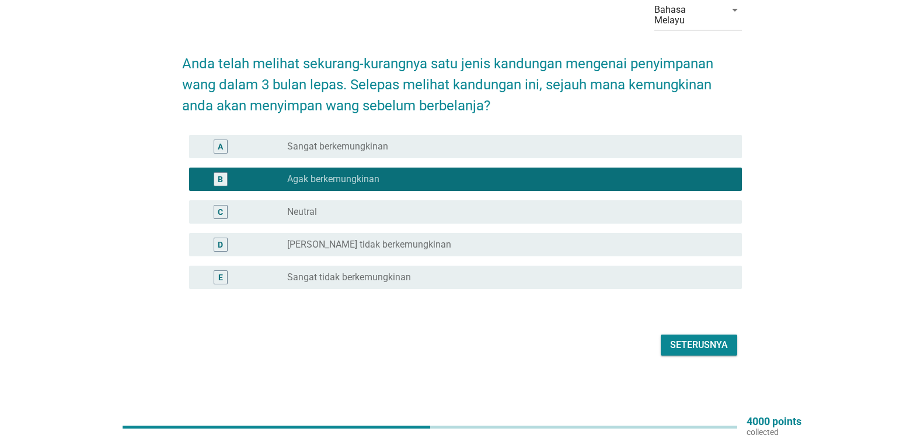
click at [677, 337] on button "Seterusnya" at bounding box center [699, 344] width 76 height 21
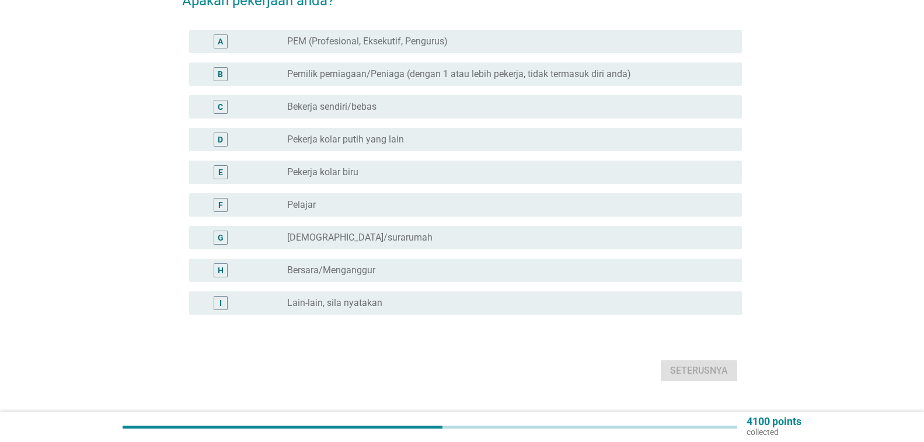
scroll to position [150, 0]
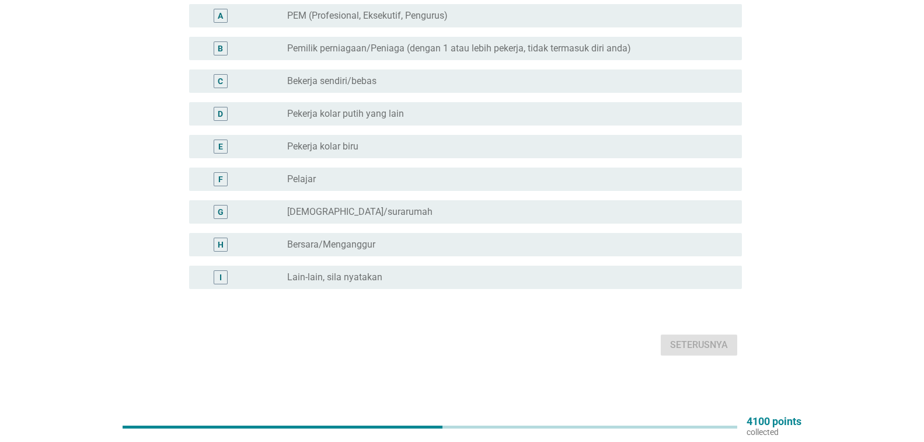
click at [584, 155] on div "E radio_button_unchecked Pekerja kolar biru" at bounding box center [465, 146] width 553 height 23
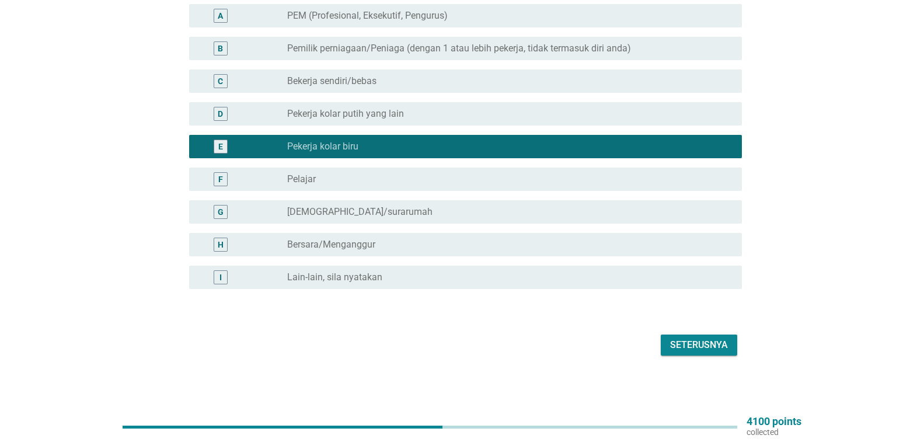
click at [676, 351] on div "Seterusnya" at bounding box center [699, 345] width 58 height 14
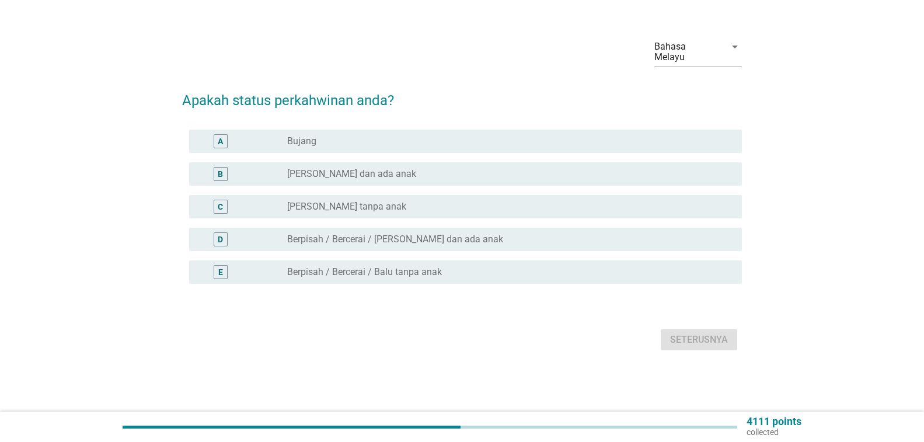
scroll to position [0, 0]
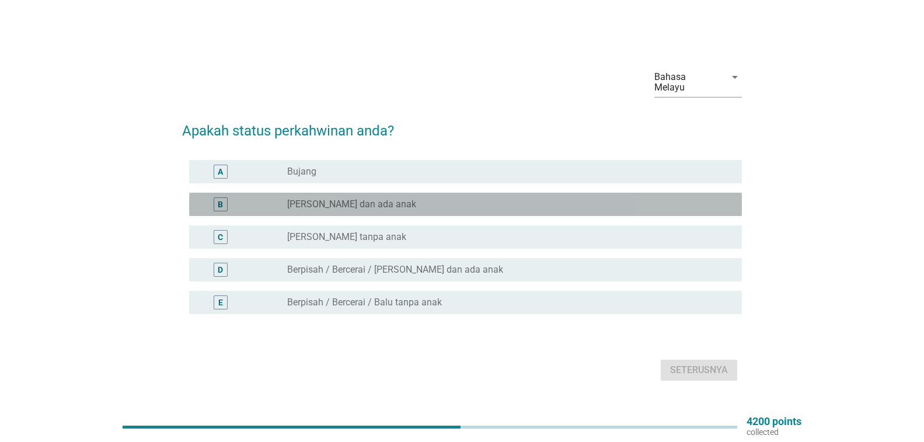
click at [665, 208] on div "radio_button_unchecked [PERSON_NAME] dan ada anak" at bounding box center [505, 204] width 436 height 12
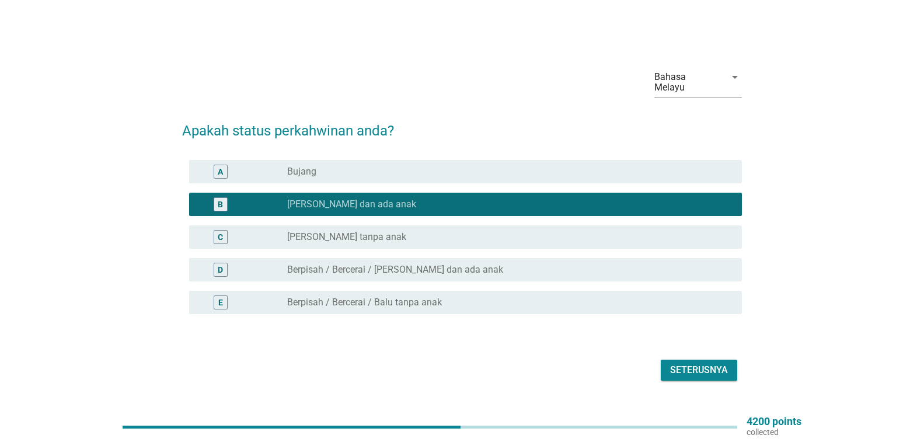
click at [718, 374] on div "Seterusnya" at bounding box center [699, 370] width 58 height 14
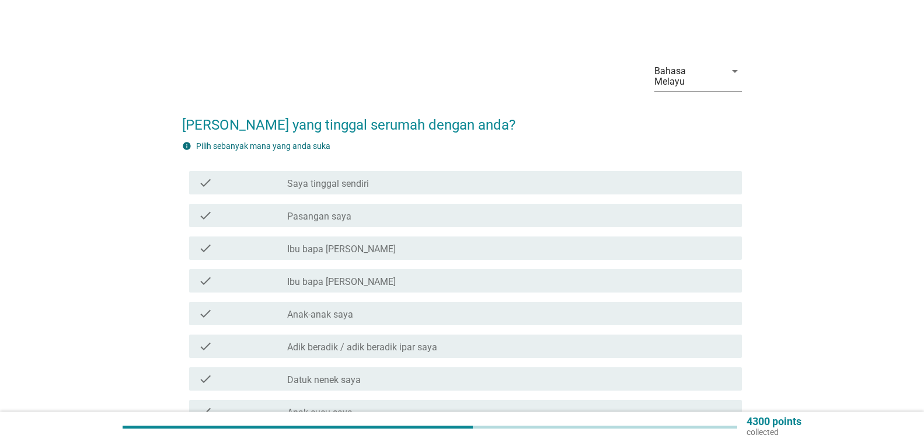
click at [665, 218] on div "check_box_outline_blank Pasangan saya" at bounding box center [509, 215] width 445 height 14
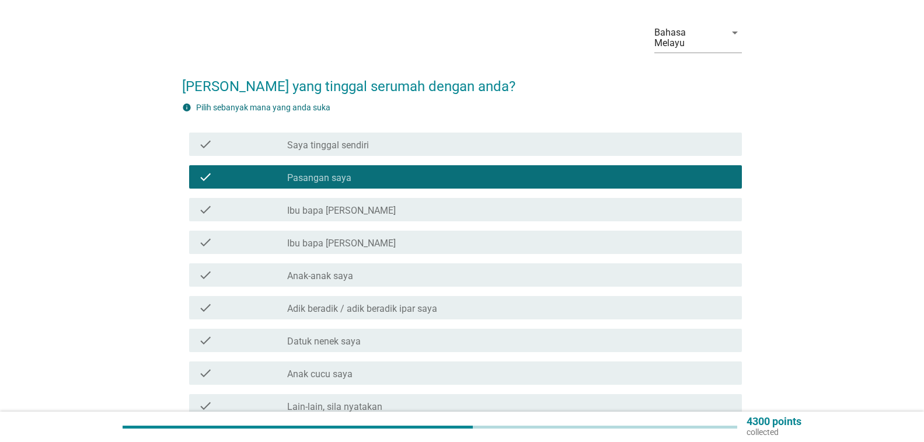
scroll to position [58, 0]
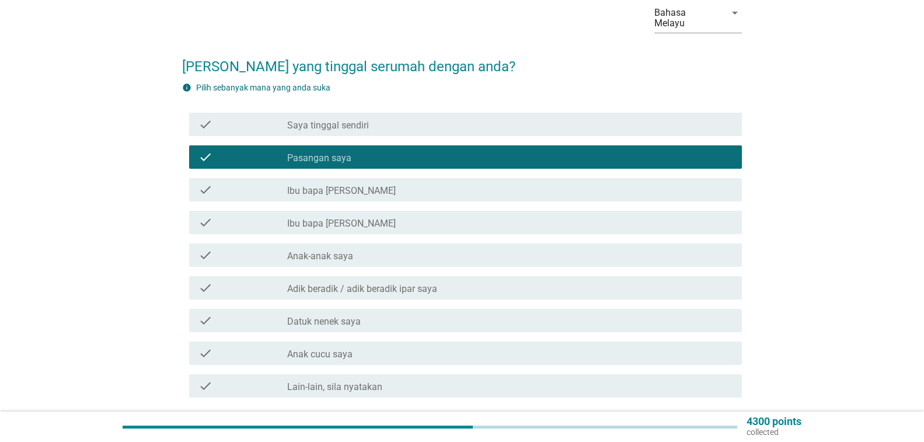
click at [658, 255] on div "check_box_outline_blank Anak-anak saya" at bounding box center [509, 255] width 445 height 14
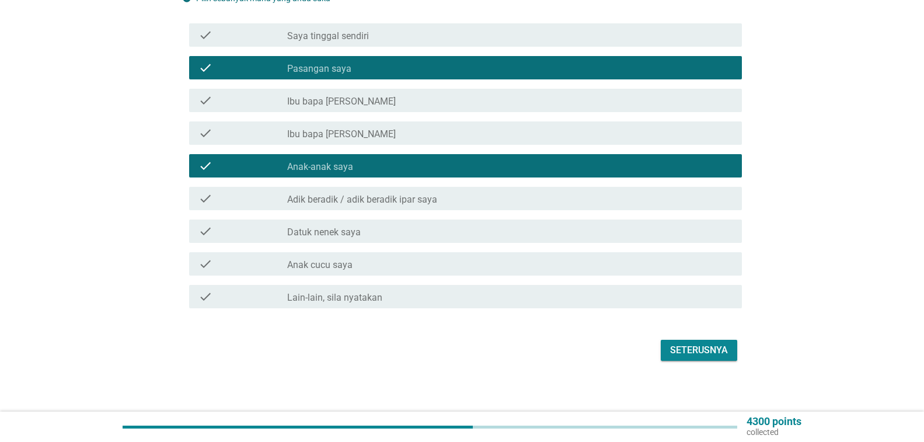
scroll to position [153, 0]
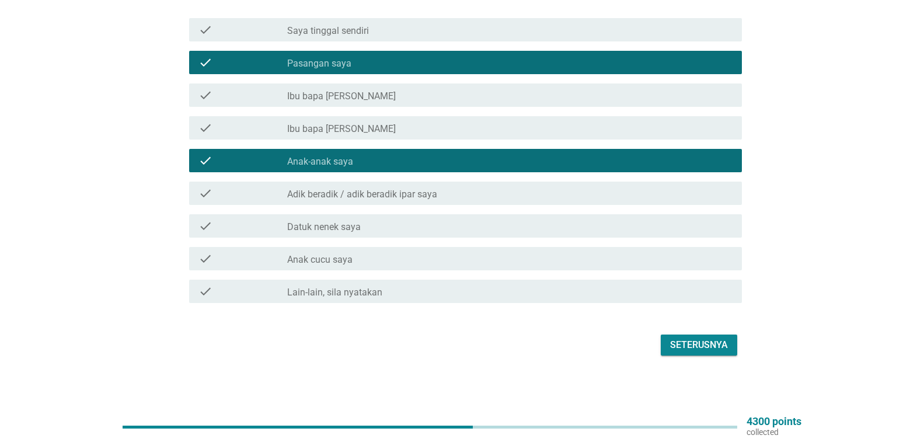
click at [703, 344] on div "Seterusnya" at bounding box center [699, 345] width 58 height 14
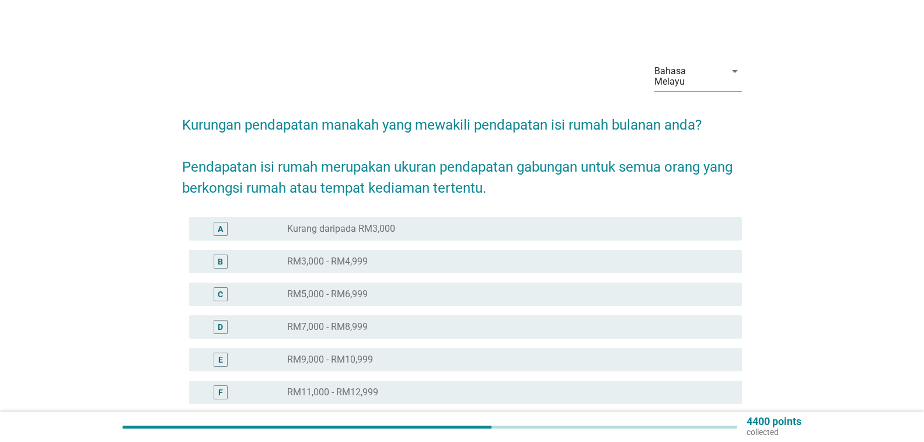
click at [640, 327] on div "radio_button_unchecked RM7,000 - RM8,999" at bounding box center [505, 327] width 436 height 12
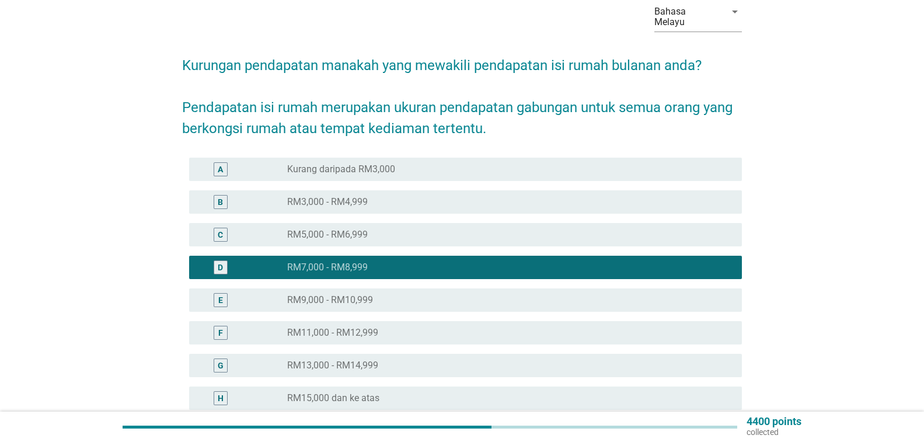
scroll to position [175, 0]
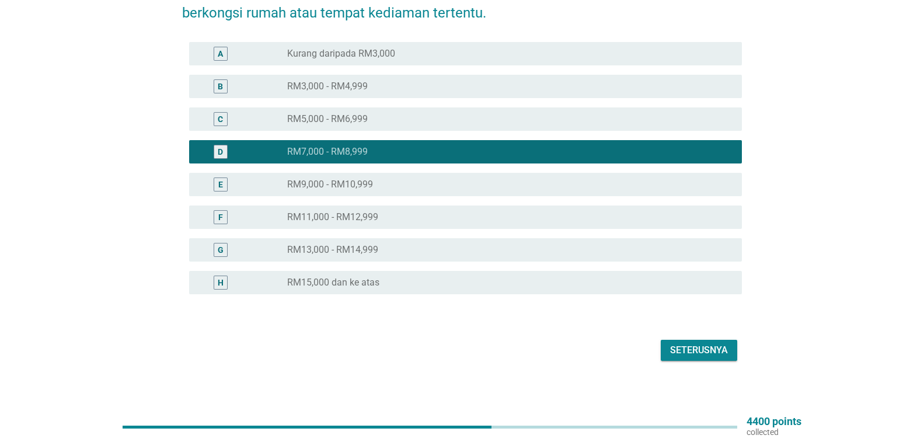
click at [696, 353] on div "Seterusnya" at bounding box center [699, 350] width 58 height 14
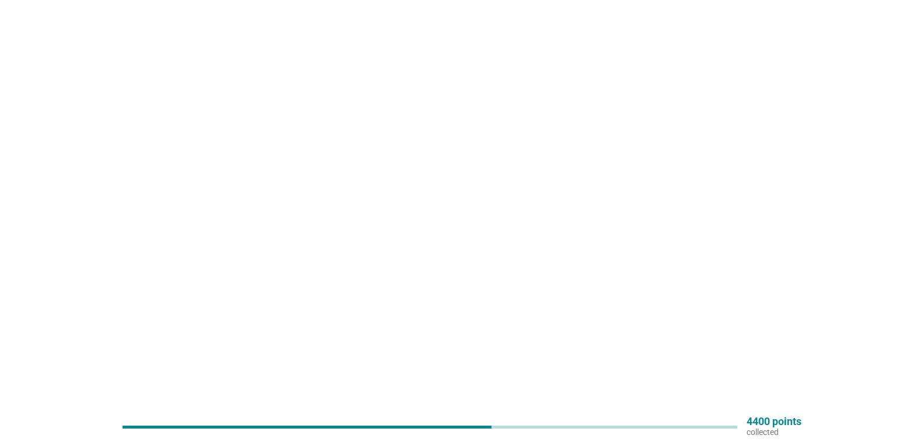
scroll to position [0, 0]
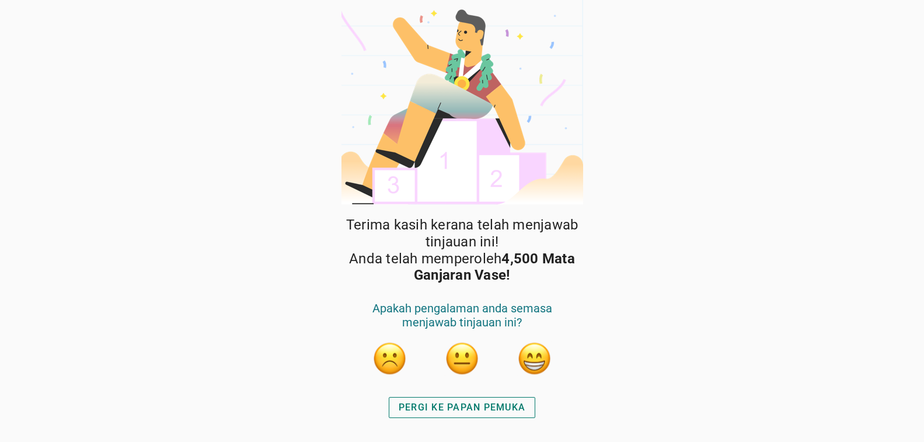
click at [532, 357] on button "button" at bounding box center [534, 358] width 35 height 35
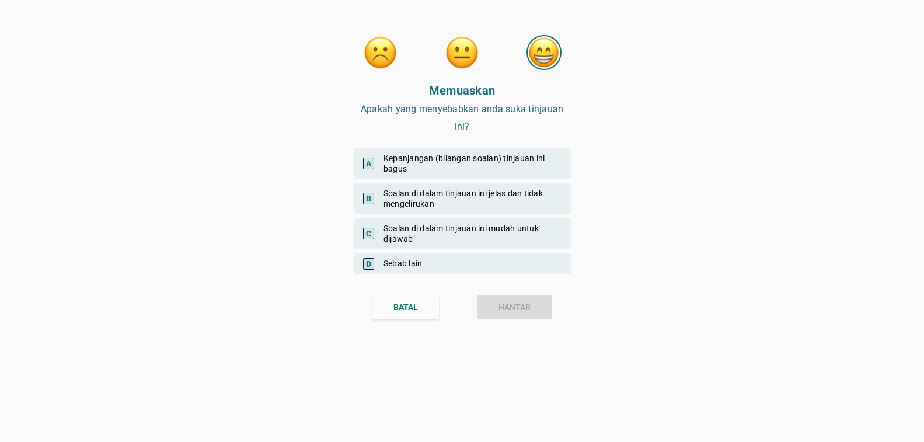
click at [563, 160] on div "A Kepanjangan (bilangan soalan) tinjauan ini bagus" at bounding box center [462, 163] width 217 height 30
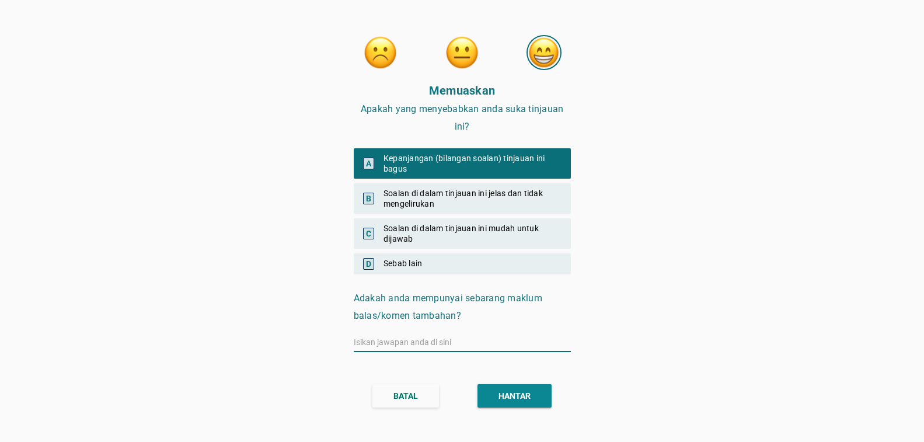
click at [524, 337] on input "text" at bounding box center [462, 342] width 217 height 19
type input "Saya sangat gembira menjawab tinjauan ini kerana ianya sangat berkaitan dengan …"
click at [529, 391] on div "HANTAR" at bounding box center [515, 396] width 32 height 12
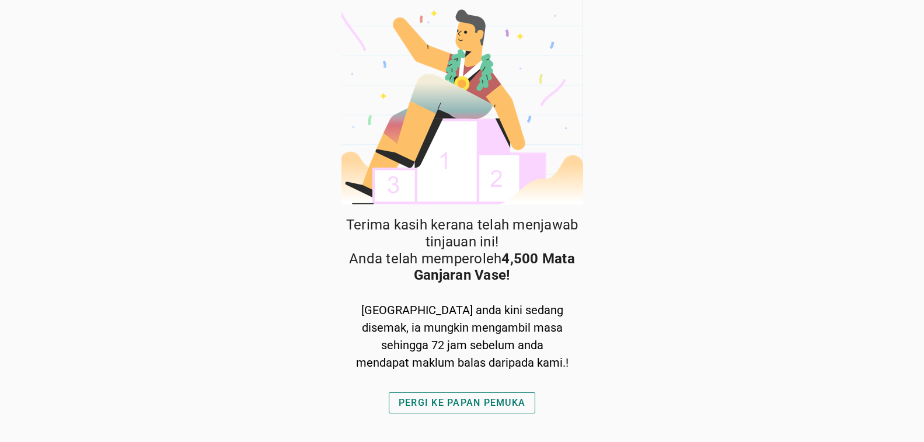
click at [459, 407] on div "PERGI KE PAPAN PEMUKA" at bounding box center [462, 403] width 127 height 14
